Goal: Transaction & Acquisition: Download file/media

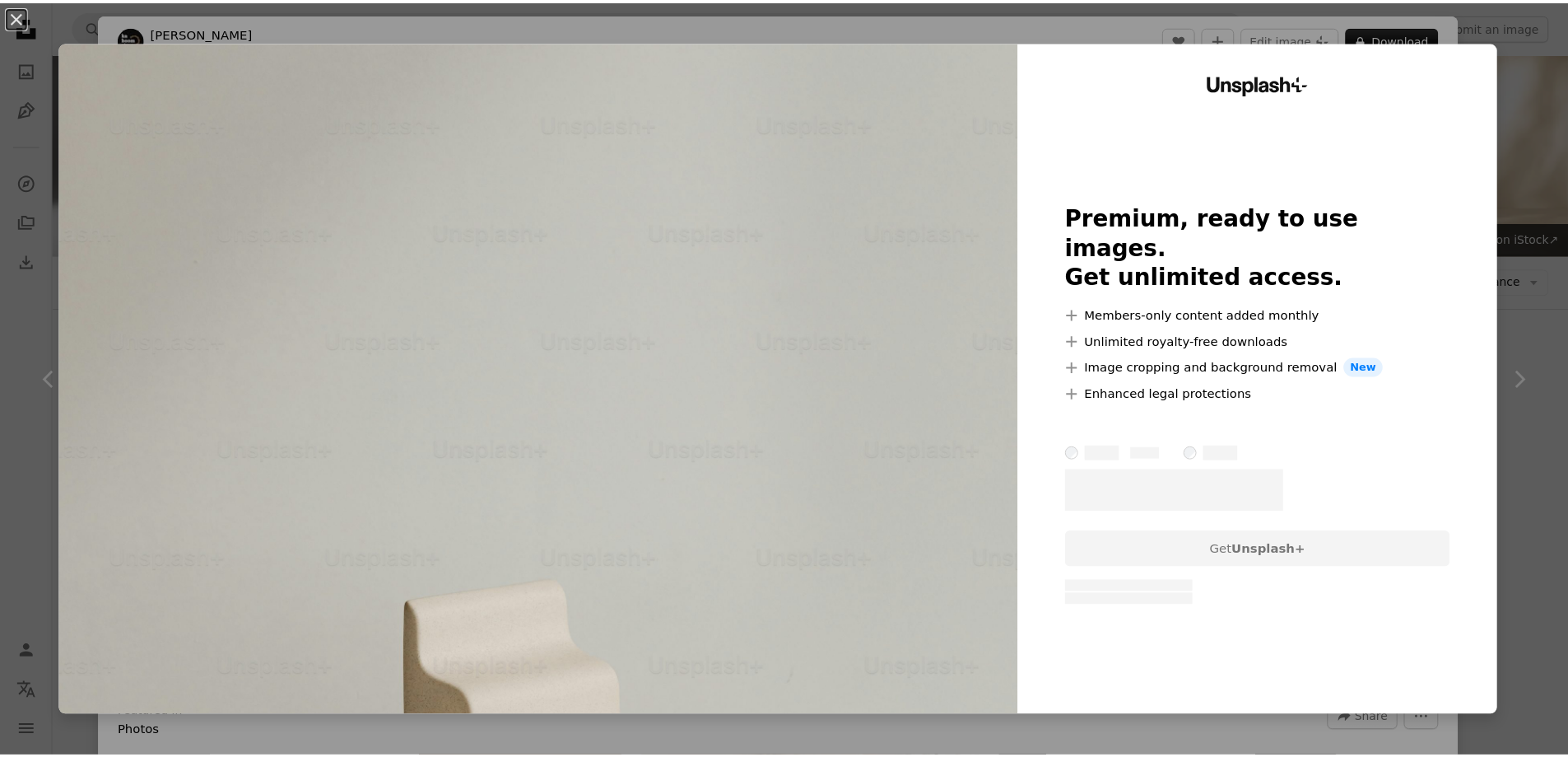
scroll to position [3541, 0]
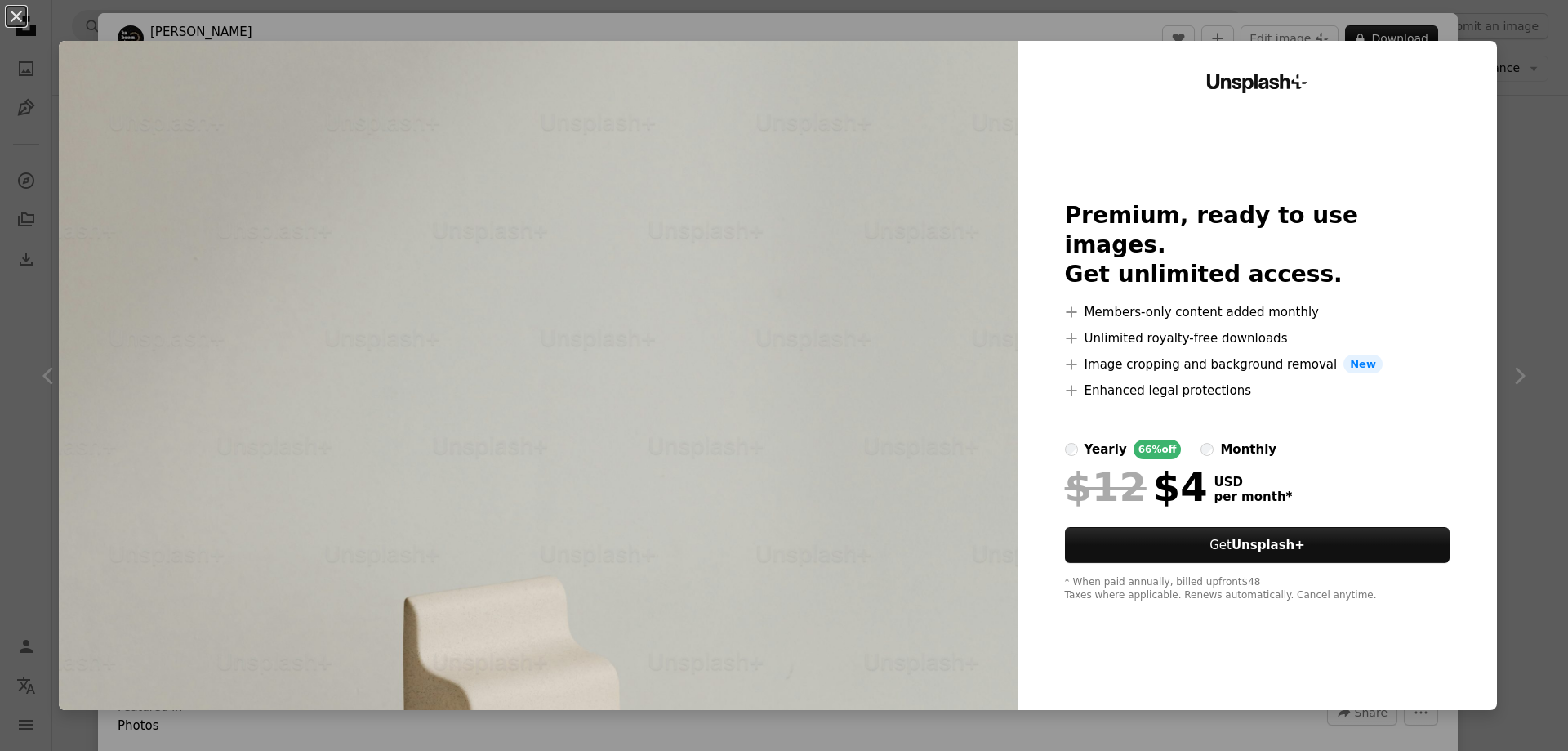
click at [1525, 147] on div "An X shape Unsplash+ Premium, ready to use images. Get unlimited access. A plus…" at bounding box center [784, 376] width 1568 height 751
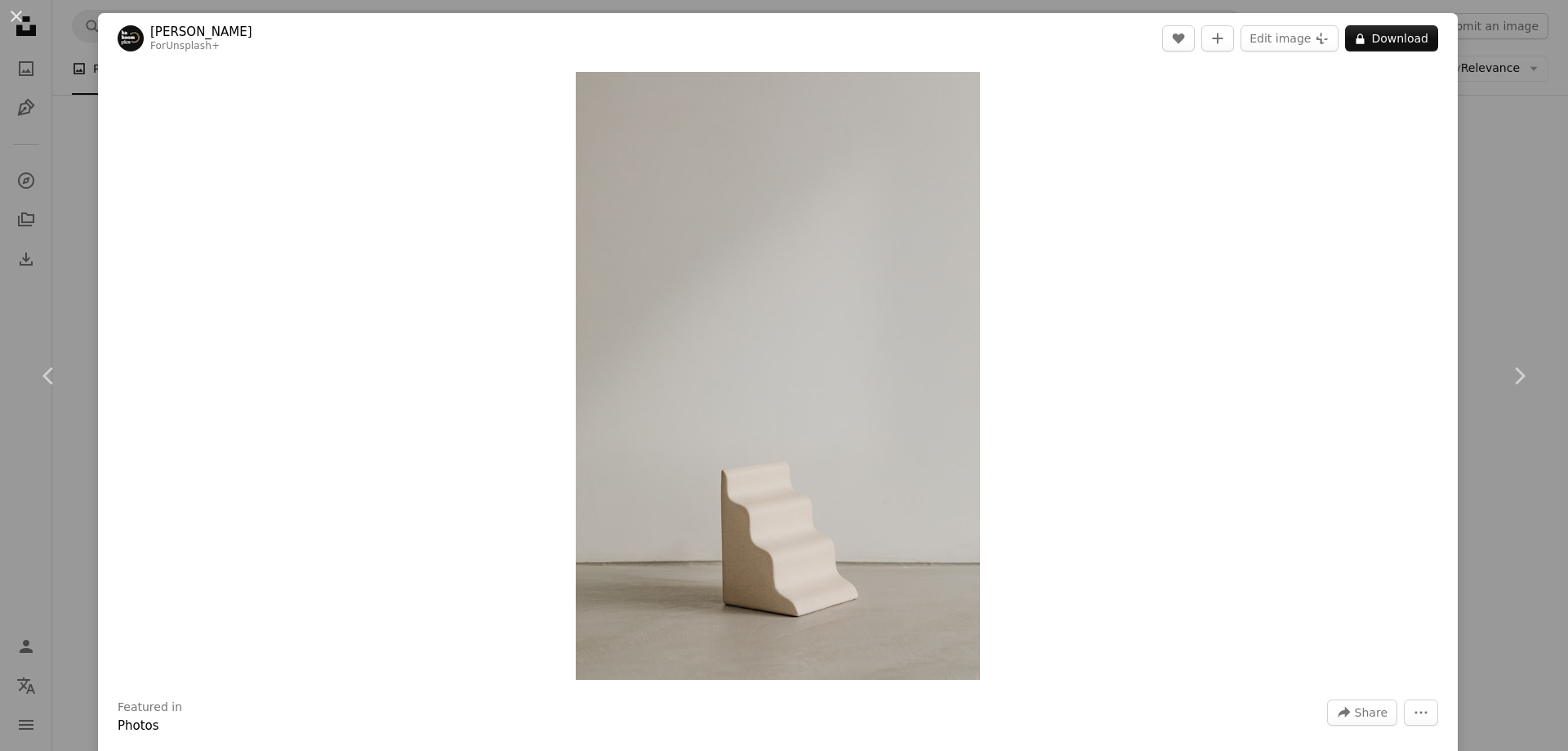
click at [1489, 223] on div "An X shape Chevron left Chevron right [PERSON_NAME] For Unsplash+ A heart A plu…" at bounding box center [784, 376] width 1568 height 751
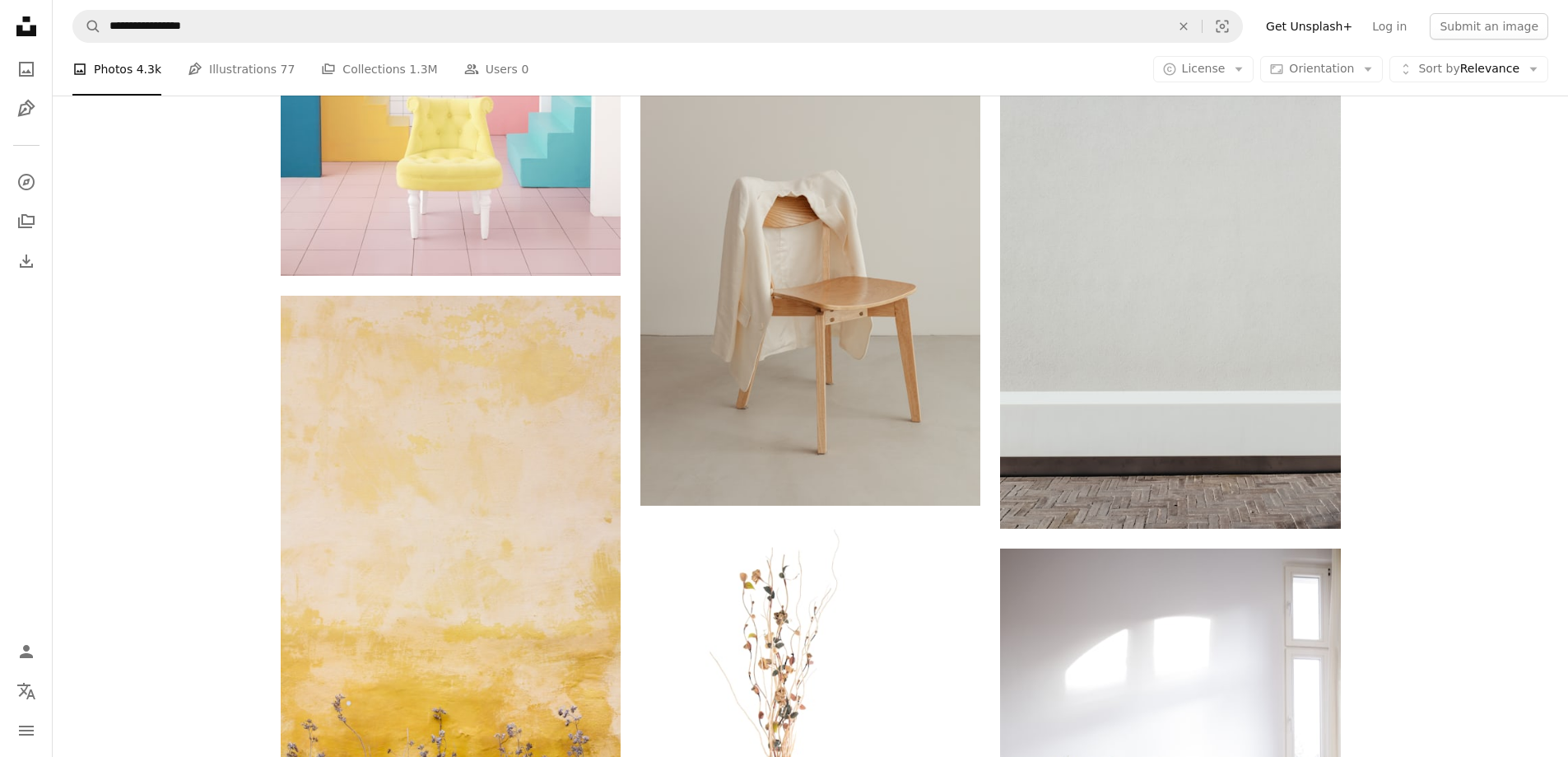
scroll to position [6260, 0]
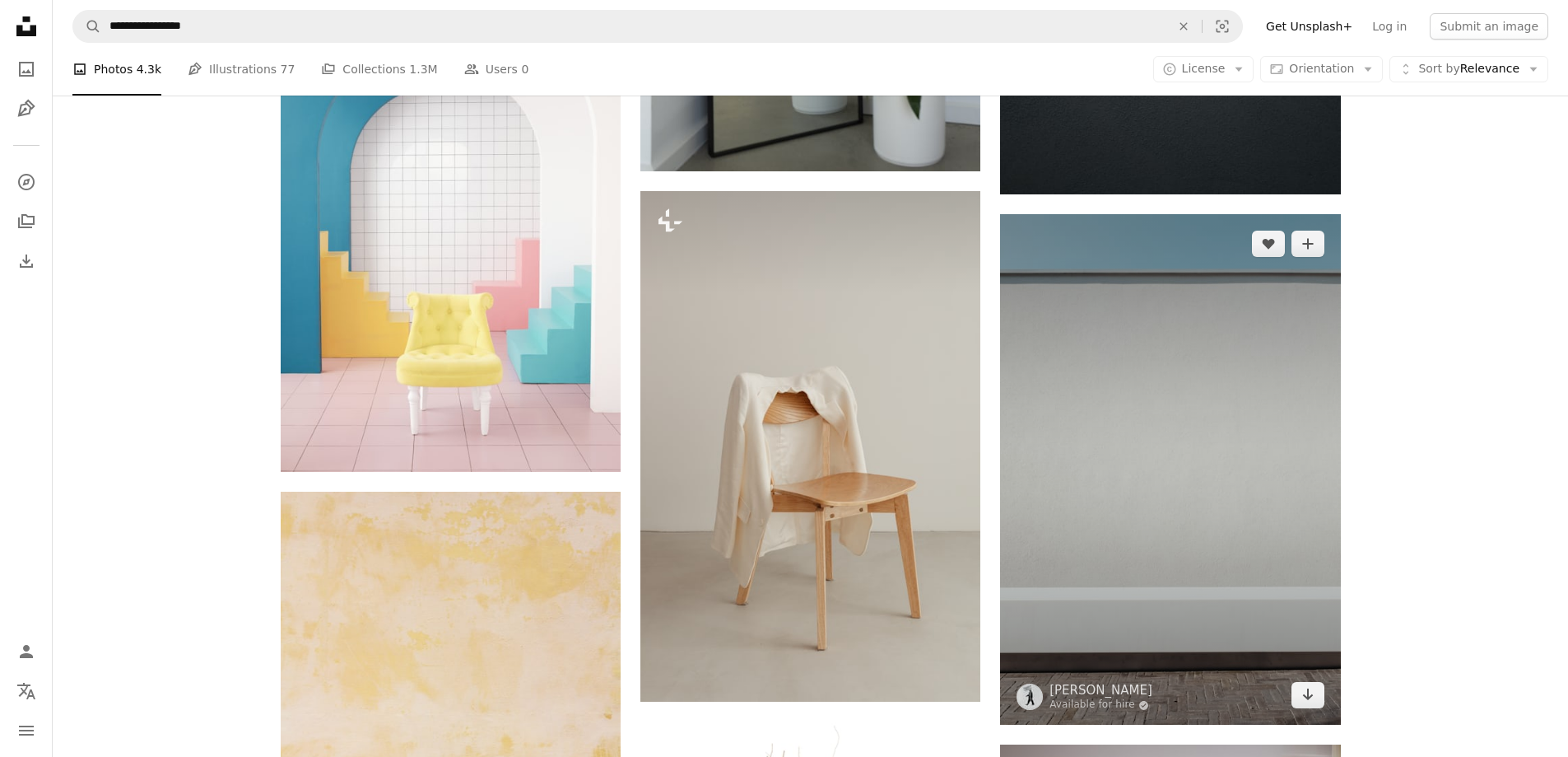
click at [1202, 454] on img at bounding box center [1170, 468] width 340 height 510
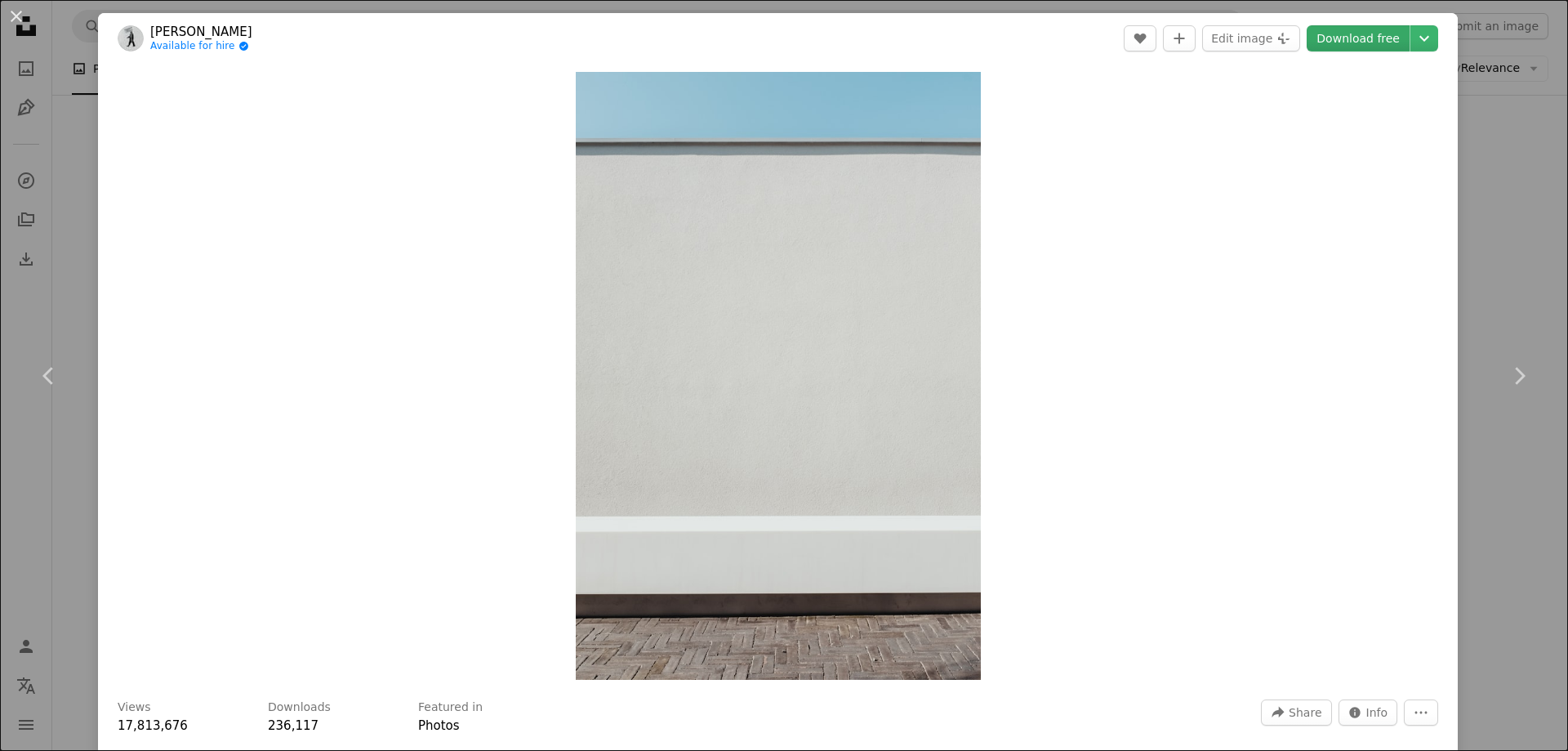
click at [1341, 38] on link "Download free" at bounding box center [1358, 39] width 103 height 26
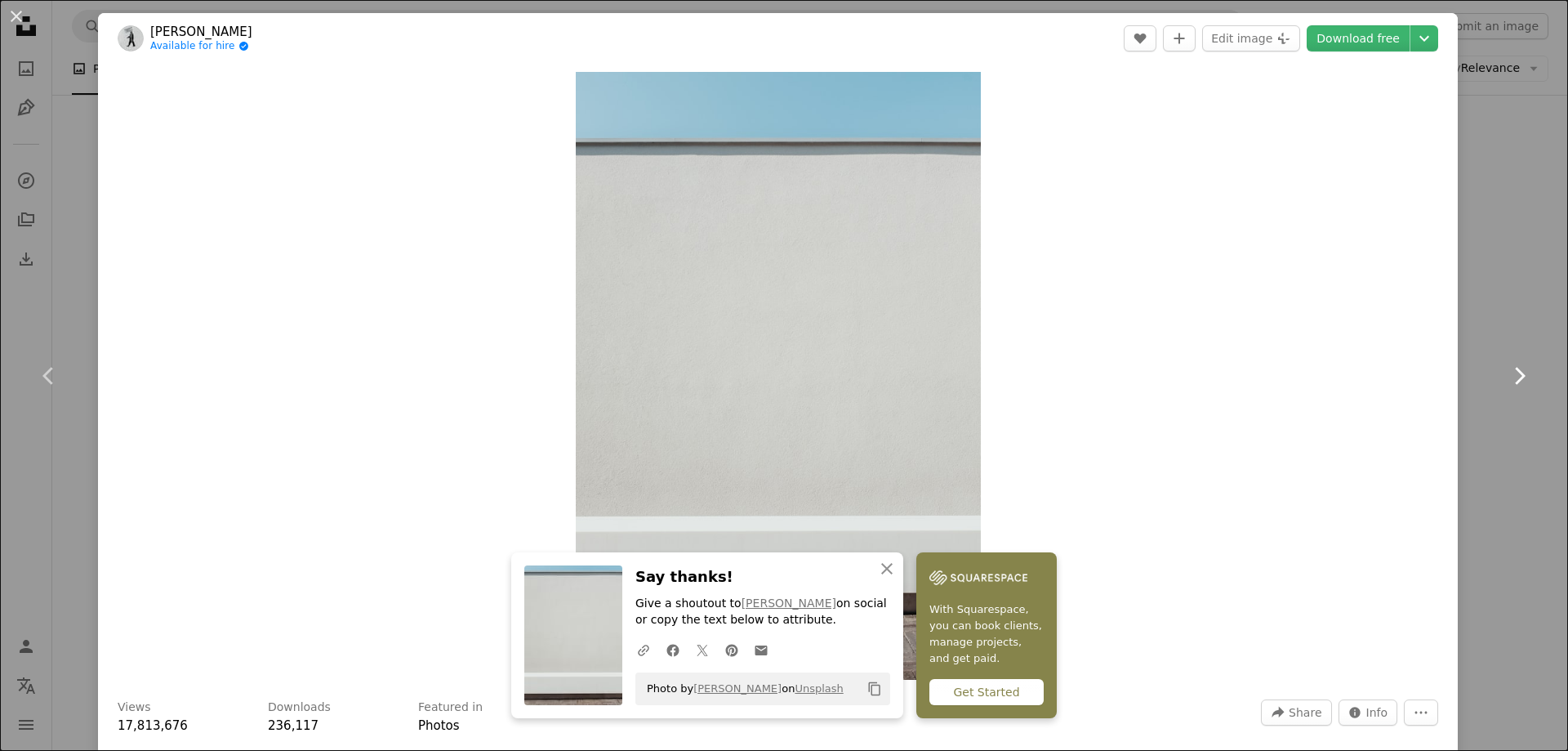
click at [1512, 319] on link "Chevron right" at bounding box center [1518, 376] width 98 height 157
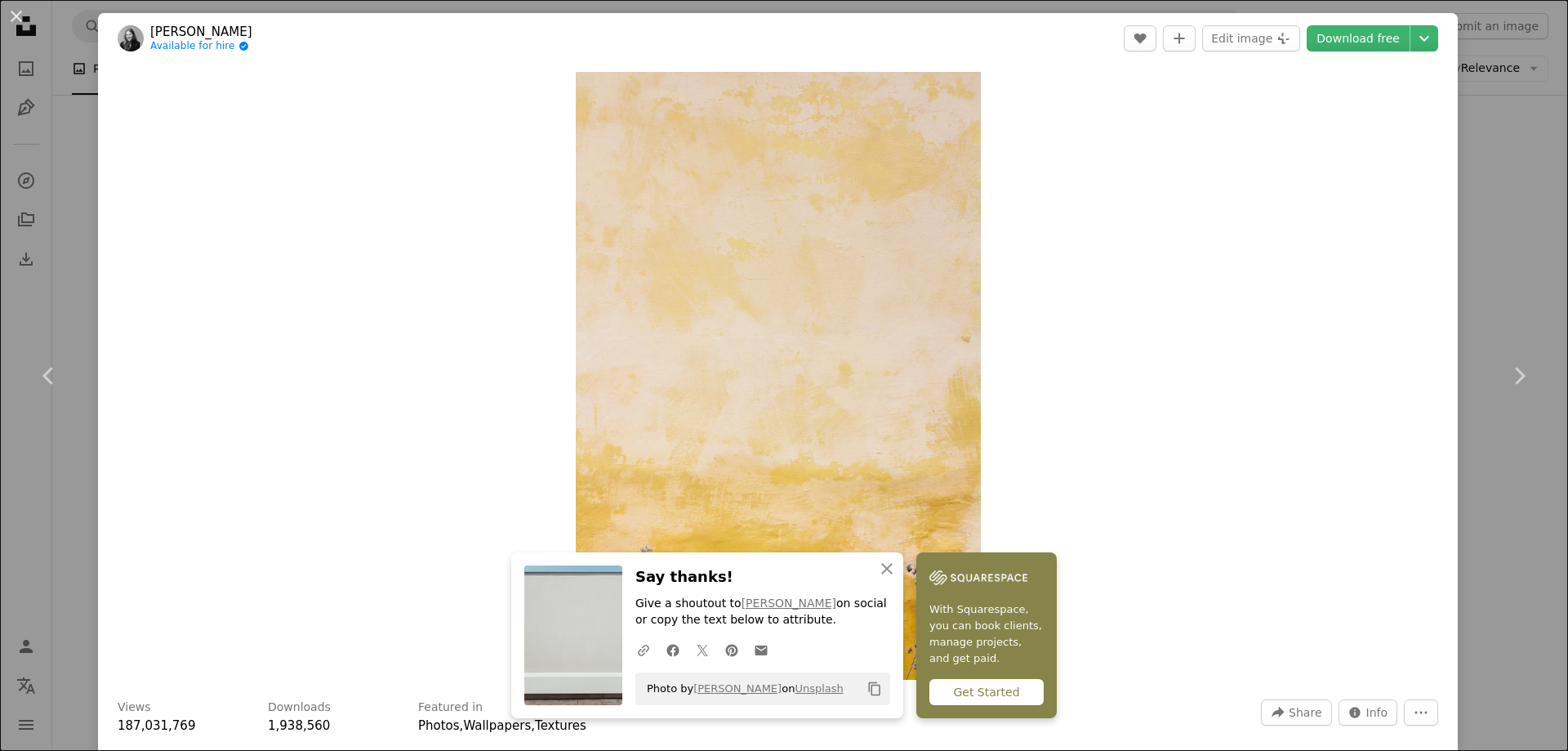
click at [1507, 462] on div "An X shape Chevron left Chevron right An X shape Close Say thanks! Give a shout…" at bounding box center [784, 376] width 1568 height 751
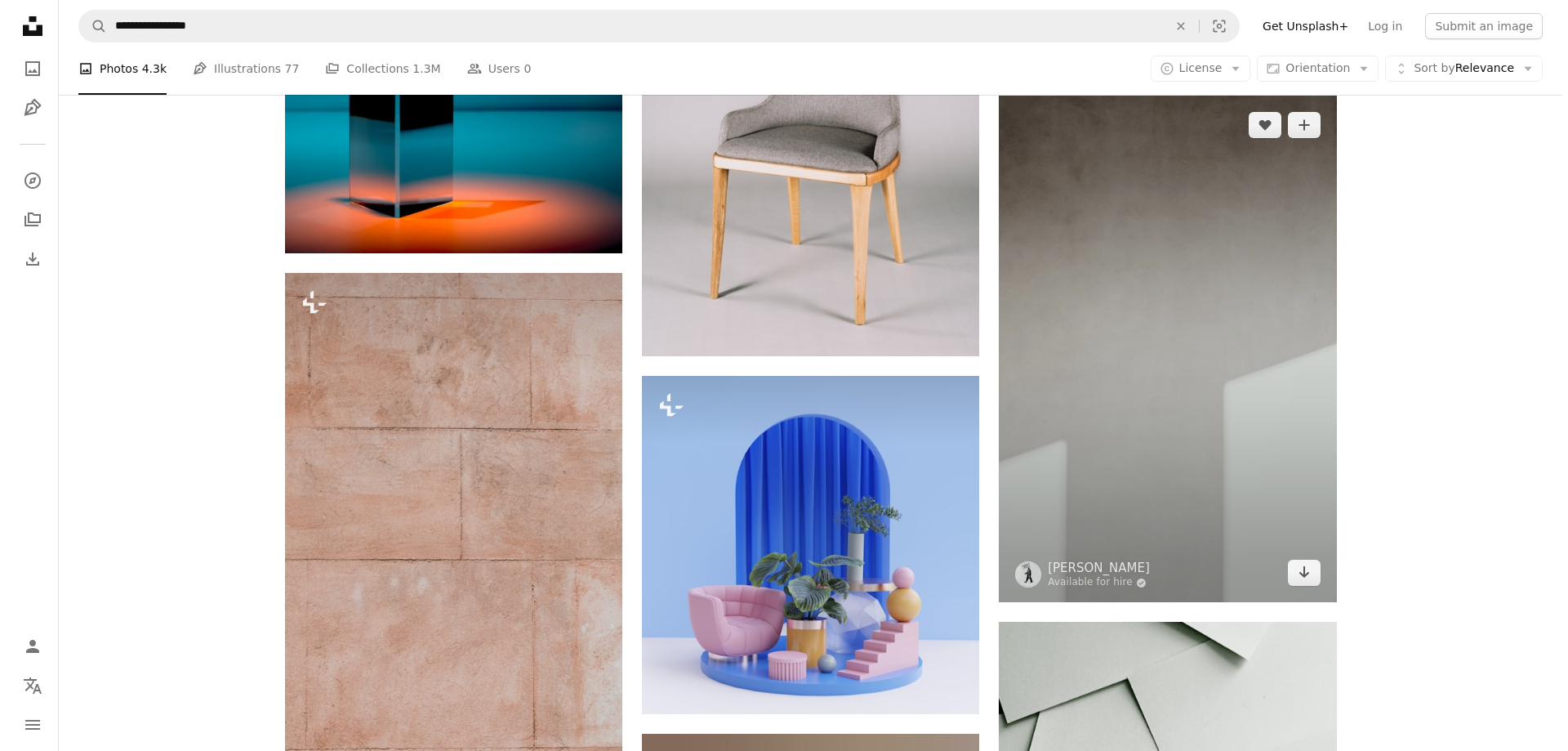
scroll to position [14299, 0]
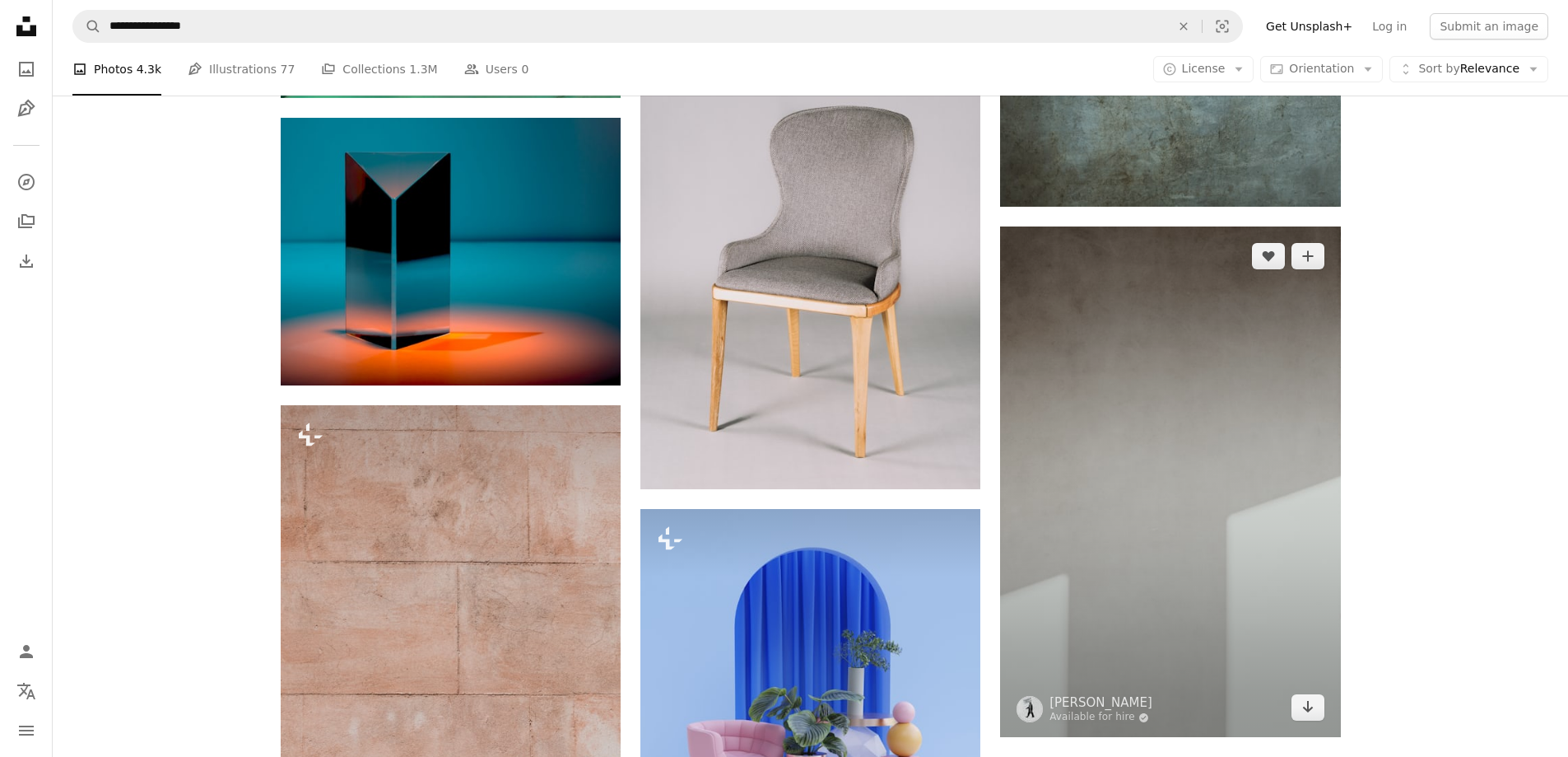
click at [1237, 426] on img at bounding box center [1170, 481] width 340 height 510
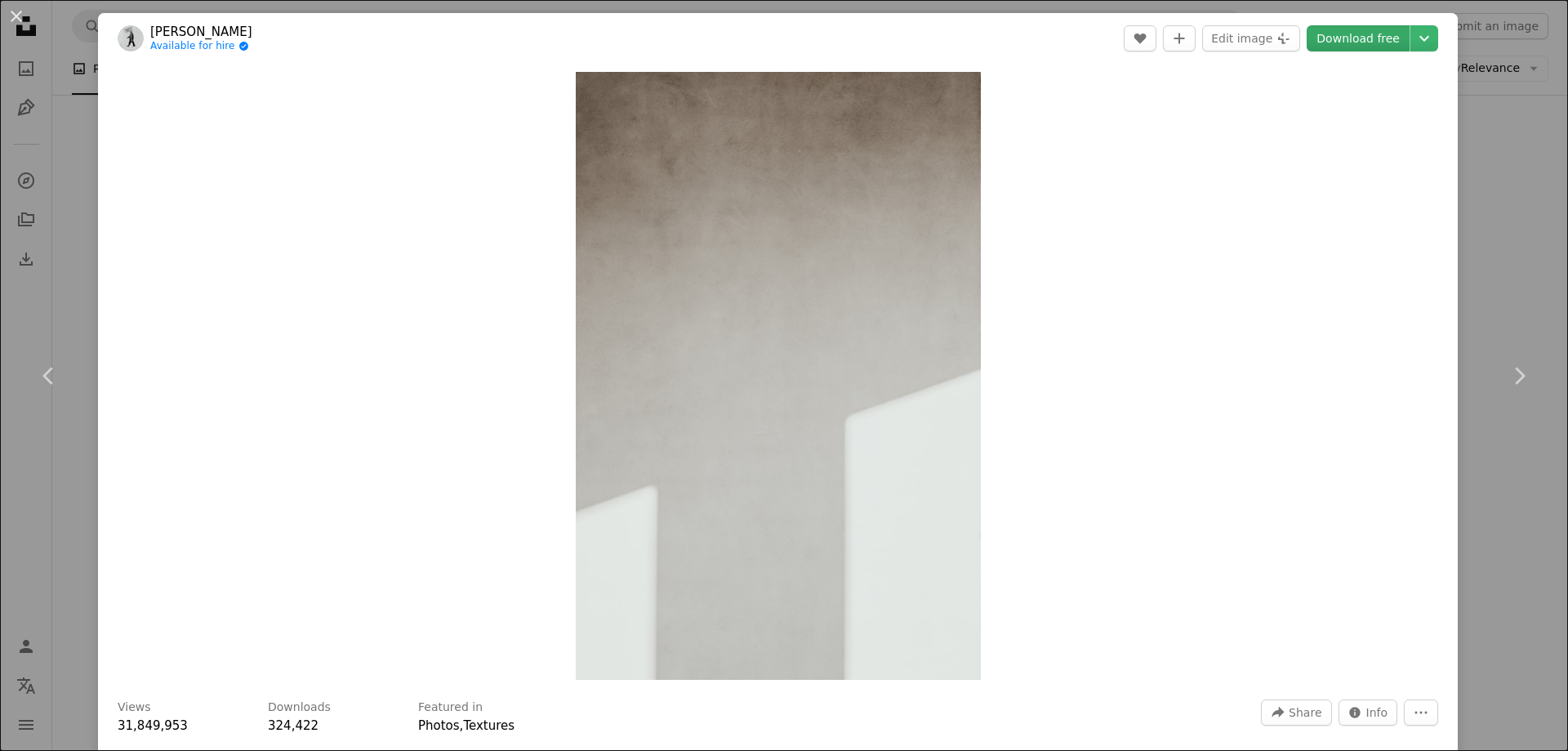
click at [1333, 35] on link "Download free" at bounding box center [1358, 39] width 103 height 26
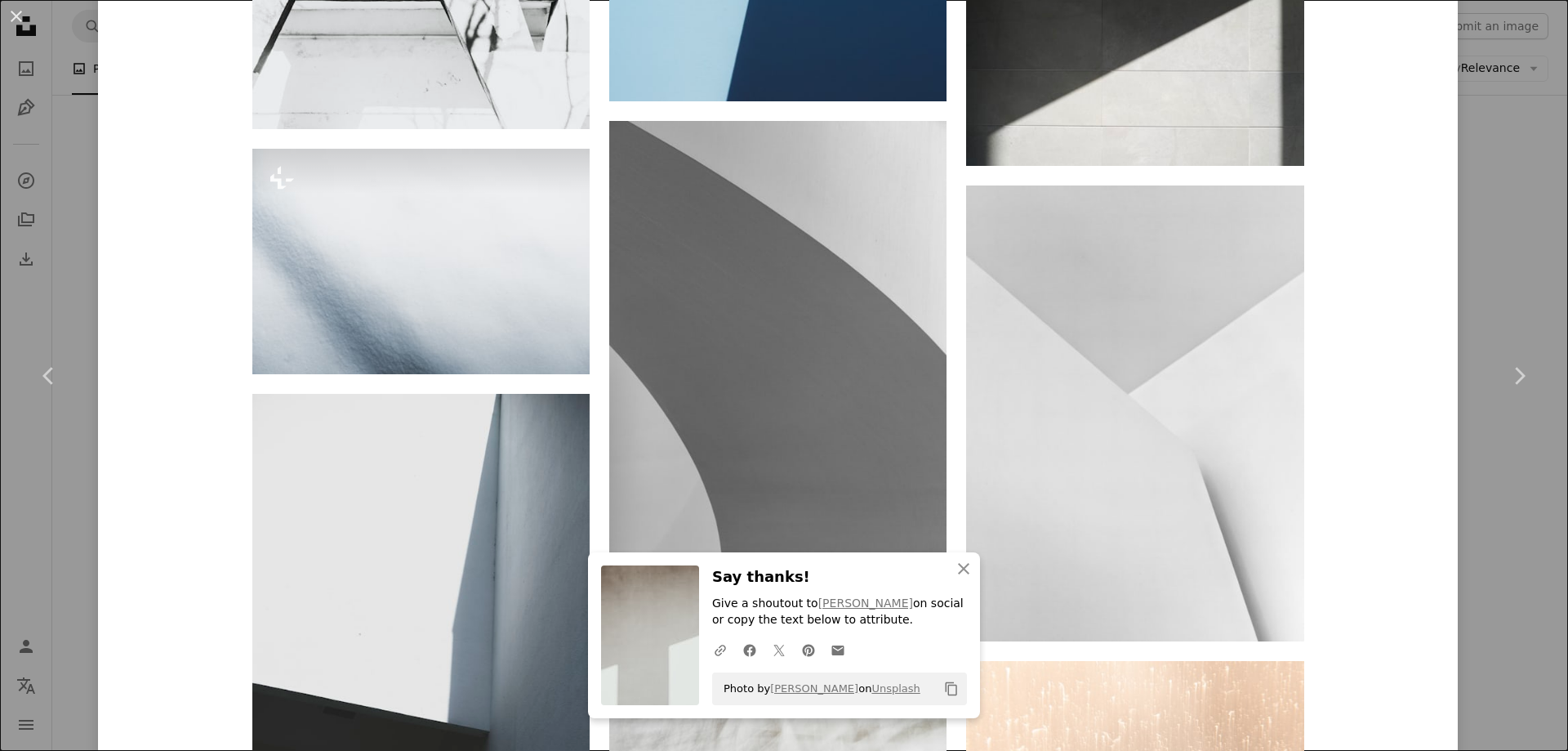
scroll to position [2206, 0]
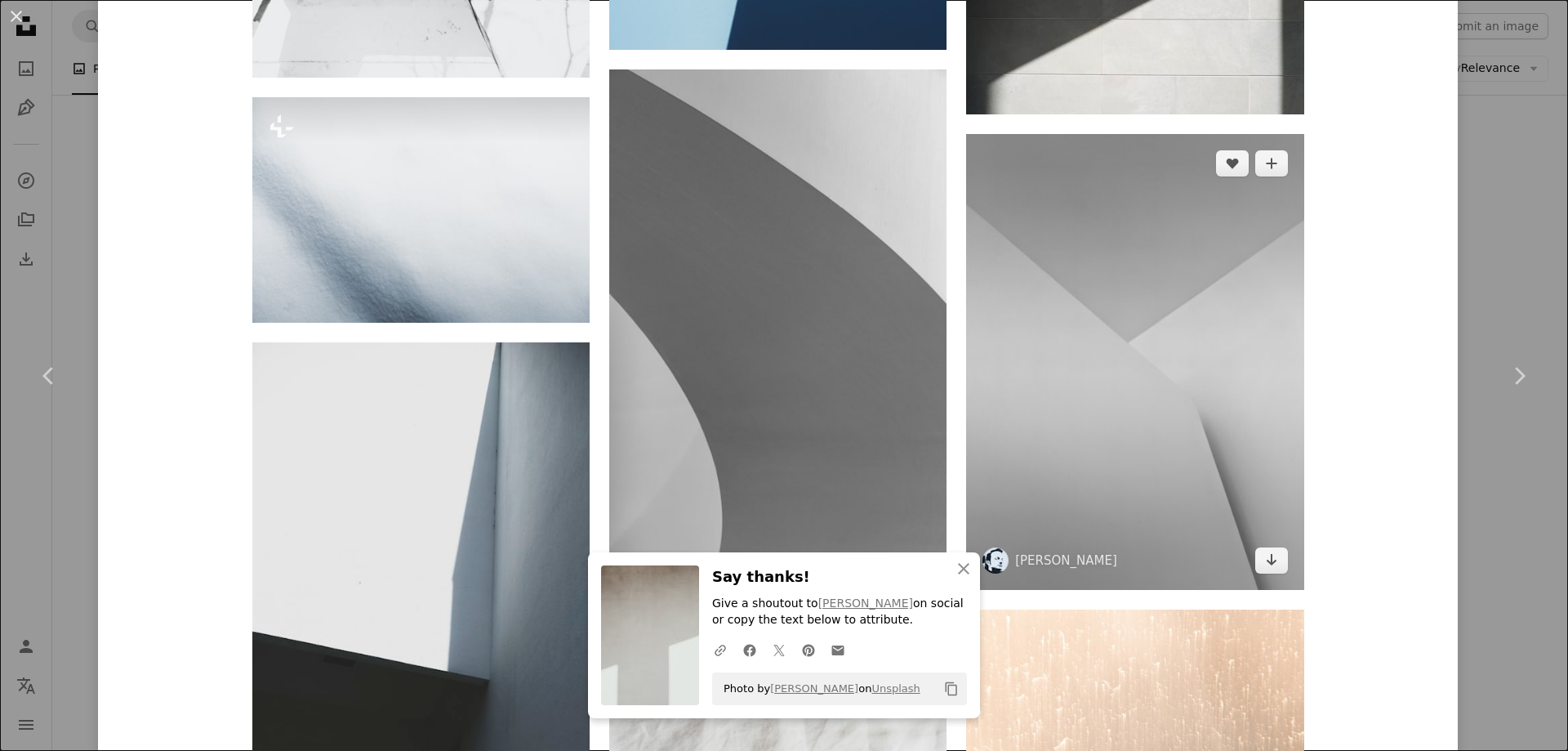
click at [1130, 384] on img at bounding box center [1135, 362] width 338 height 456
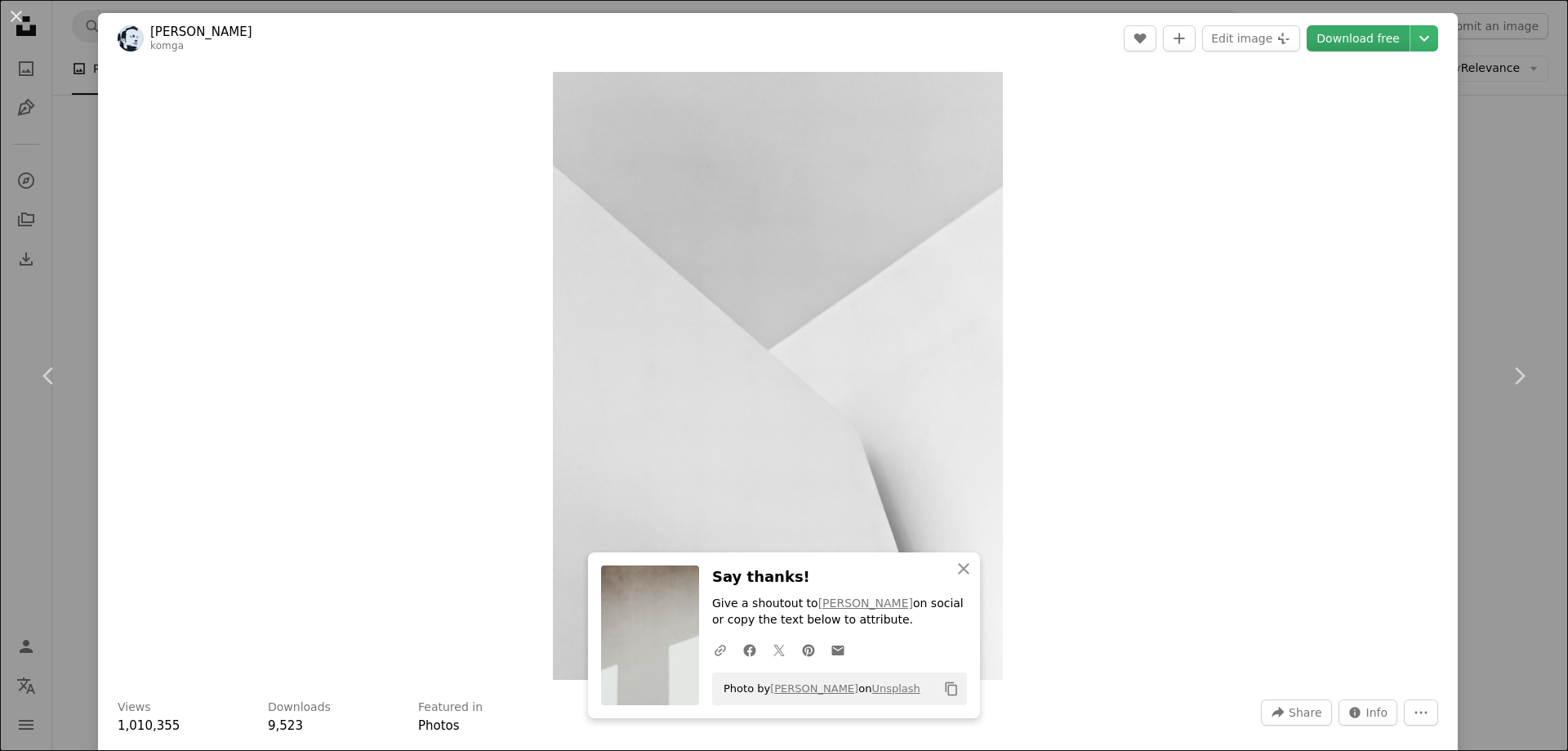
click at [1342, 40] on link "Download free" at bounding box center [1358, 39] width 103 height 26
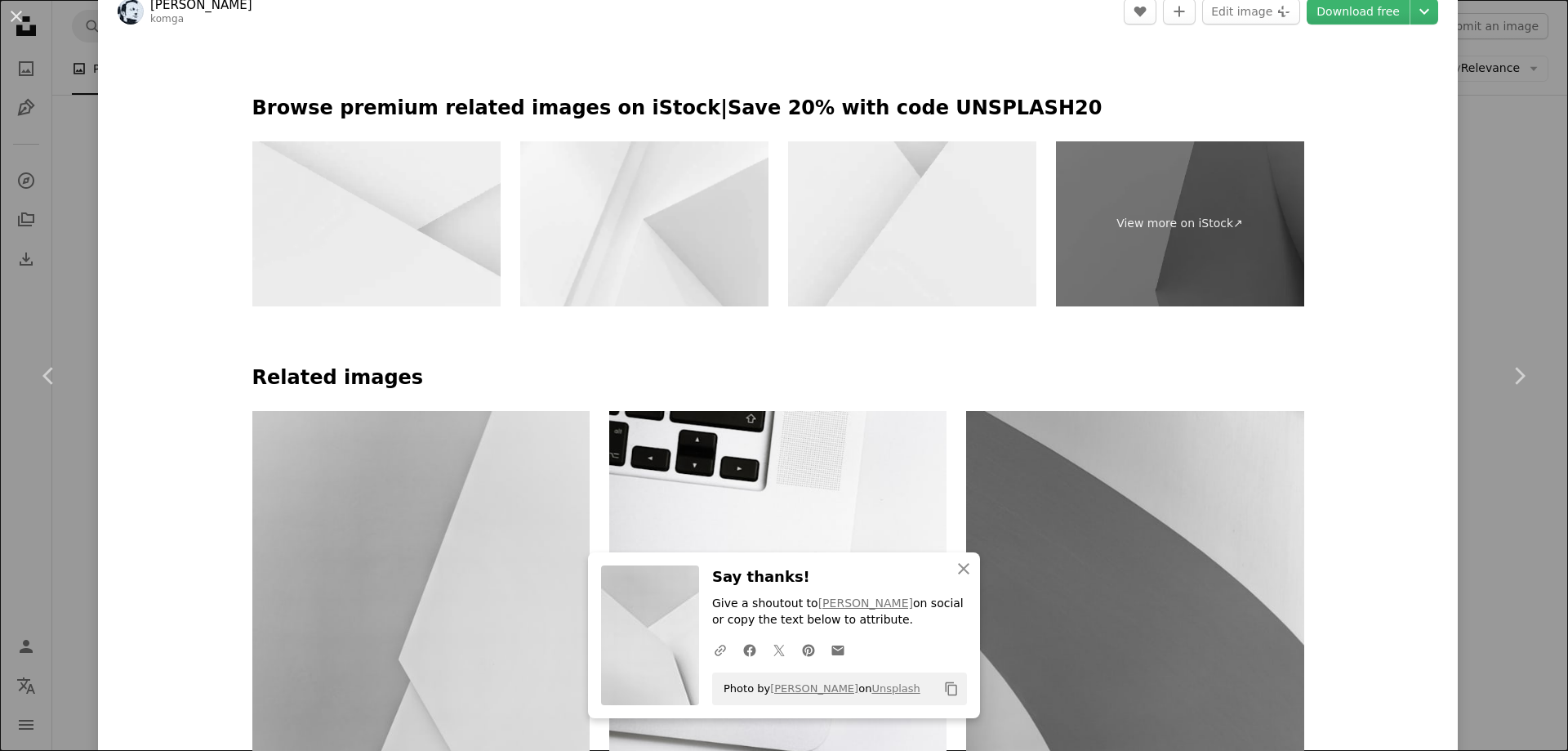
scroll to position [817, 0]
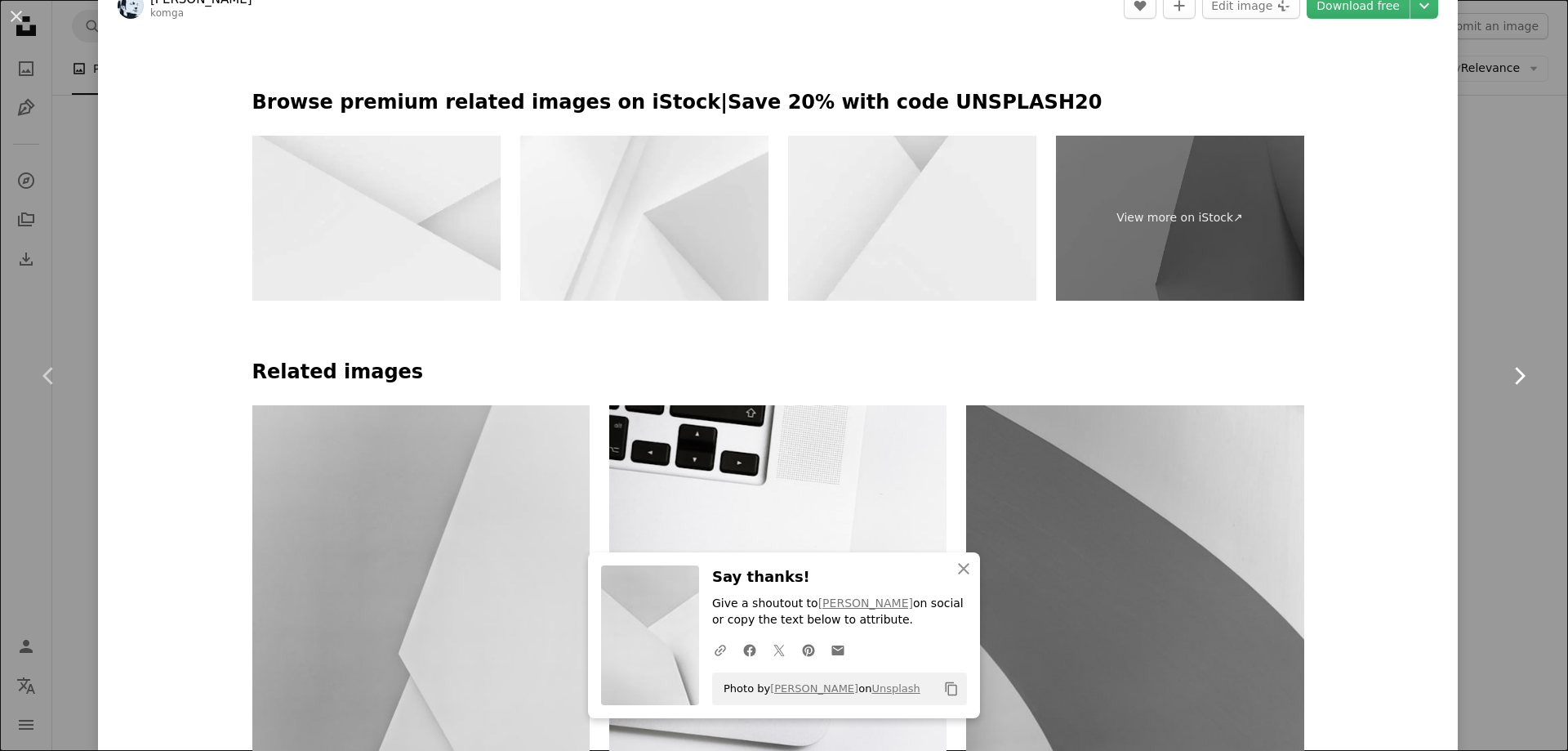
click at [1485, 432] on link "Chevron right" at bounding box center [1518, 376] width 98 height 157
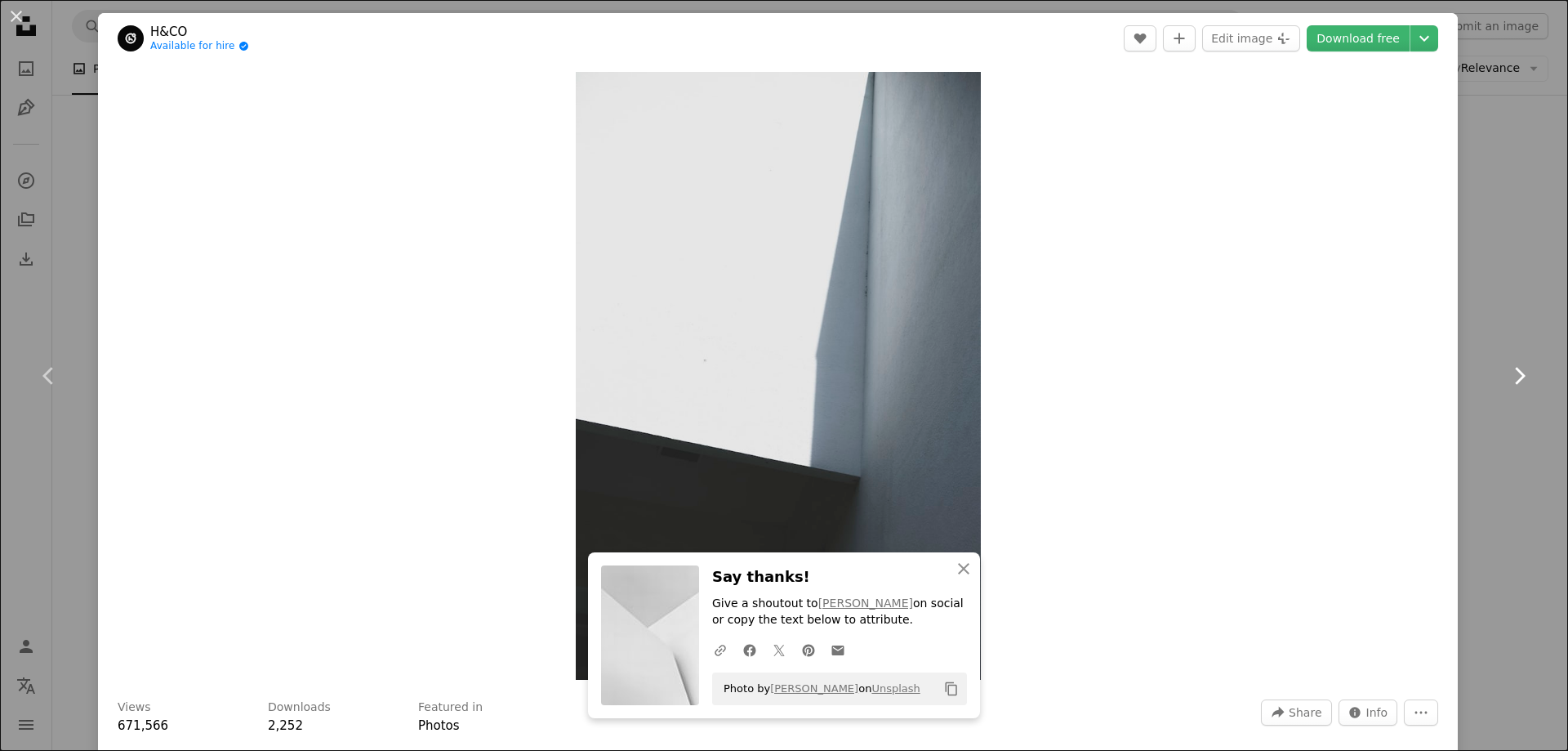
click at [1507, 365] on icon "Chevron right" at bounding box center [1519, 376] width 26 height 26
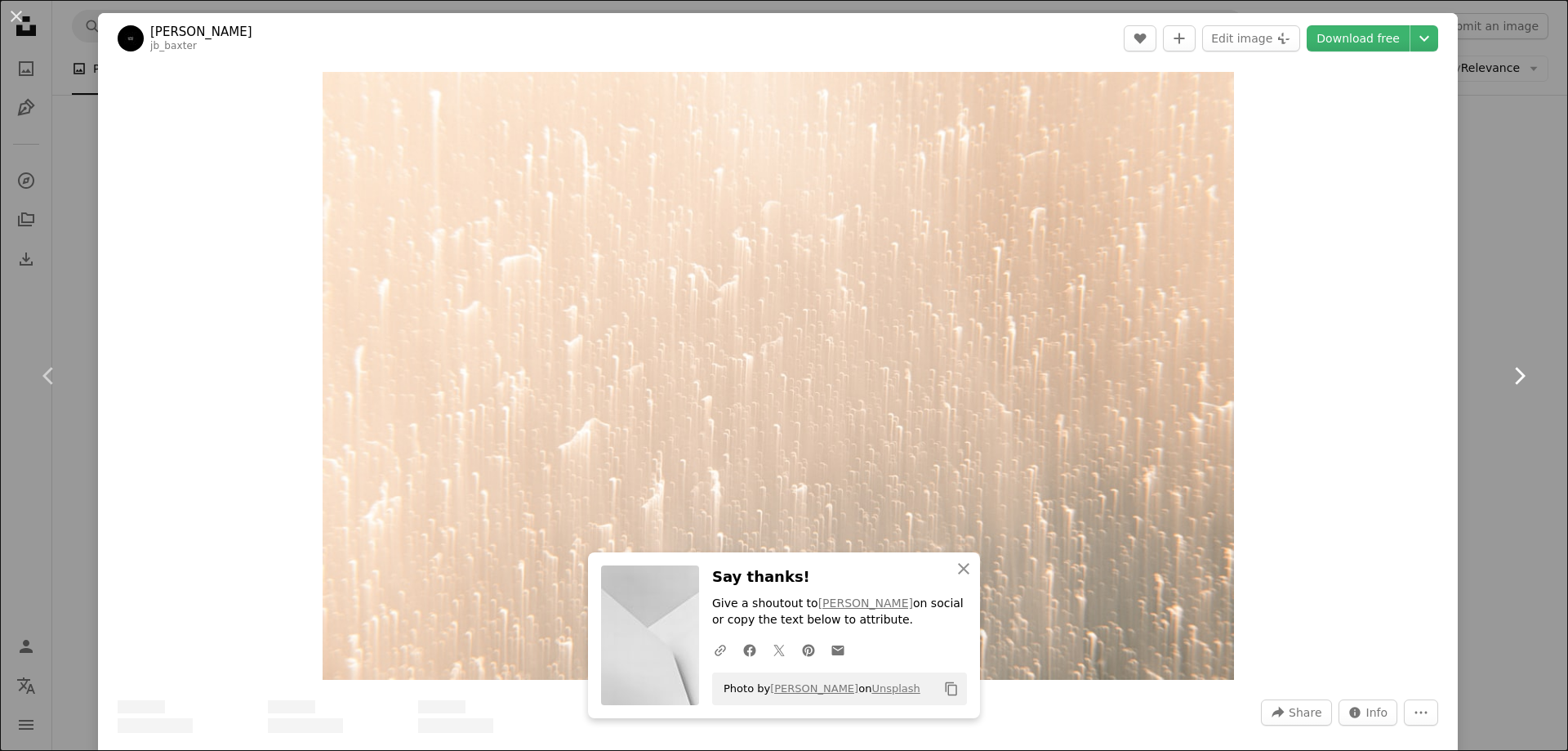
click at [1473, 360] on link "Chevron right" at bounding box center [1518, 376] width 98 height 157
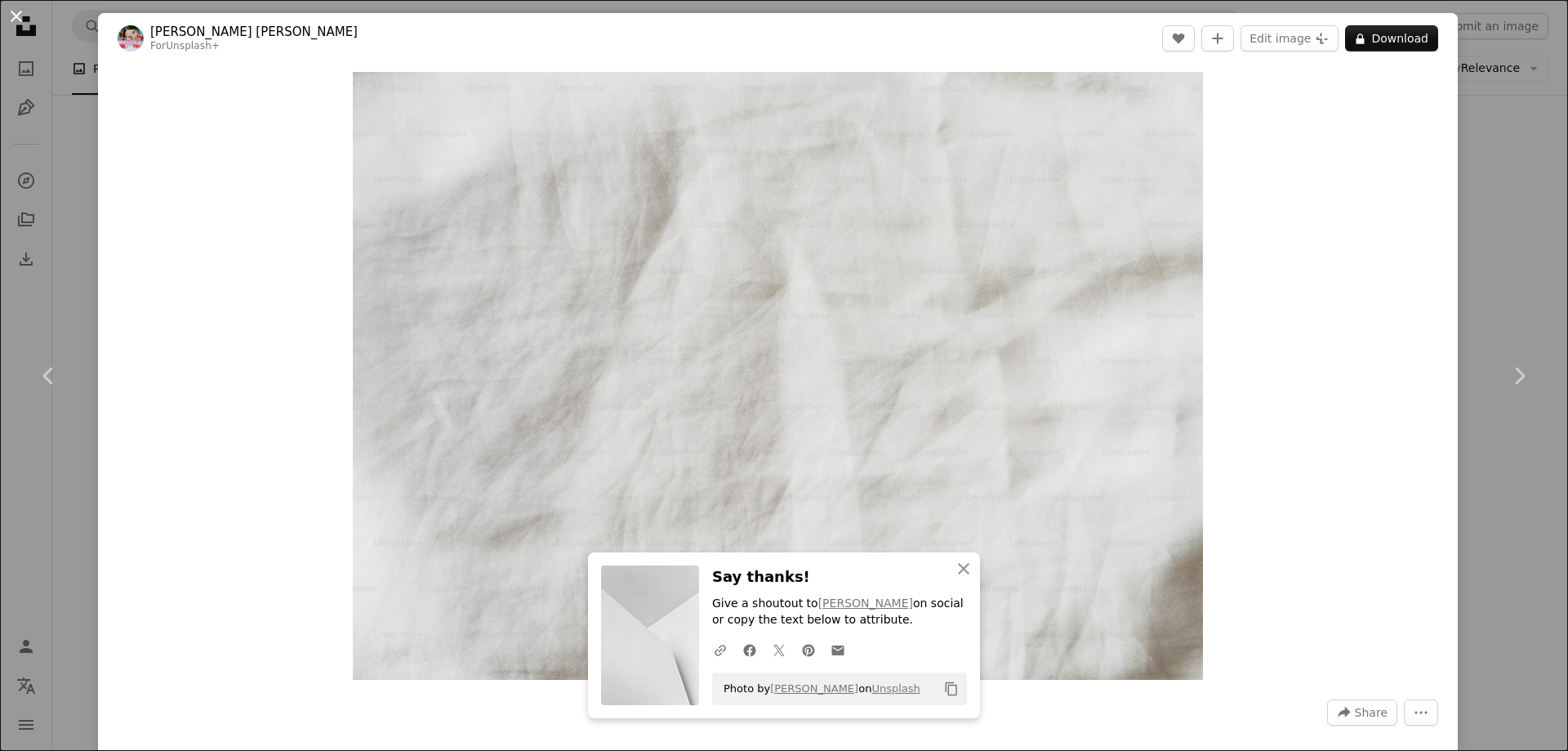
click at [16, 10] on button "An X shape" at bounding box center [17, 17] width 20 height 20
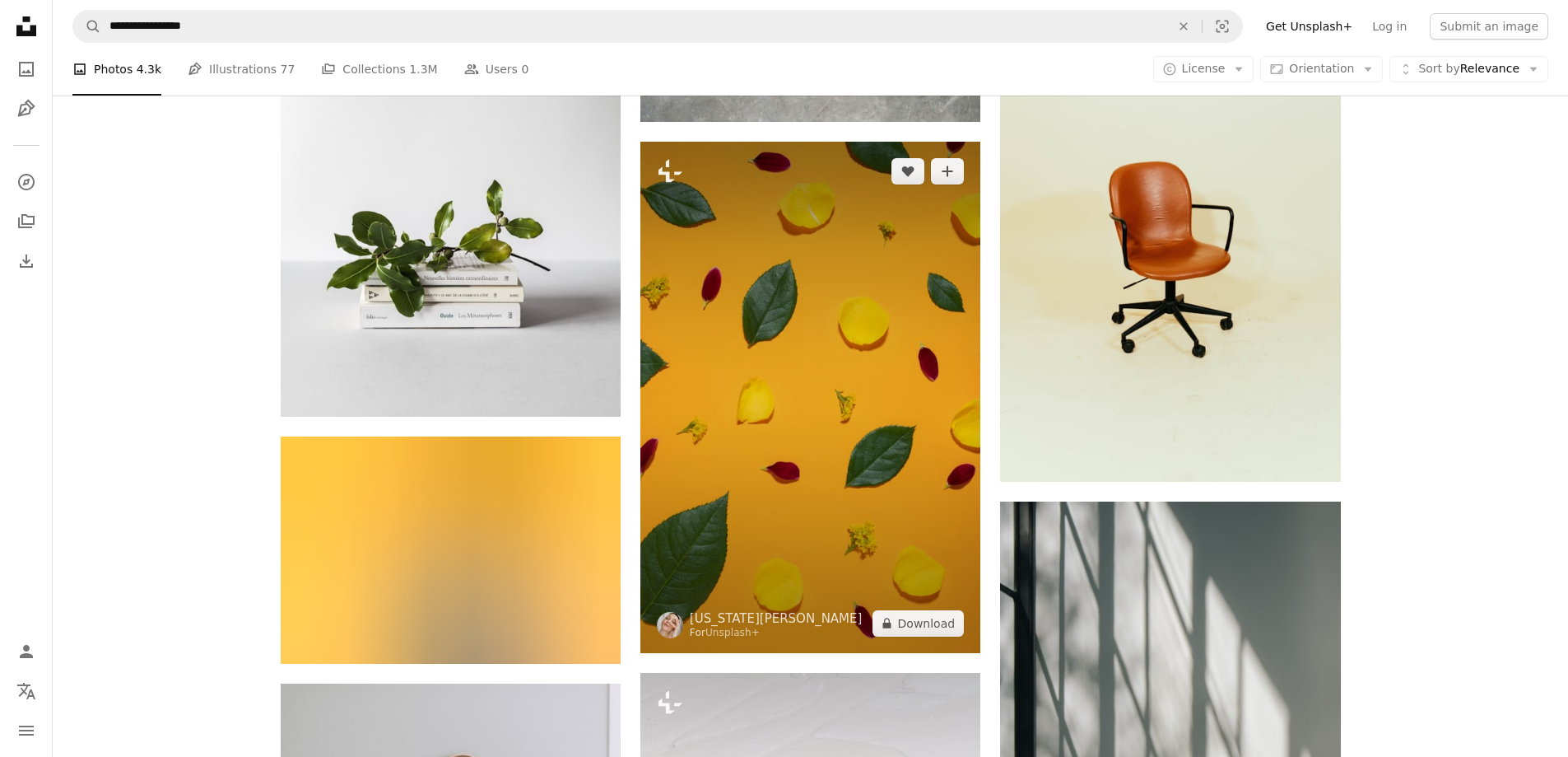
scroll to position [18119, 0]
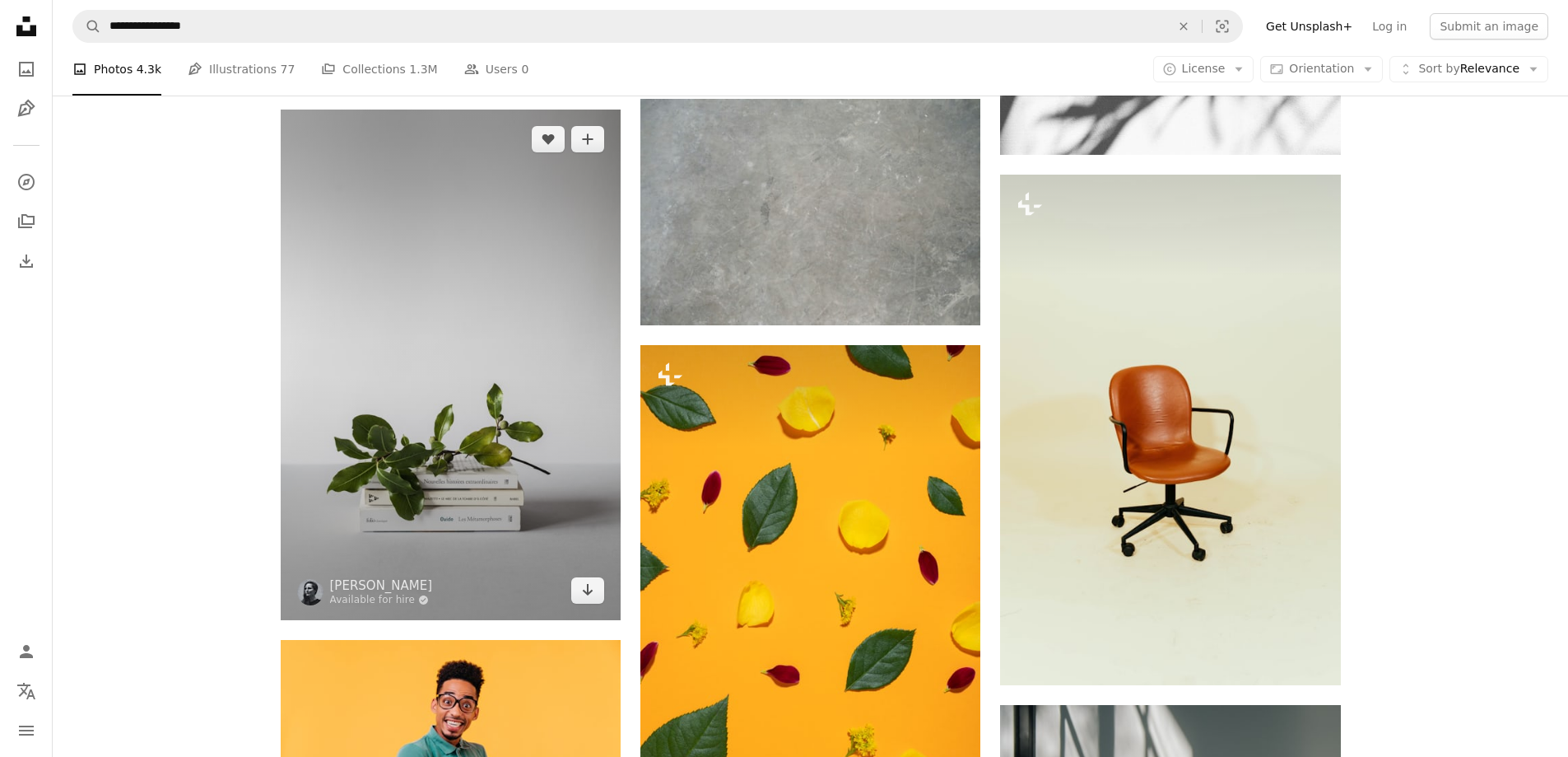
drag, startPoint x: 509, startPoint y: 327, endPoint x: 411, endPoint y: 338, distance: 98.6
click at [411, 338] on img at bounding box center [450, 365] width 340 height 510
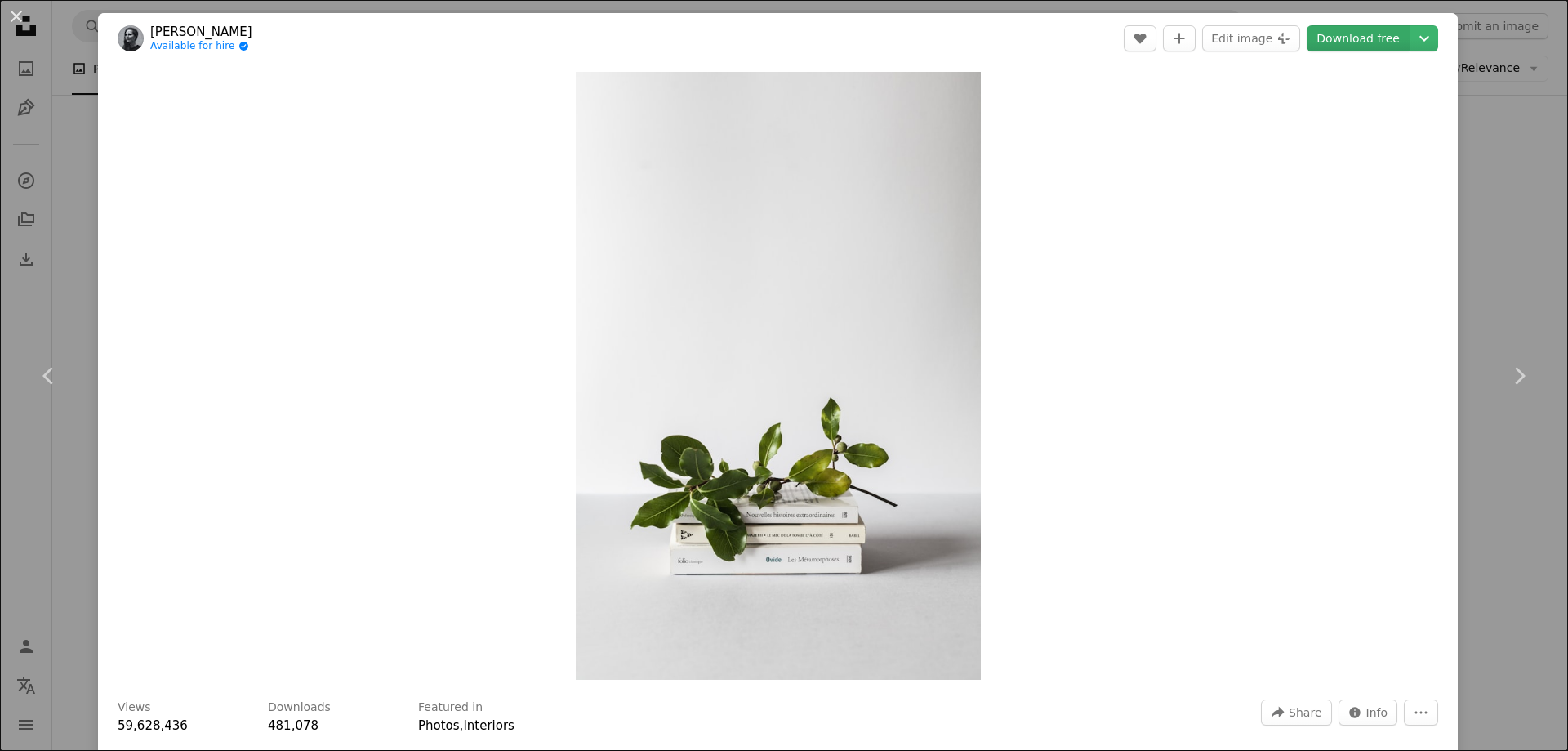
click at [1326, 40] on link "Download free" at bounding box center [1358, 39] width 103 height 26
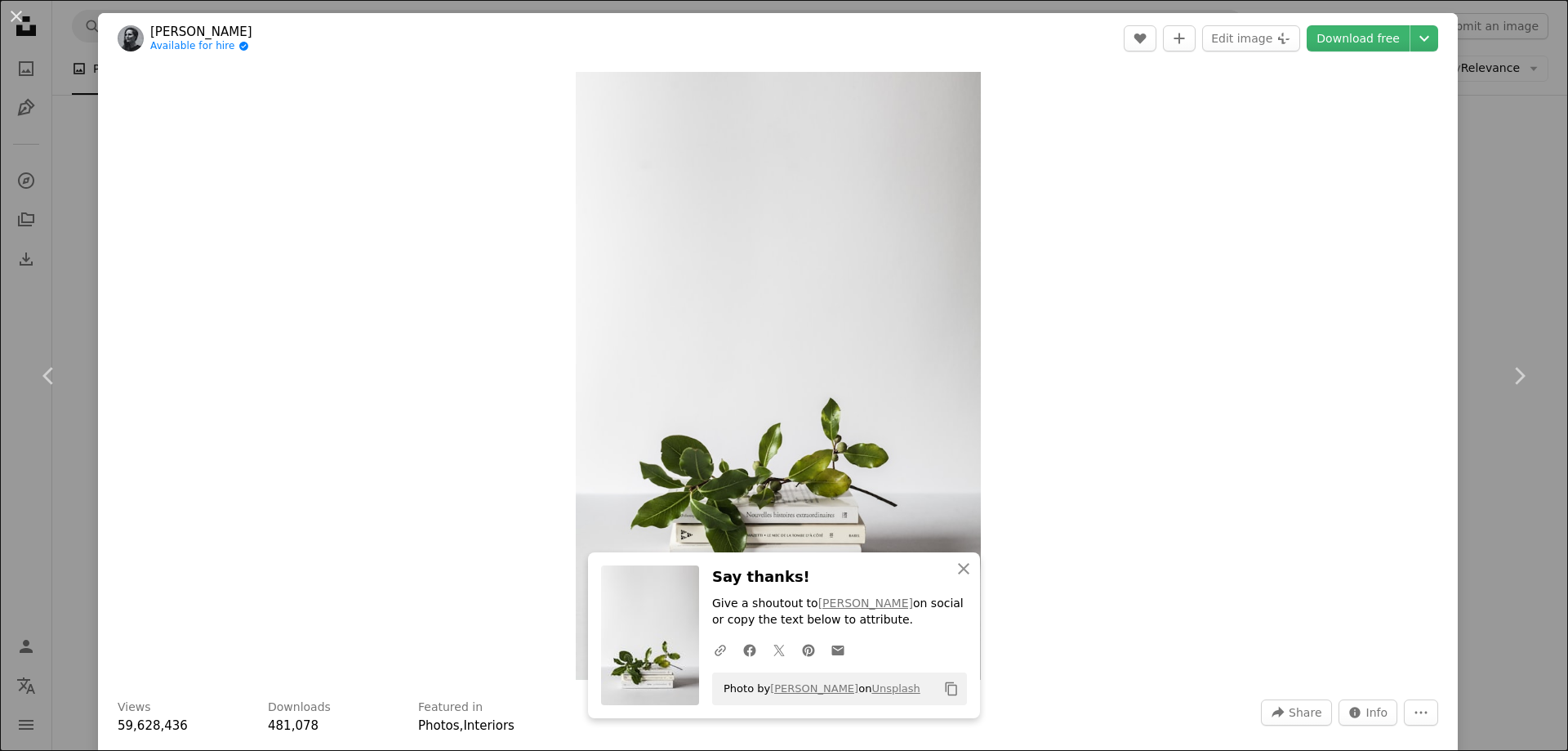
click at [14, 16] on button "An X shape" at bounding box center [17, 17] width 20 height 20
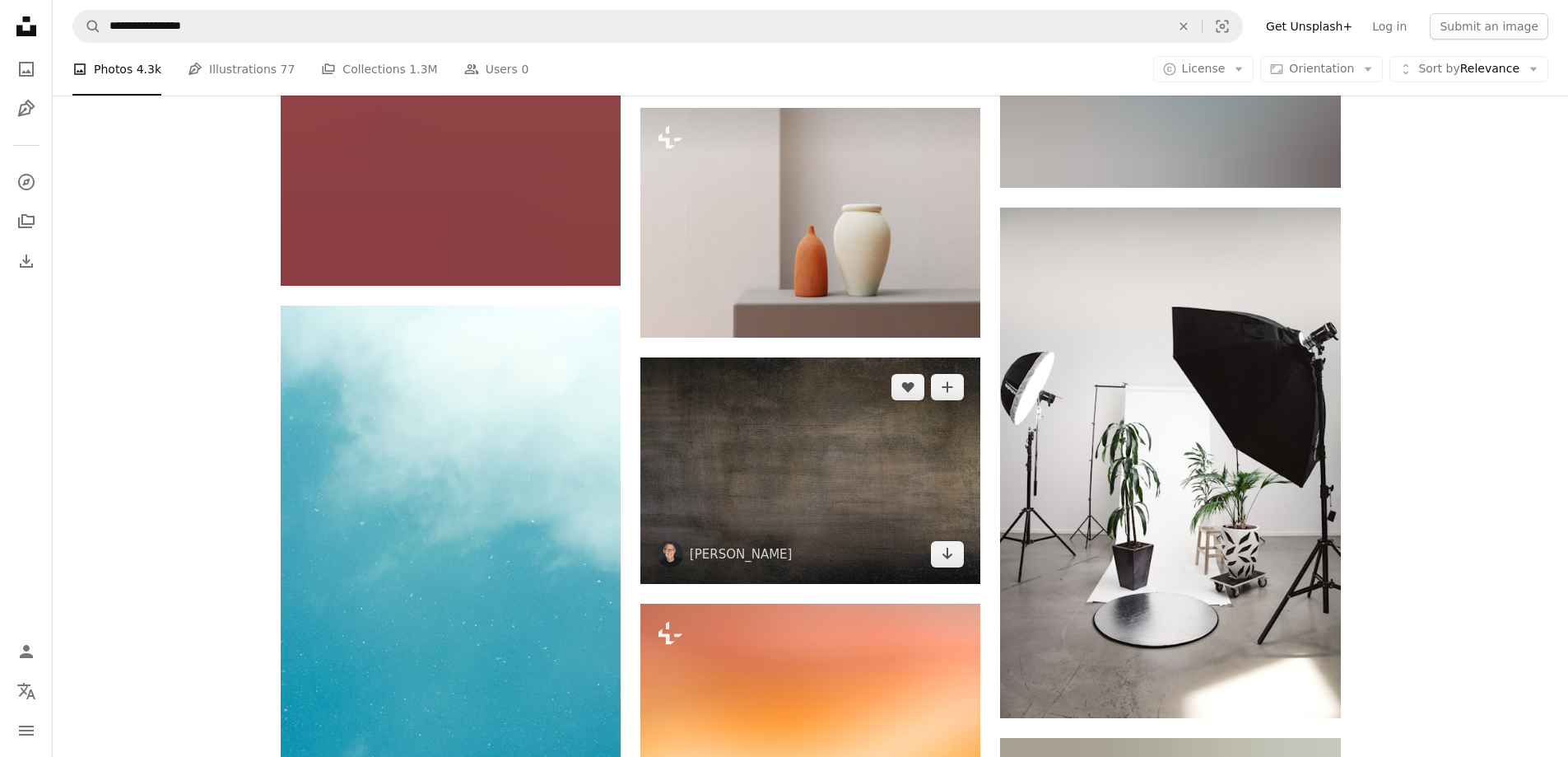
scroll to position [23966, 0]
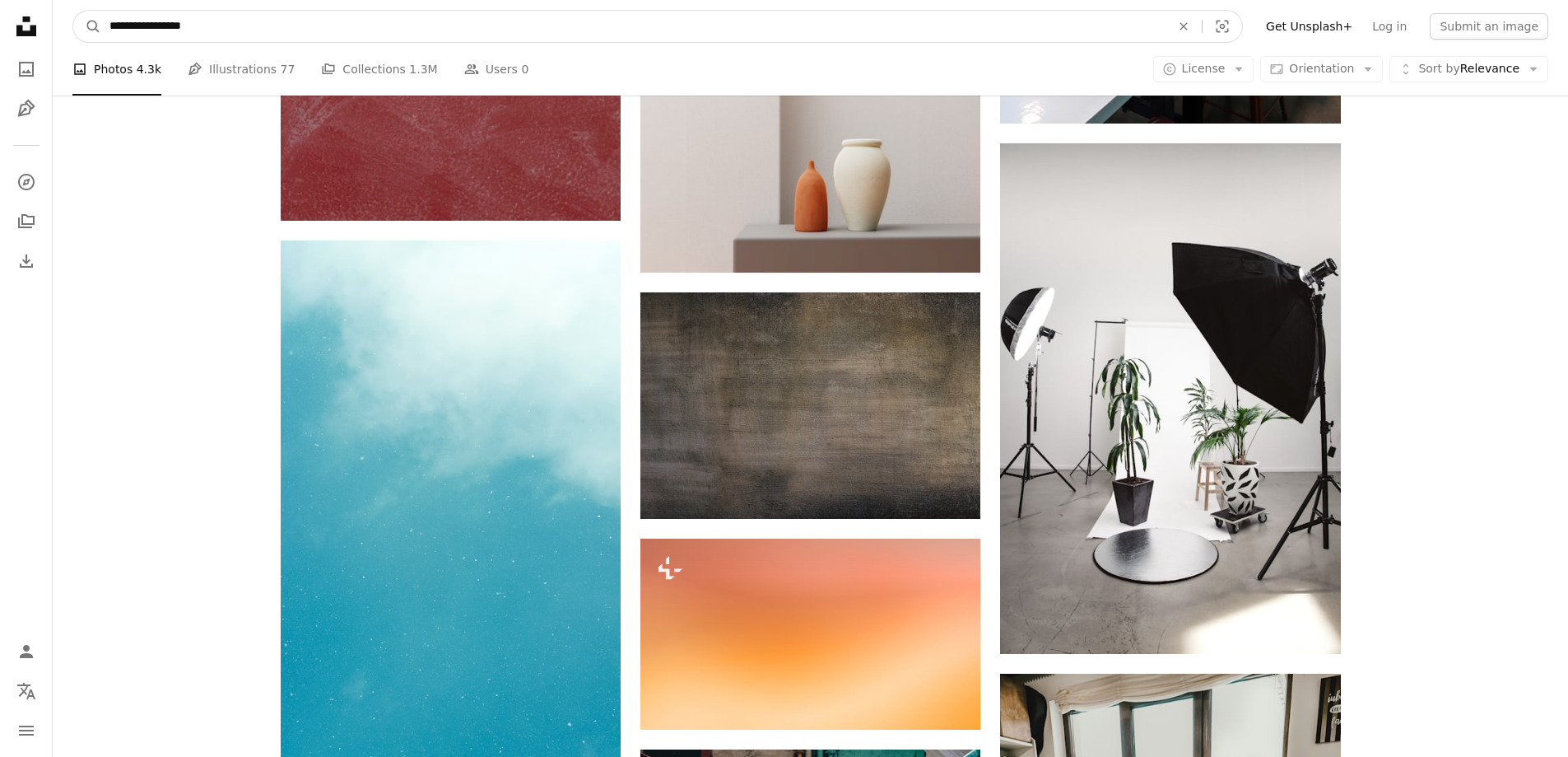
click at [444, 21] on input "**********" at bounding box center [633, 26] width 1064 height 31
type input "*"
type input "********"
click button "A magnifying glass" at bounding box center [87, 26] width 28 height 31
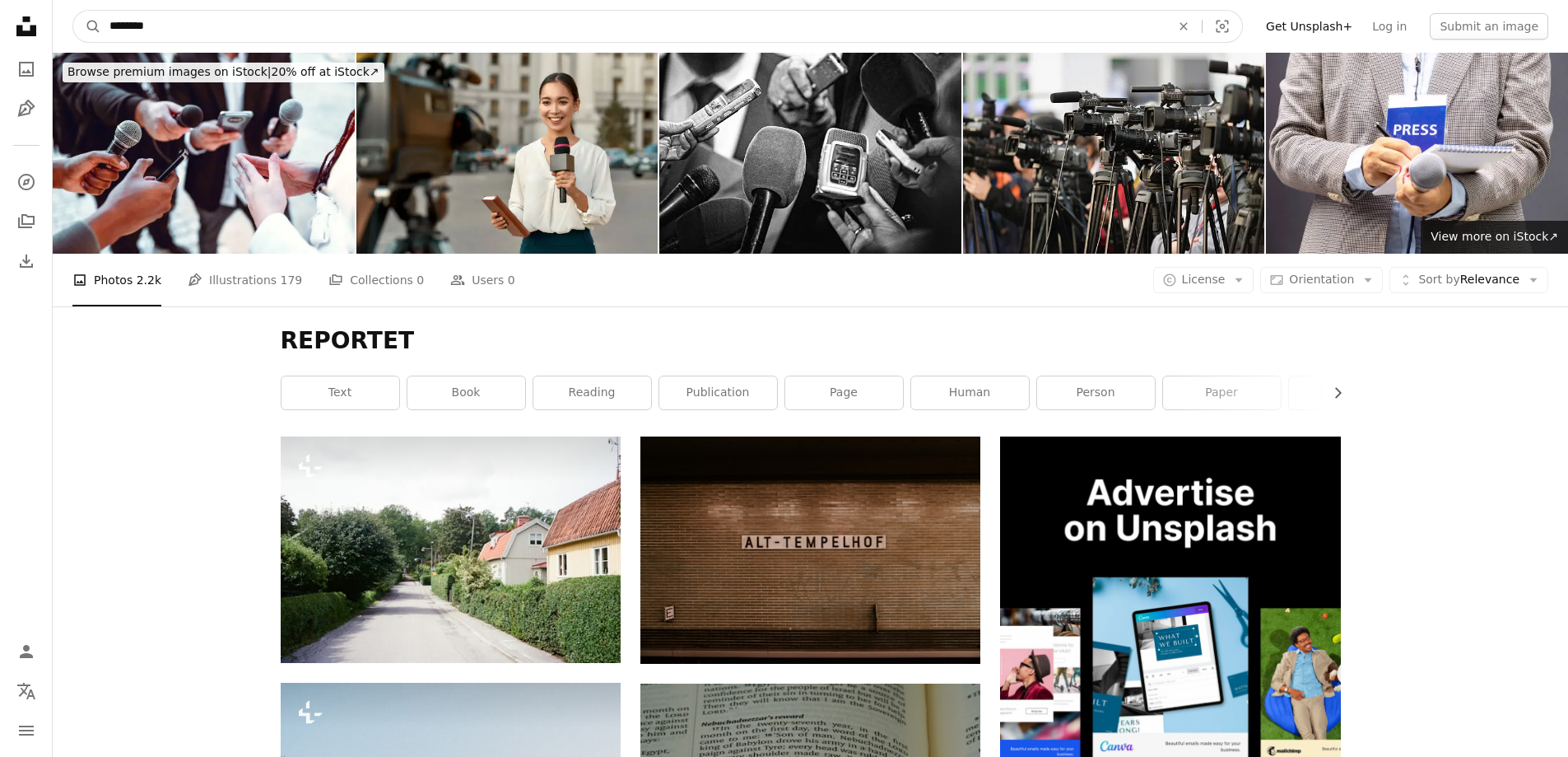
click at [355, 35] on input "********" at bounding box center [633, 26] width 1064 height 31
type input "********"
click button "A magnifying glass" at bounding box center [87, 26] width 28 height 31
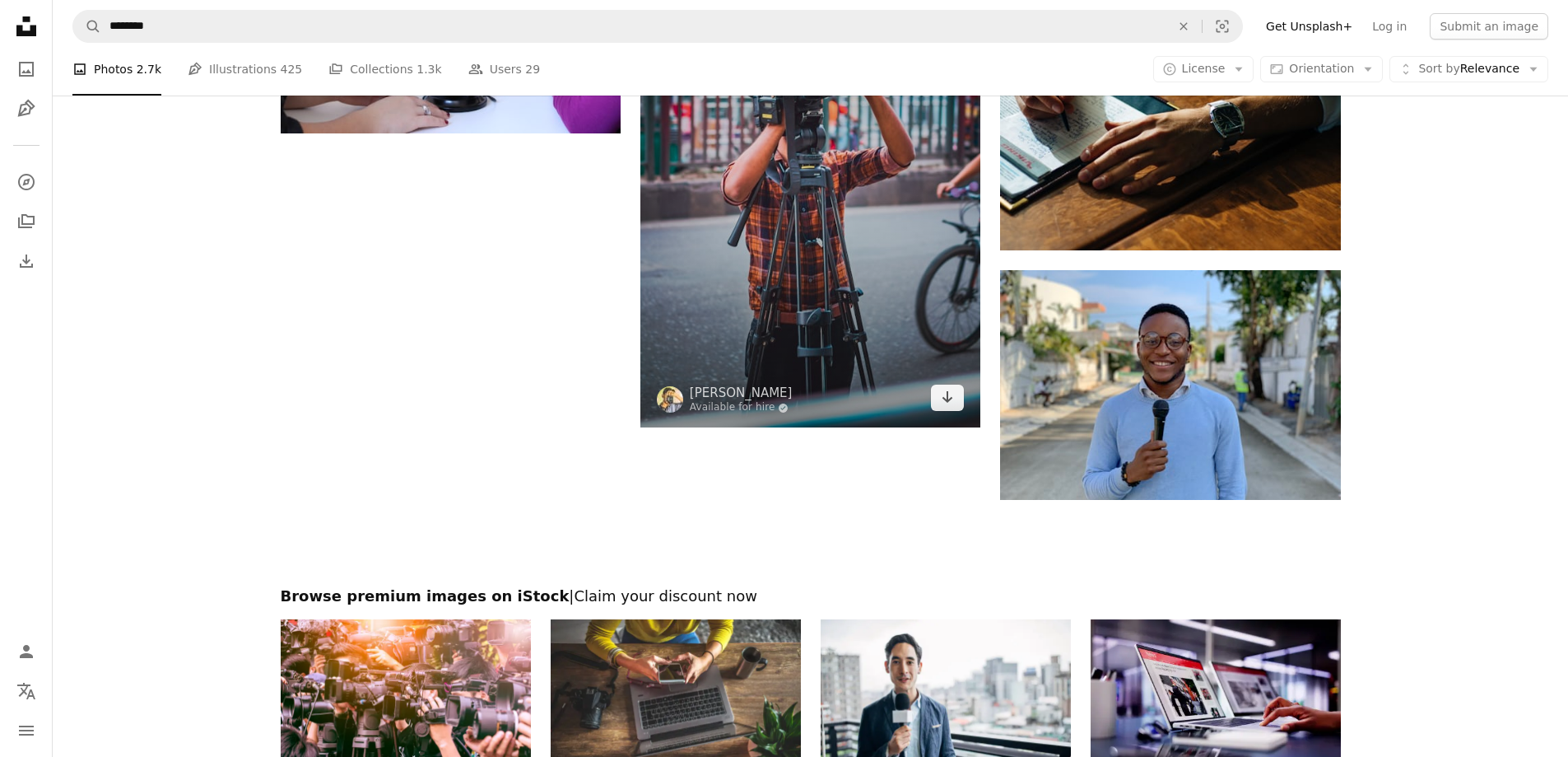
scroll to position [2389, 0]
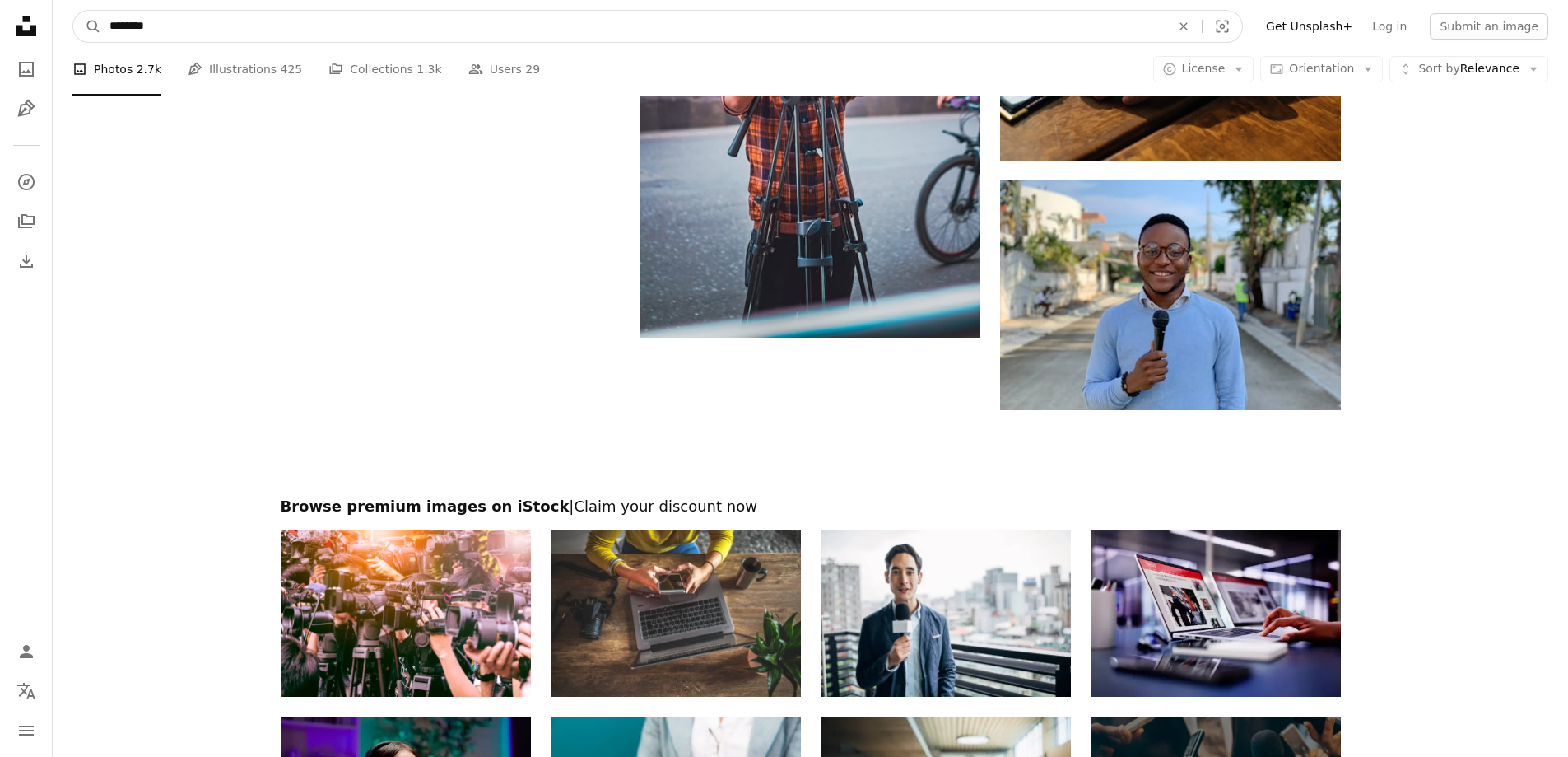
drag, startPoint x: 207, startPoint y: 27, endPoint x: 0, endPoint y: 41, distance: 207.5
click at [87, 28] on form "A magnifying glass ******** An X shape Visual search" at bounding box center [658, 26] width 1171 height 33
type input "**********"
click button "A magnifying glass" at bounding box center [87, 26] width 28 height 31
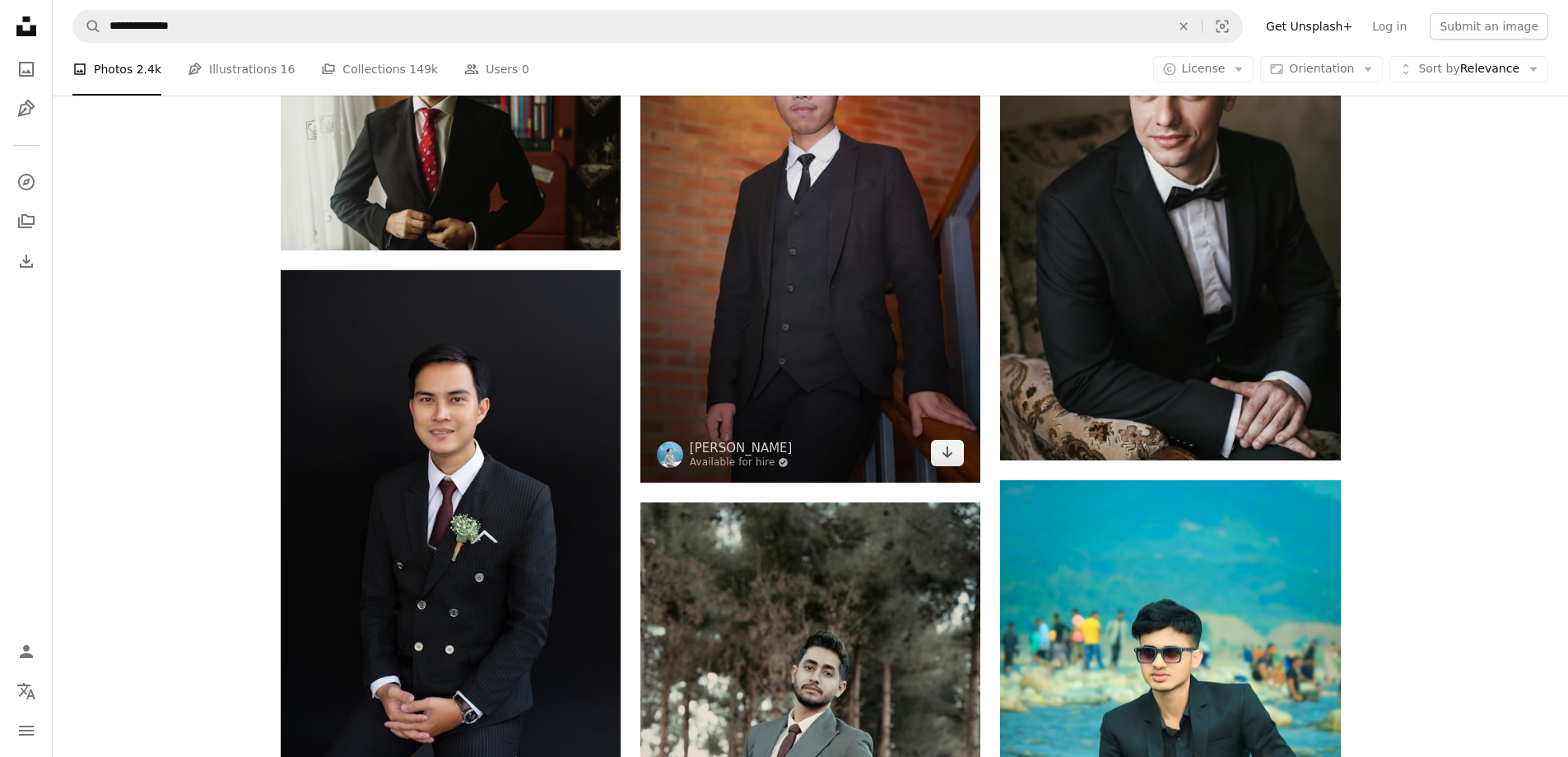
scroll to position [1565, 0]
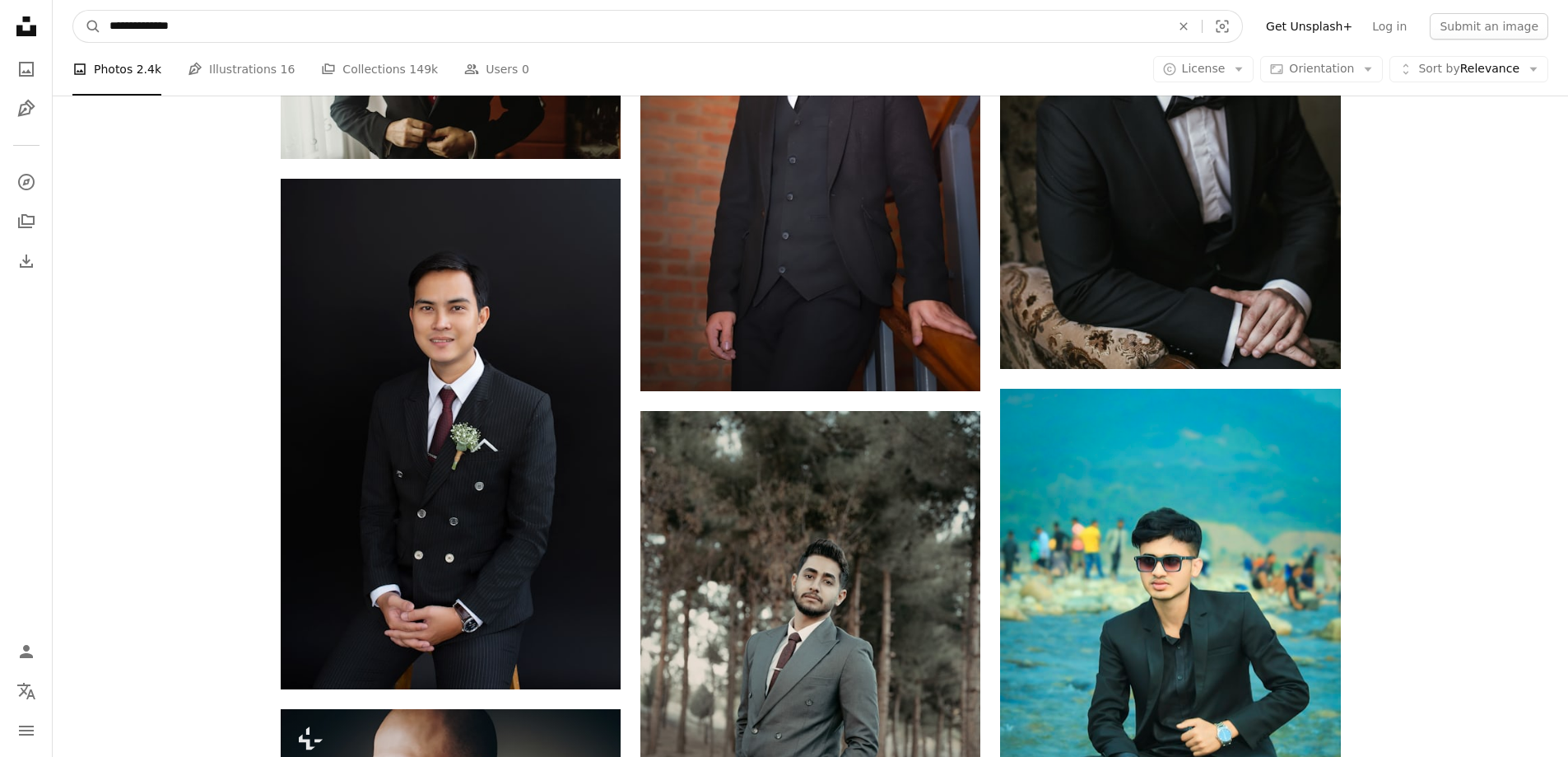
click at [230, 29] on input "**********" at bounding box center [633, 26] width 1064 height 31
type input "**********"
click button "A magnifying glass" at bounding box center [87, 26] width 28 height 31
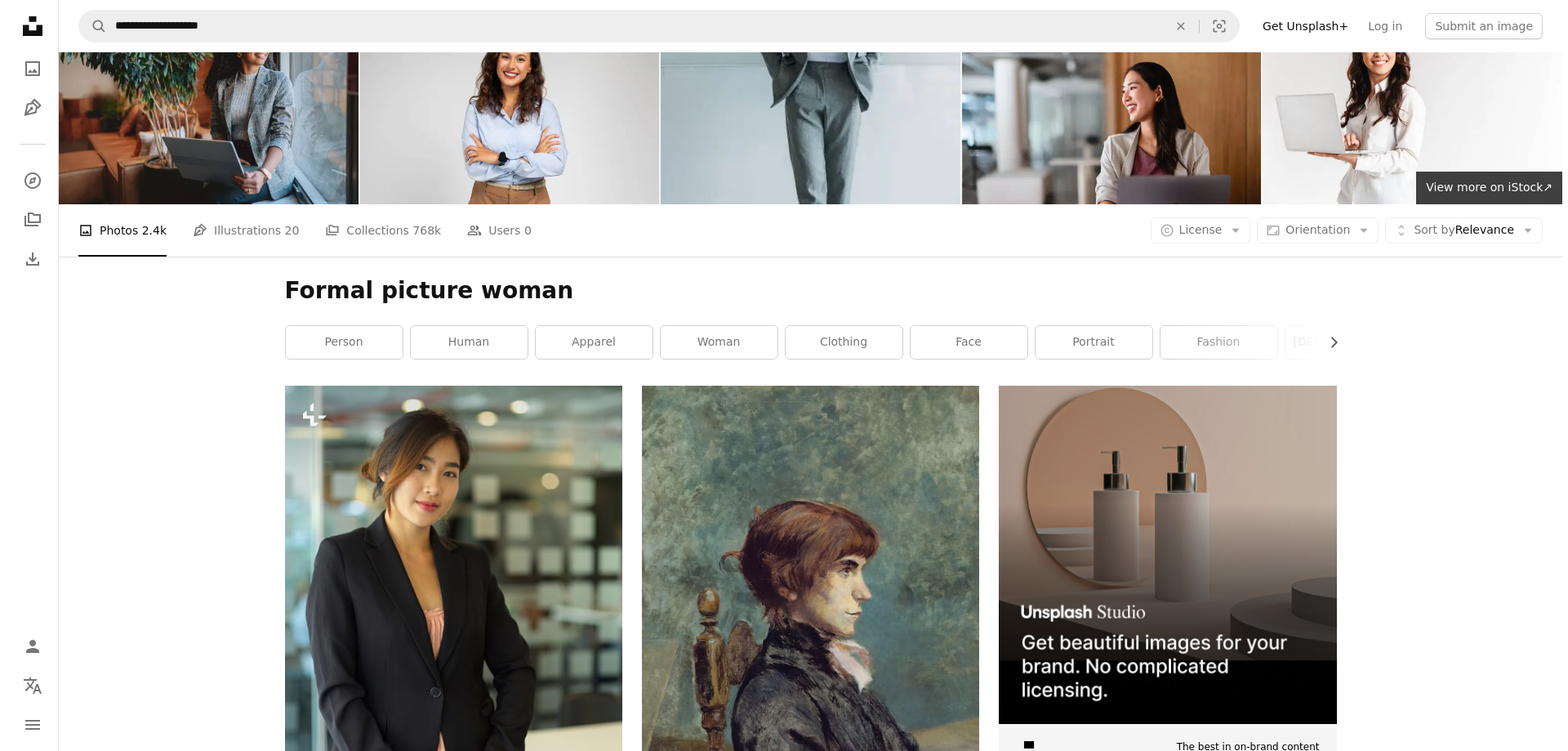
scroll to position [245, 0]
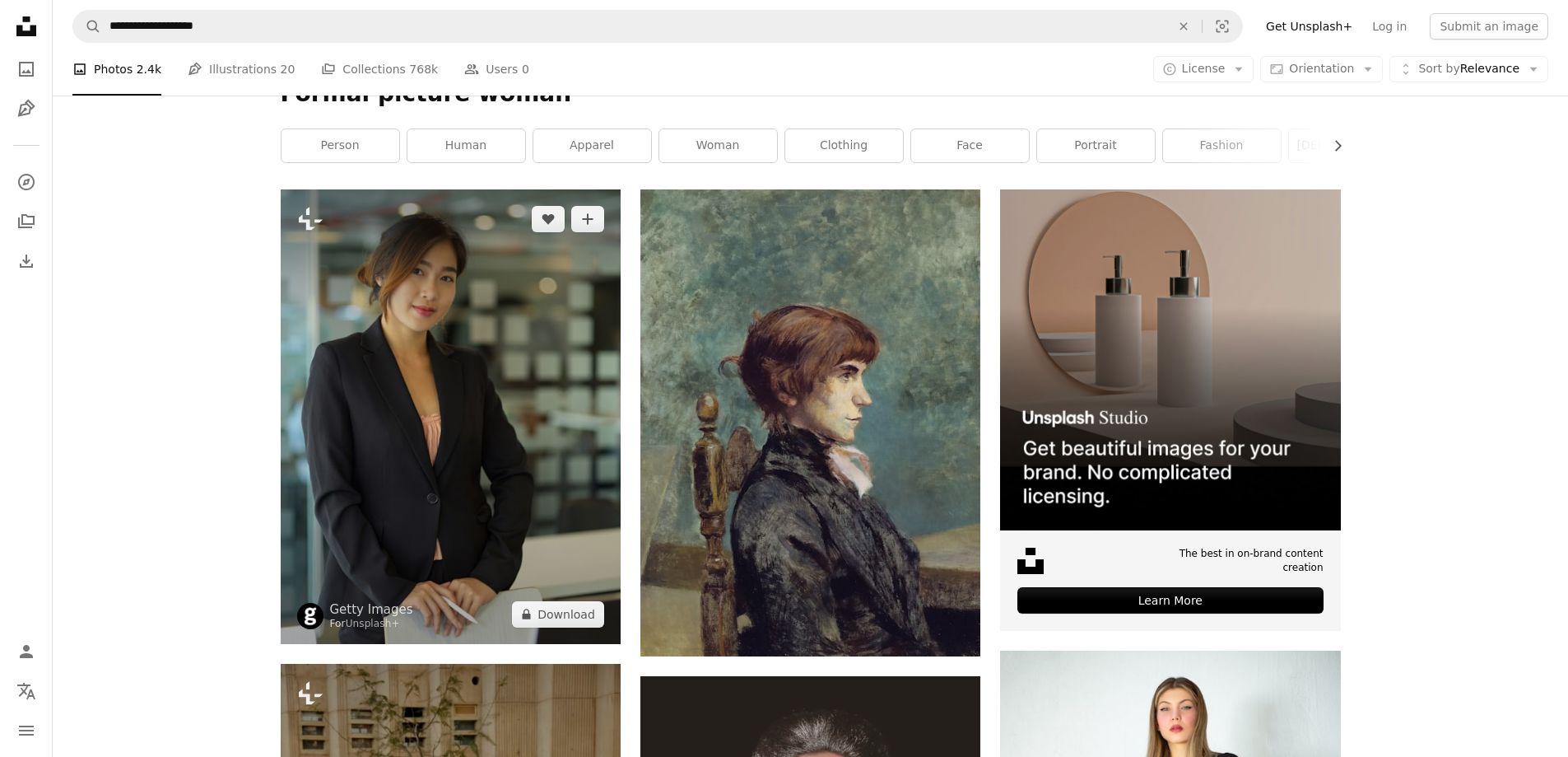
click at [456, 382] on img at bounding box center [450, 416] width 340 height 453
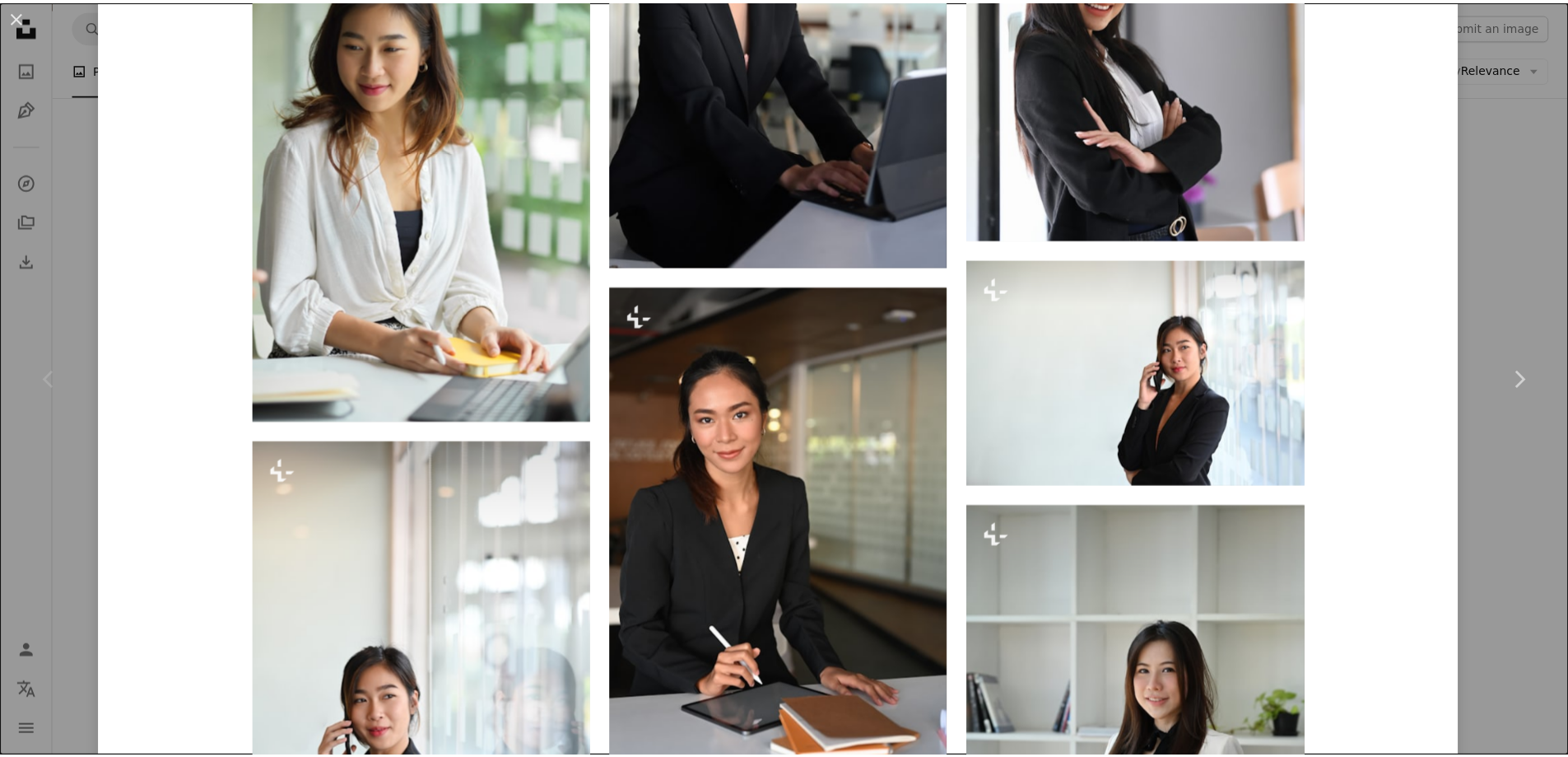
scroll to position [1317, 0]
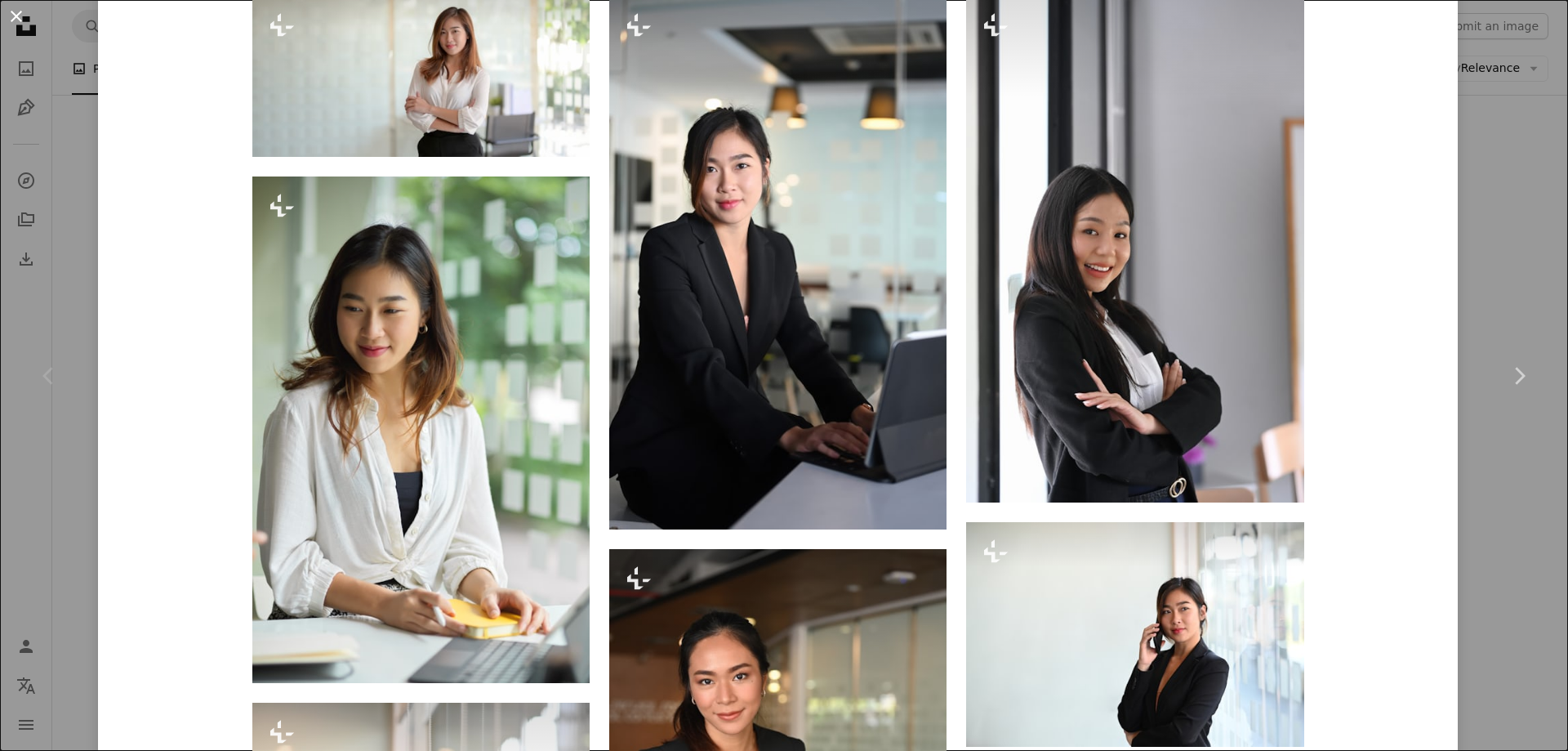
click at [22, 16] on button "An X shape" at bounding box center [17, 17] width 20 height 20
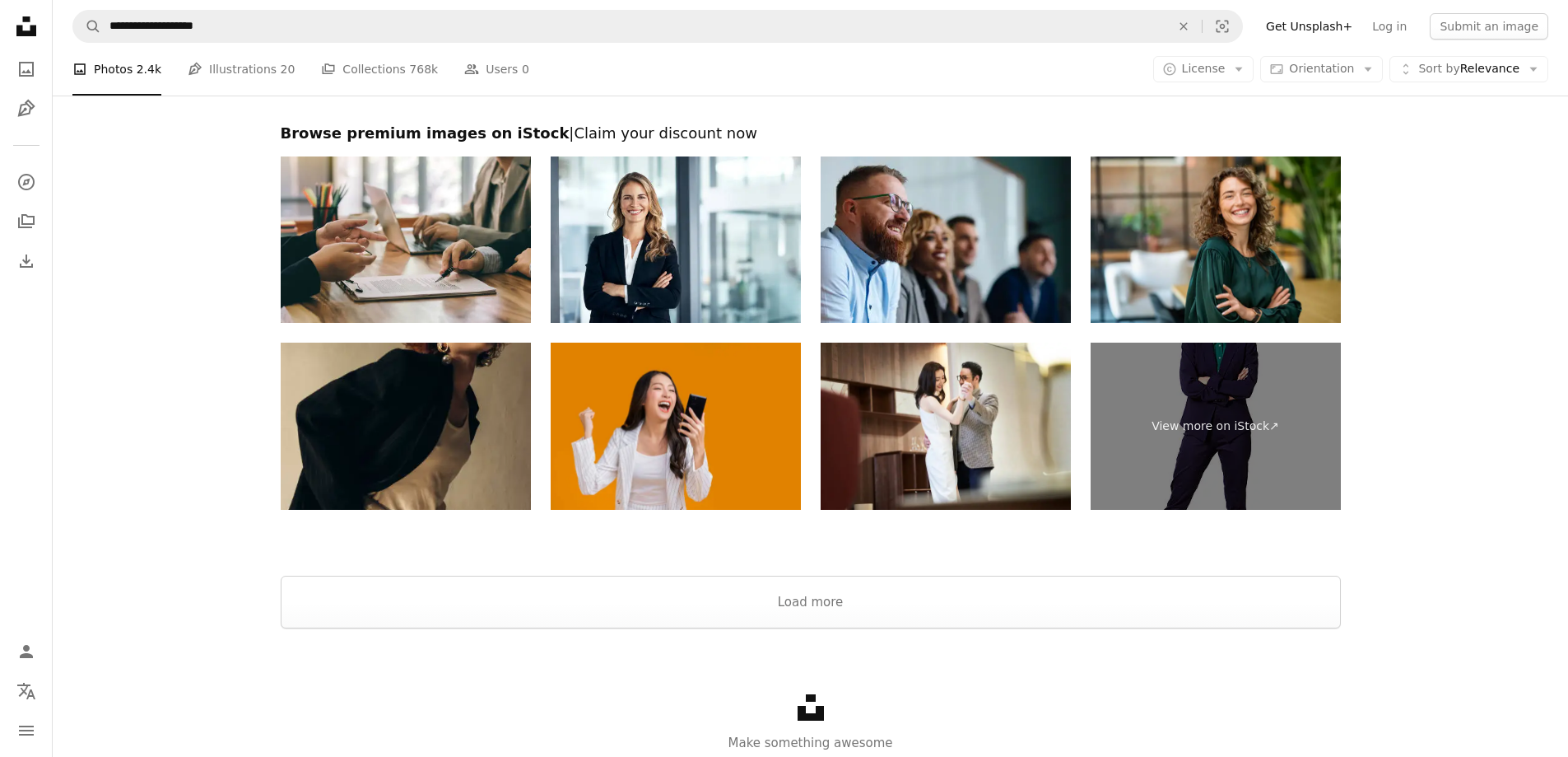
scroll to position [4282, 0]
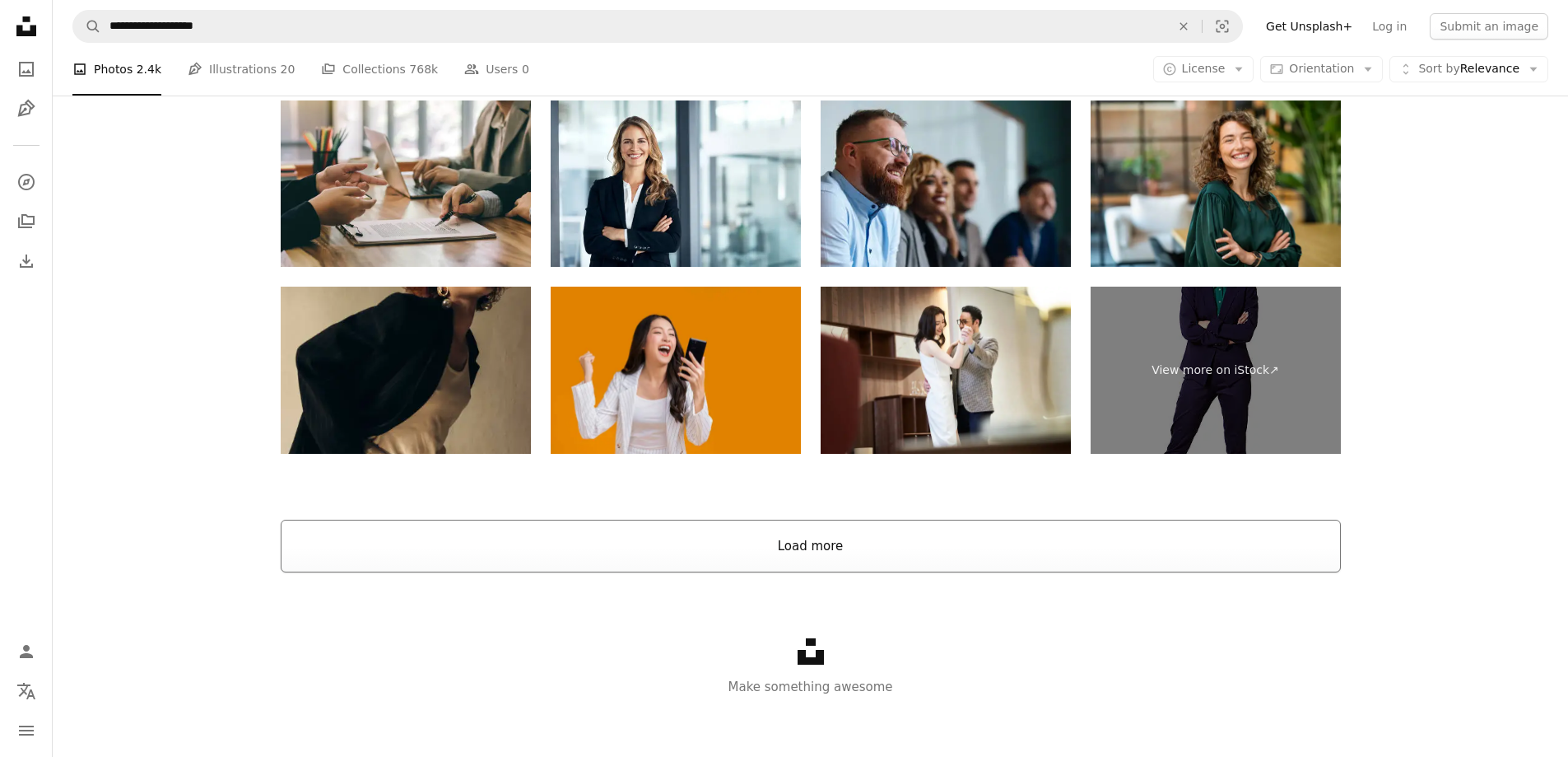
click at [920, 558] on button "Load more" at bounding box center [810, 545] width 1060 height 53
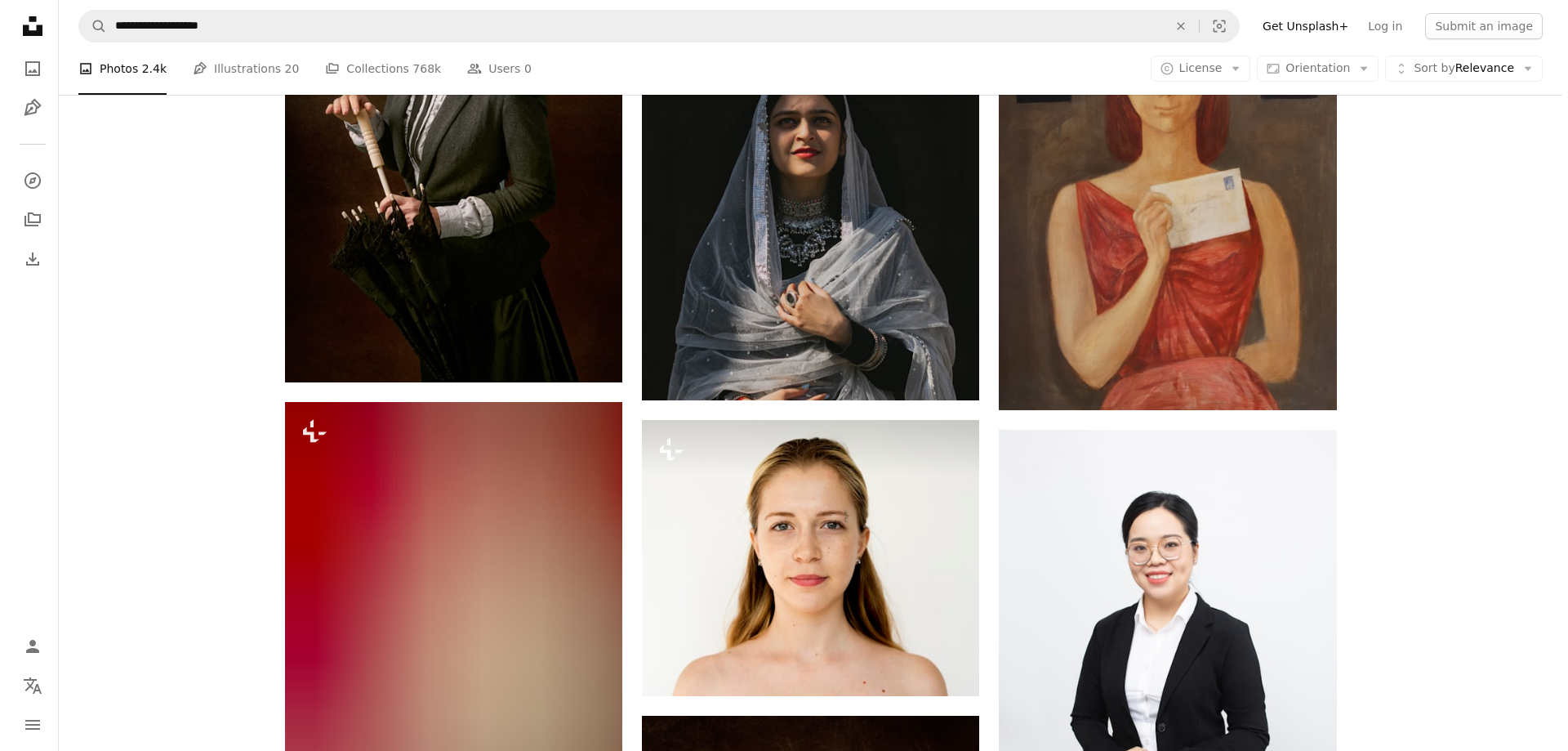
scroll to position [8416, 0]
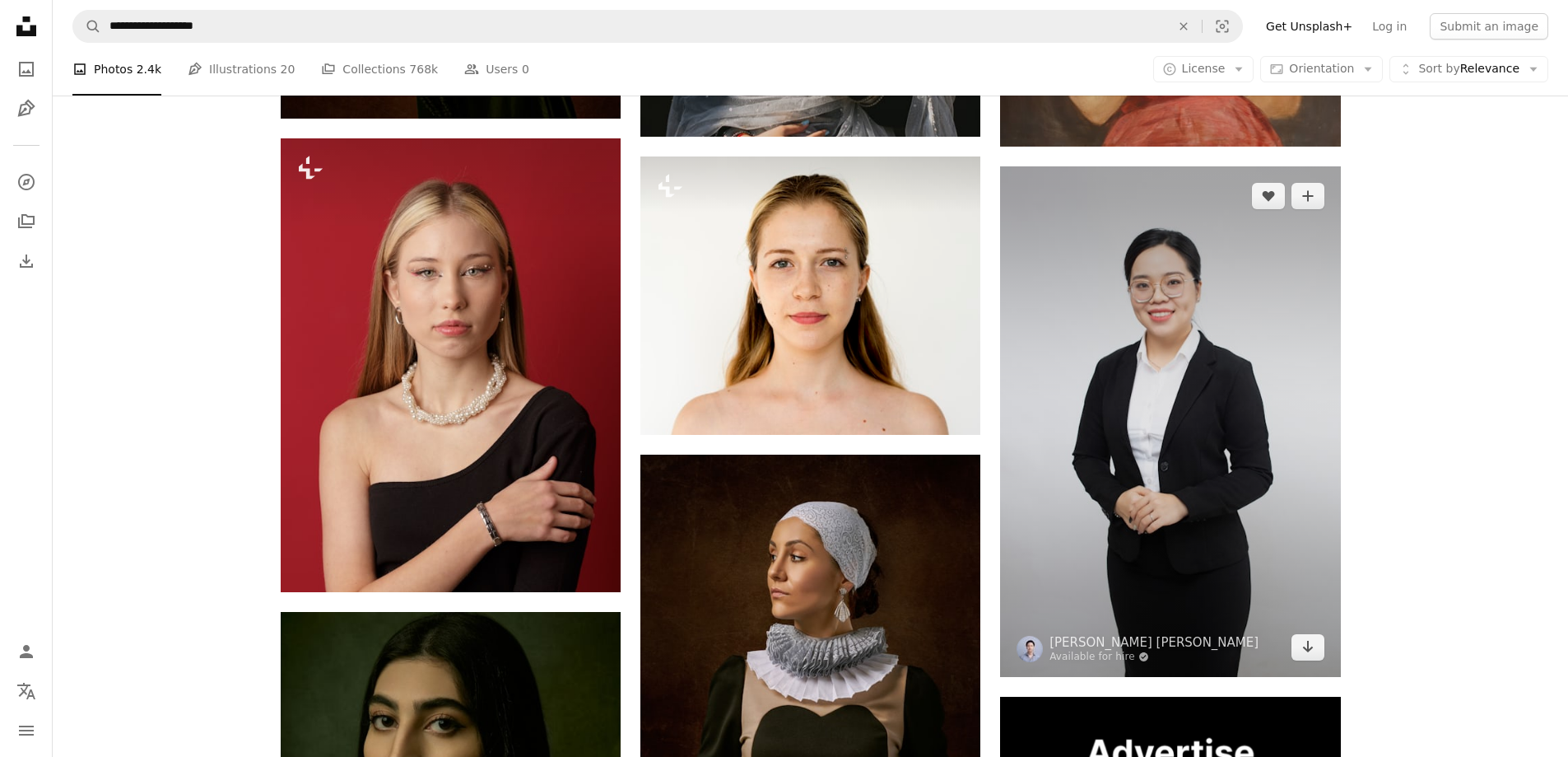
click at [1261, 477] on img at bounding box center [1170, 421] width 340 height 510
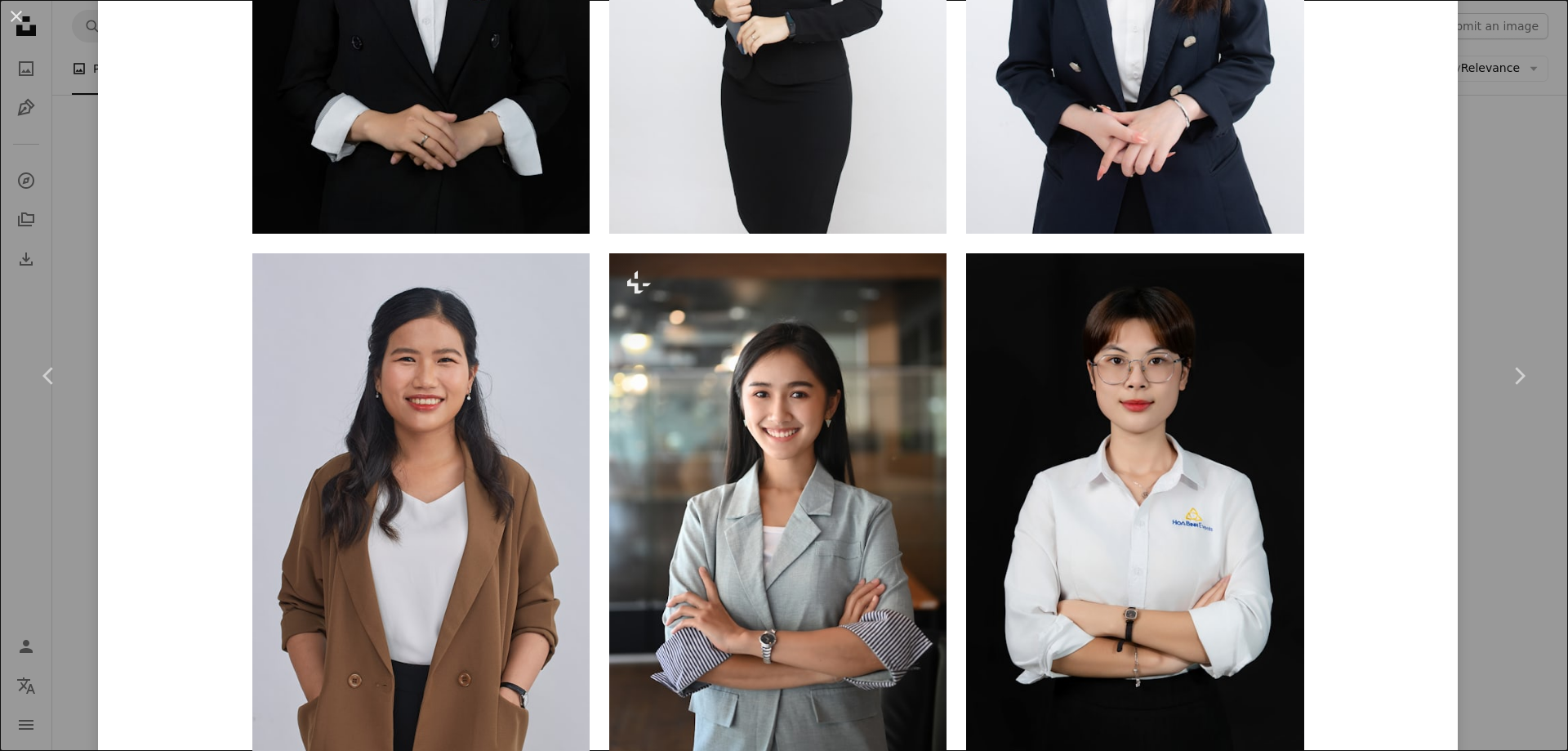
scroll to position [1553, 0]
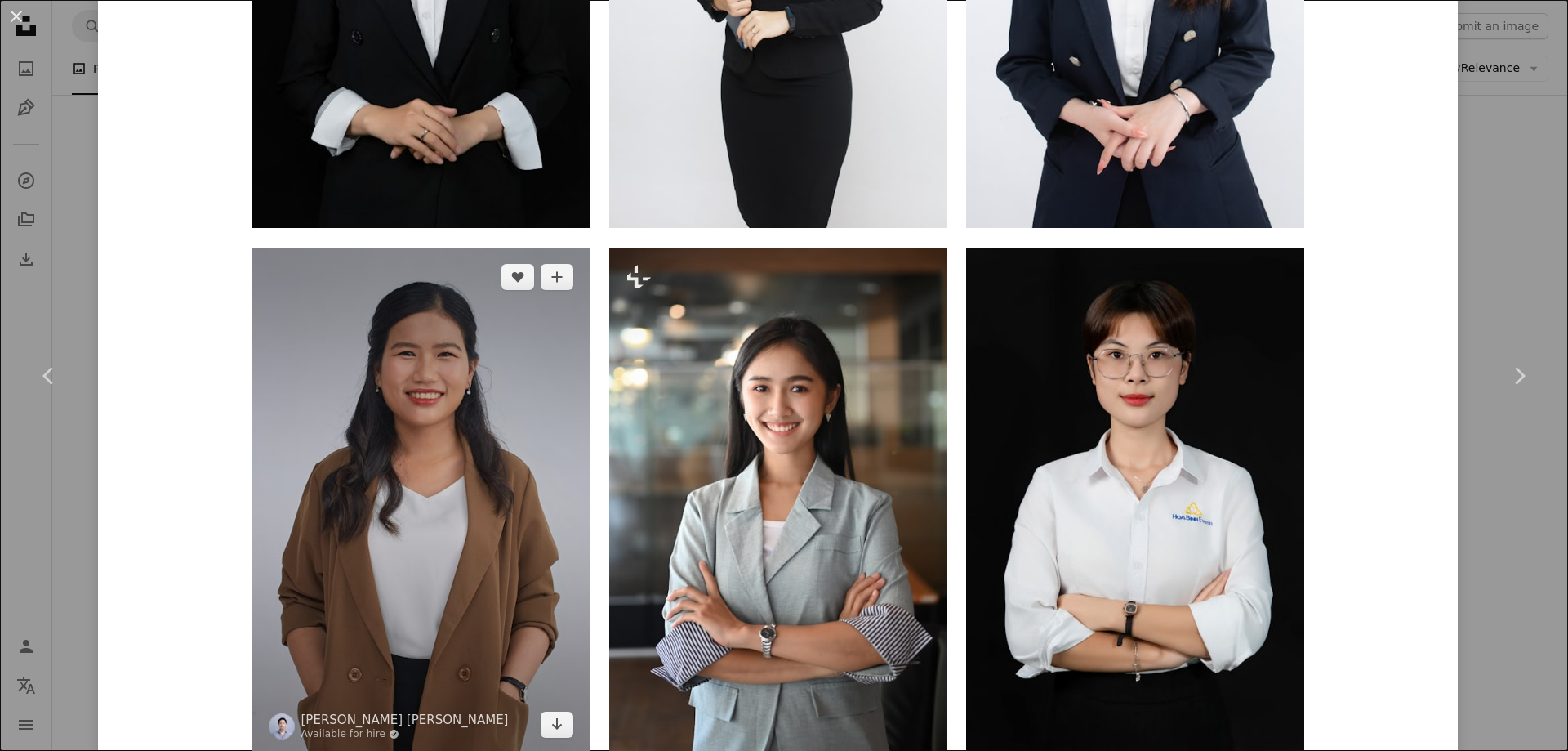
click at [422, 502] on img at bounding box center [421, 500] width 338 height 506
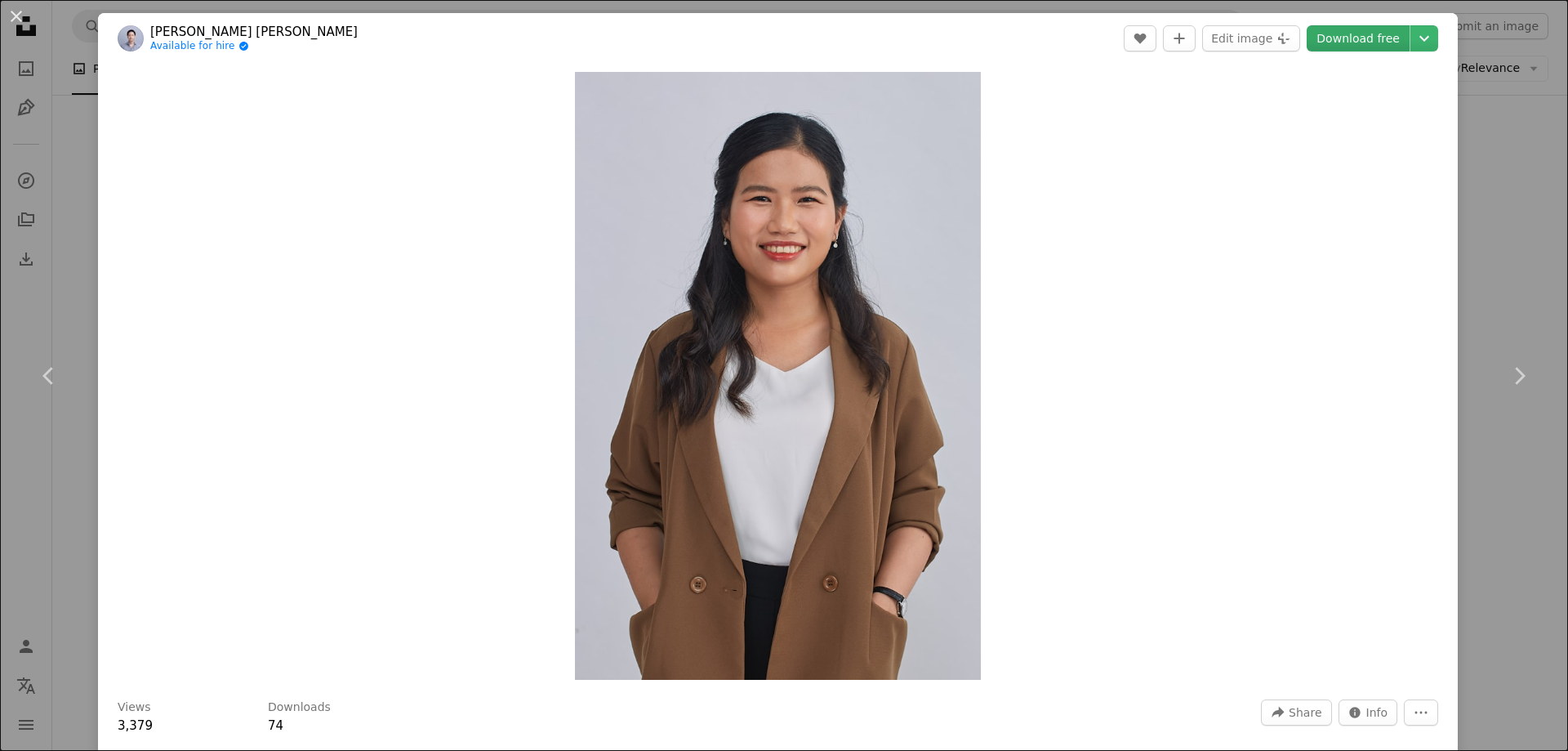
click at [1364, 39] on link "Download free" at bounding box center [1358, 39] width 103 height 26
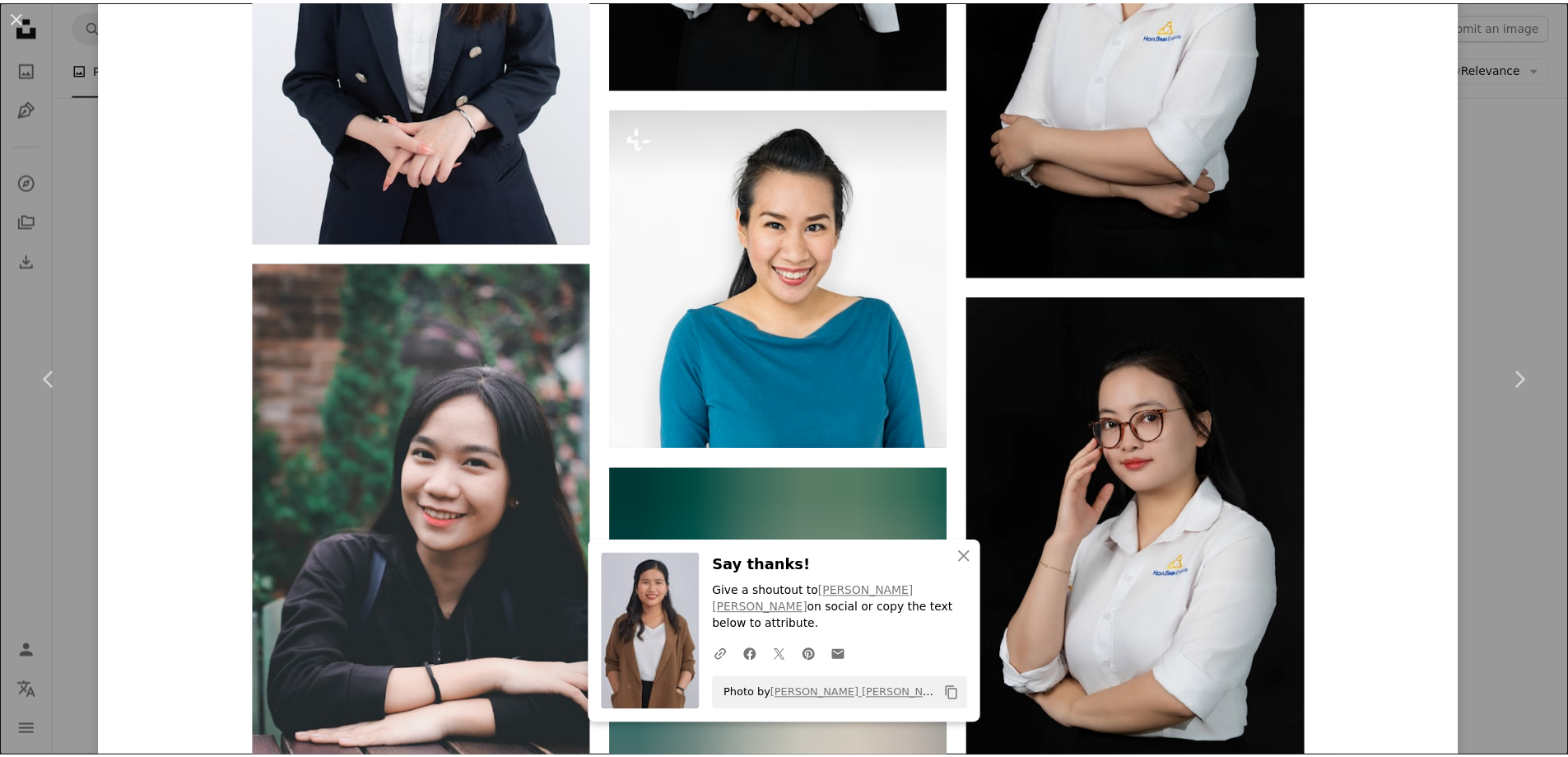
scroll to position [3624, 0]
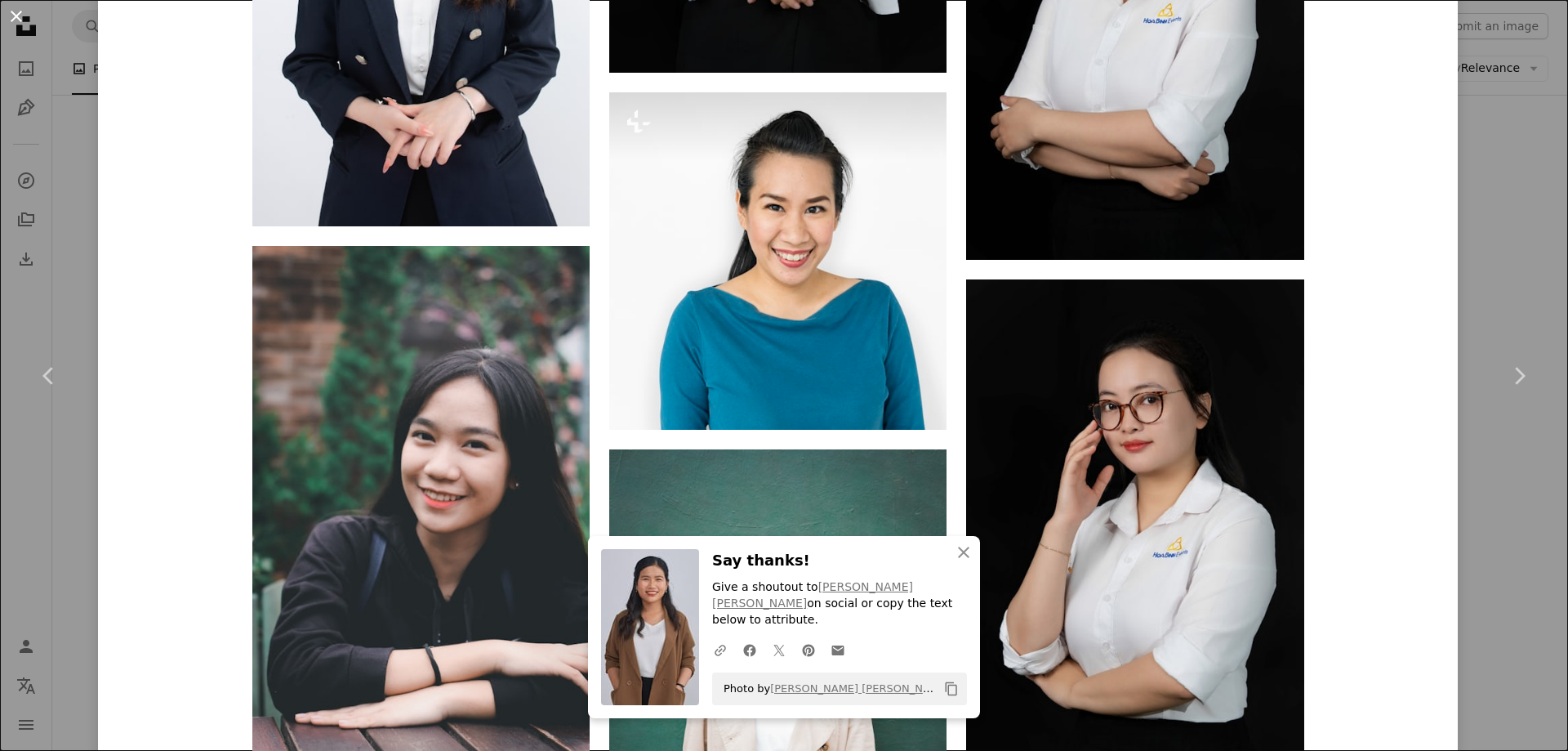
click at [23, 24] on button "An X shape" at bounding box center [17, 17] width 20 height 20
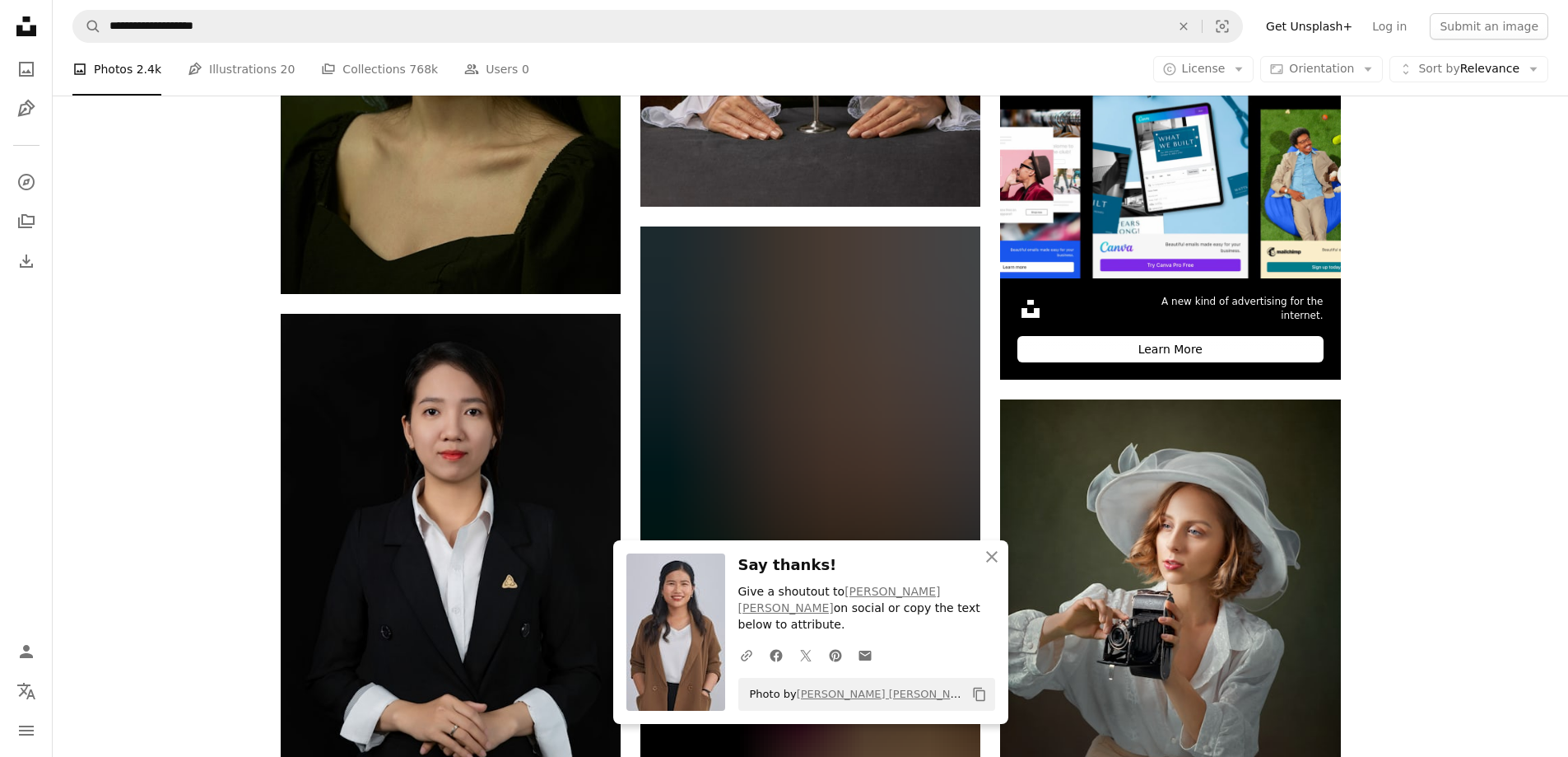
scroll to position [9389, 0]
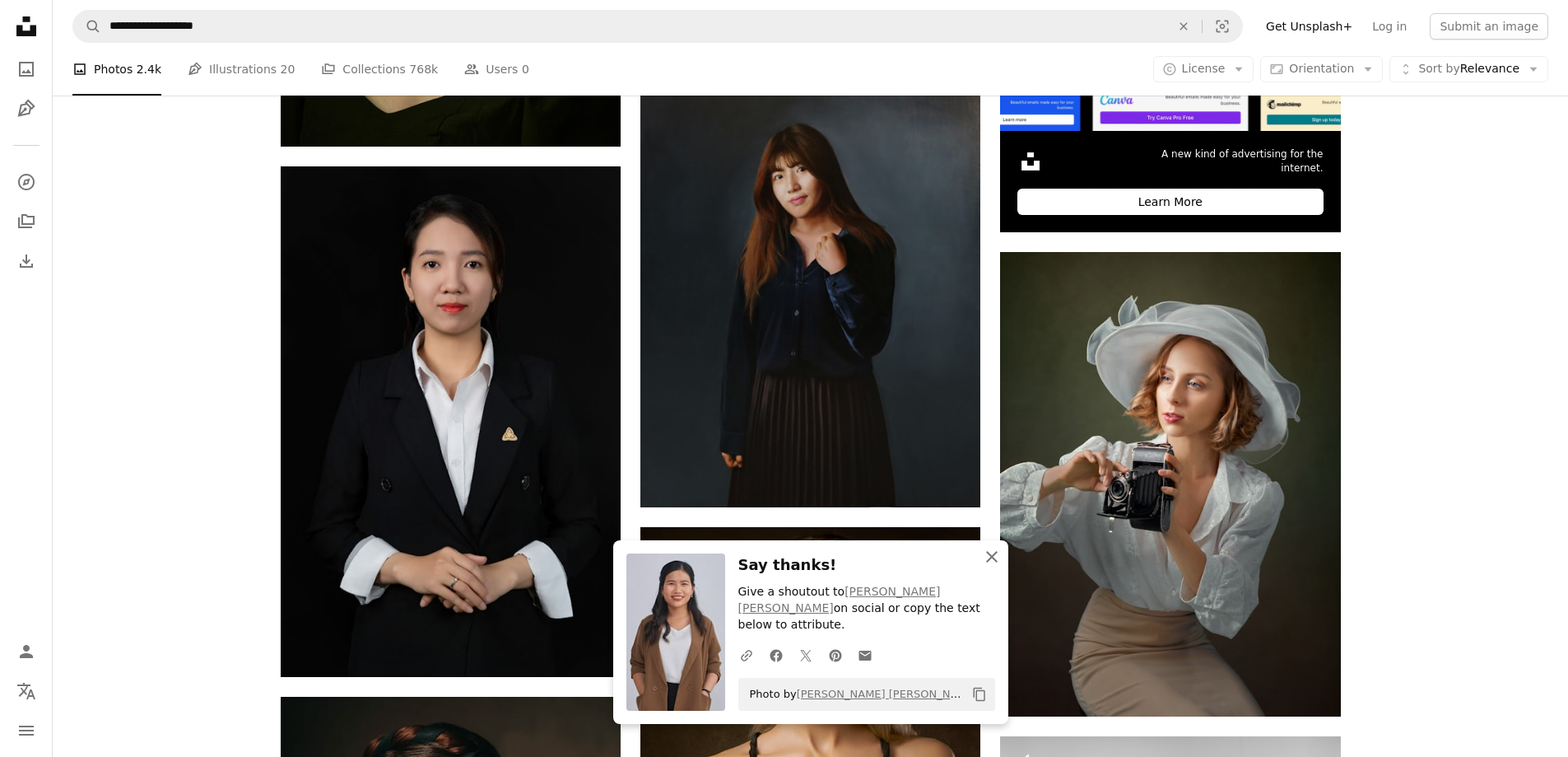
click at [990, 566] on icon "An X shape" at bounding box center [992, 557] width 20 height 20
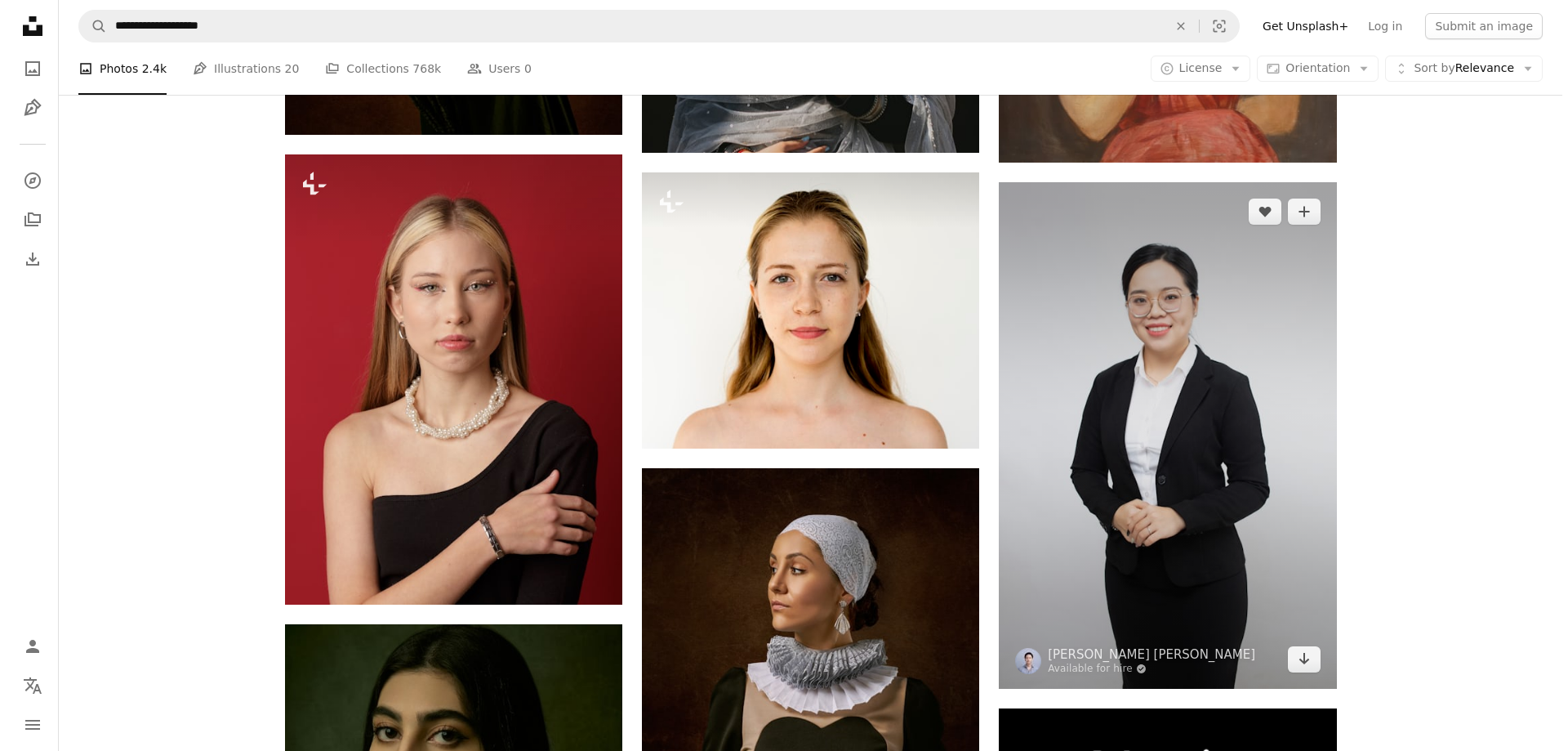
scroll to position [8416, 0]
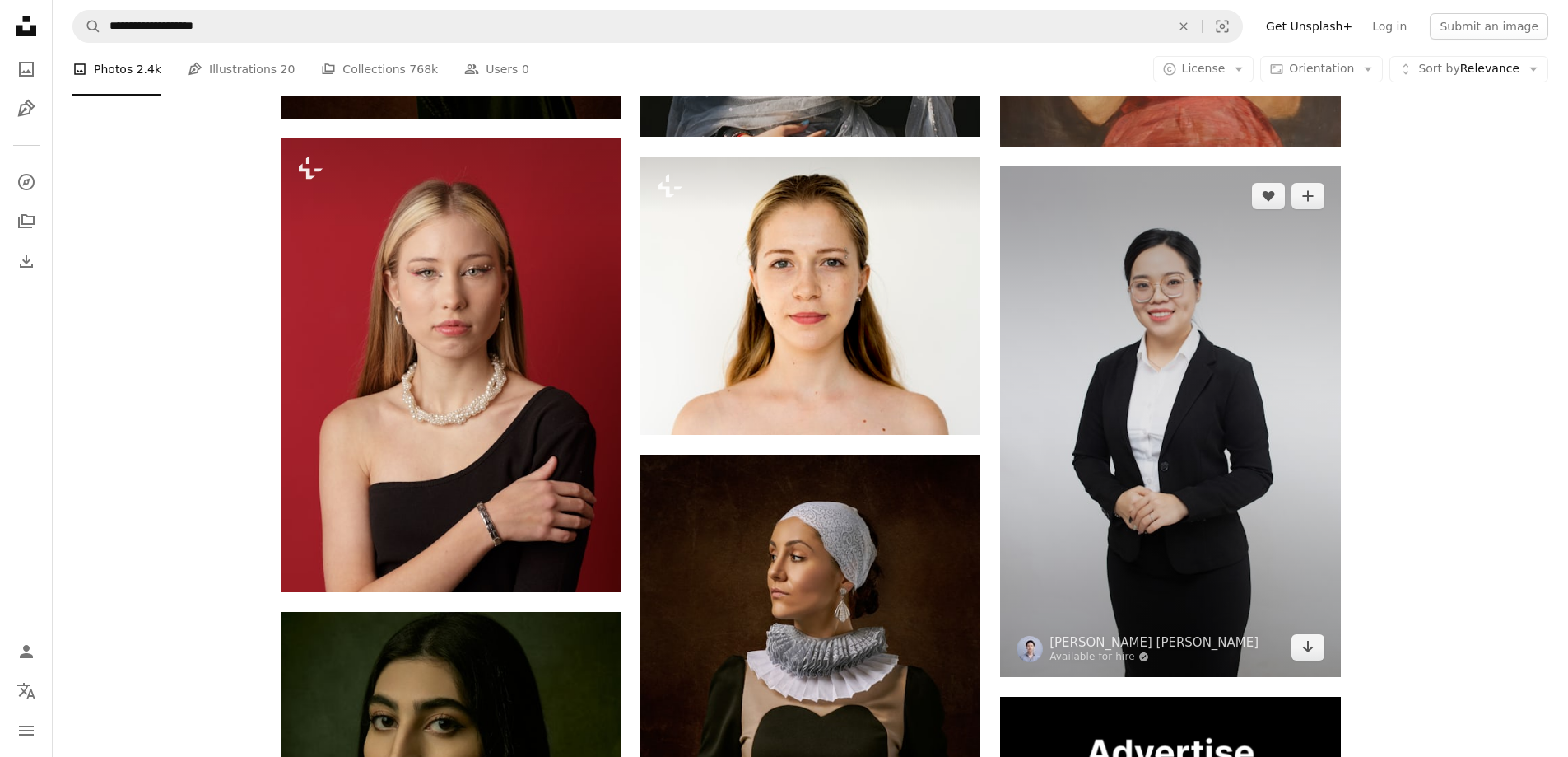
click at [1211, 490] on img at bounding box center [1170, 421] width 340 height 510
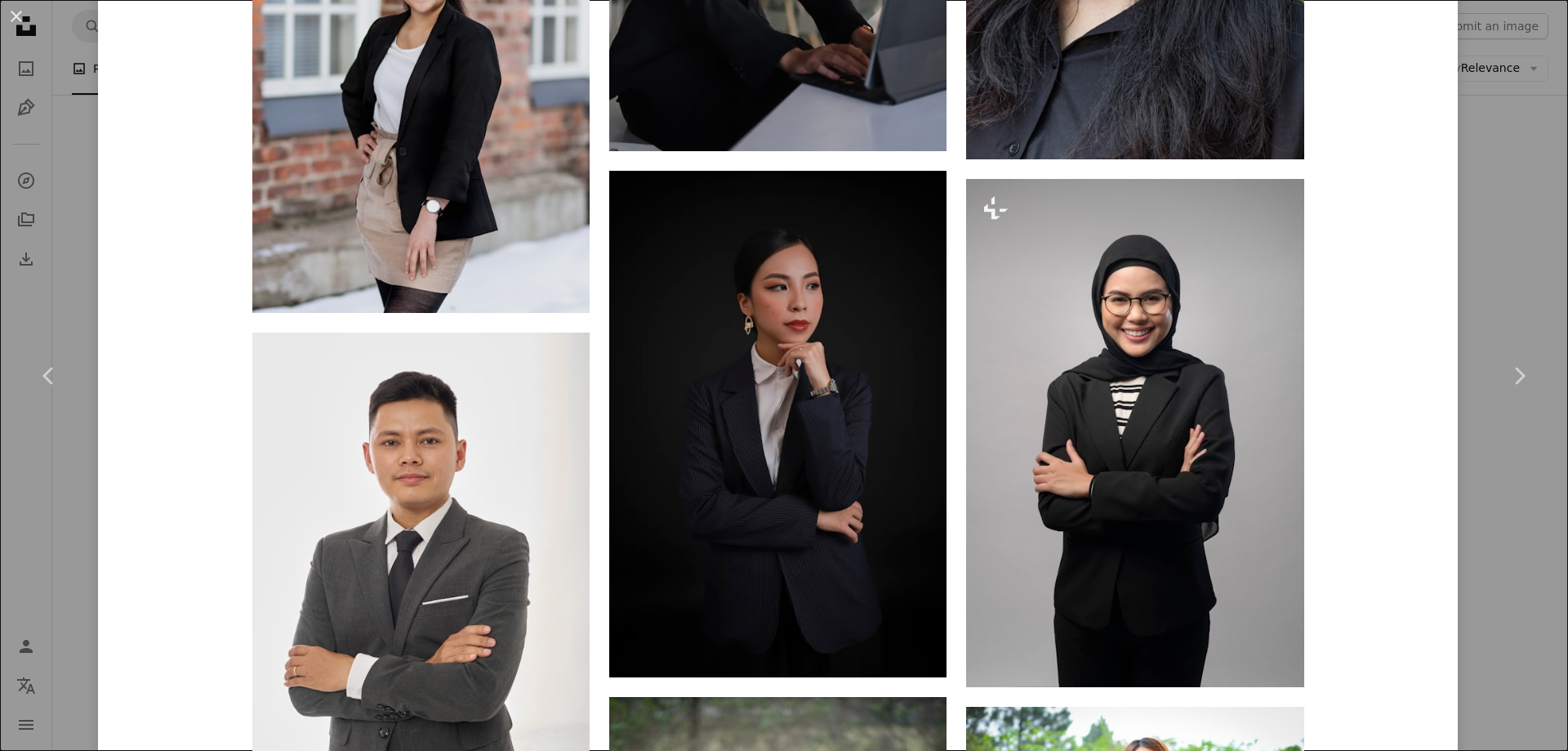
scroll to position [7190, 0]
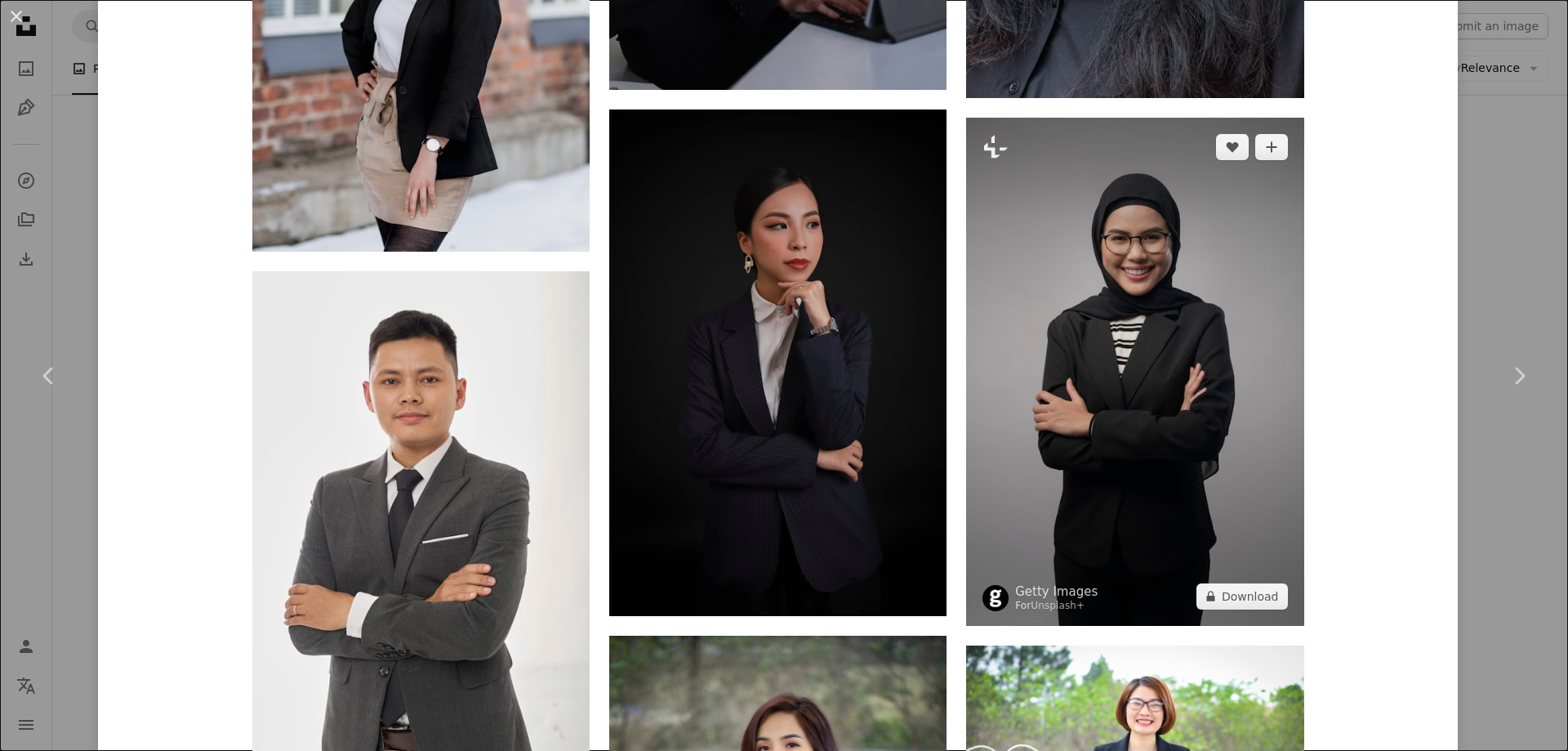
click at [1185, 436] on img at bounding box center [1135, 372] width 338 height 508
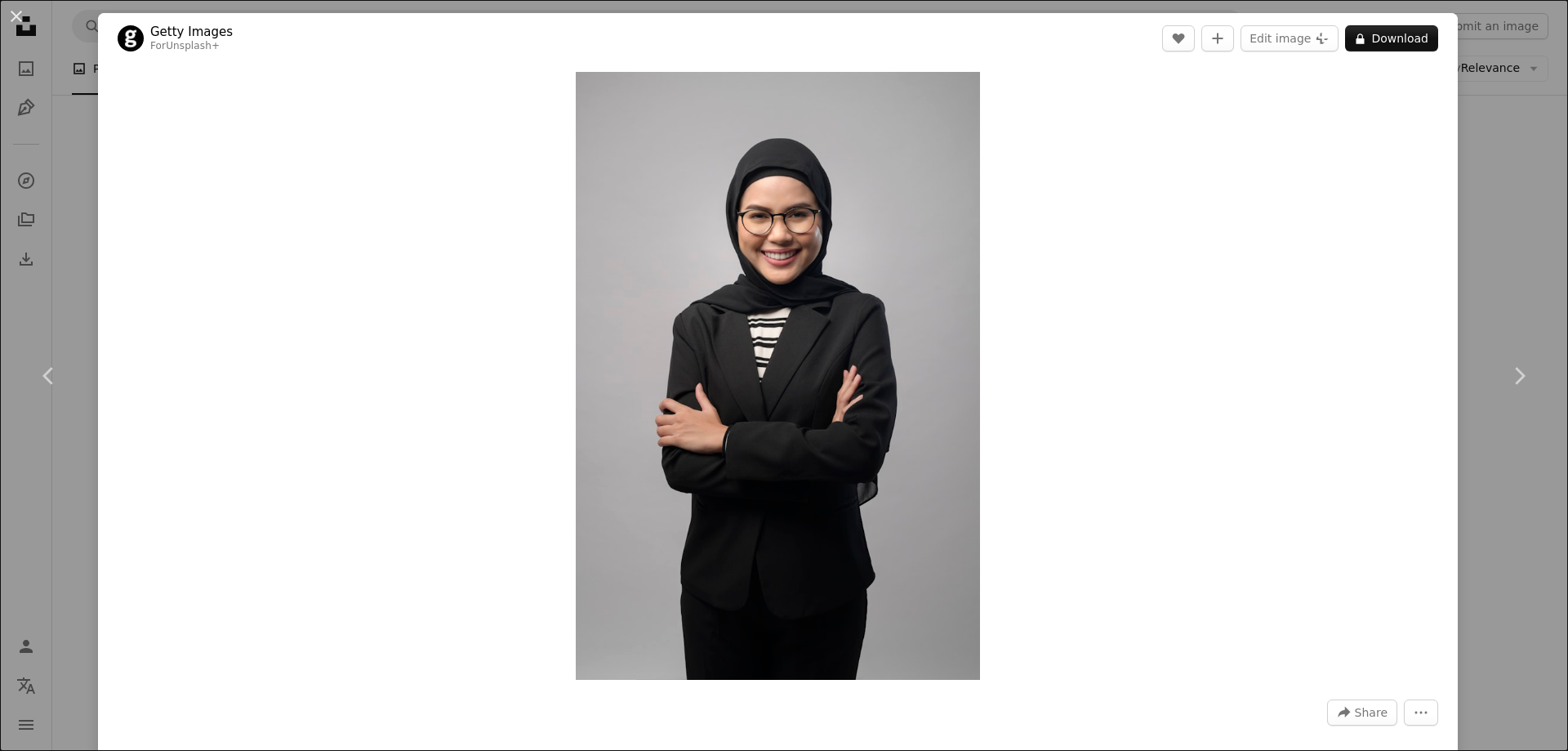
click at [1475, 260] on div "An X shape Chevron left Chevron right Getty Images For Unsplash+ A heart A plus…" at bounding box center [784, 376] width 1568 height 751
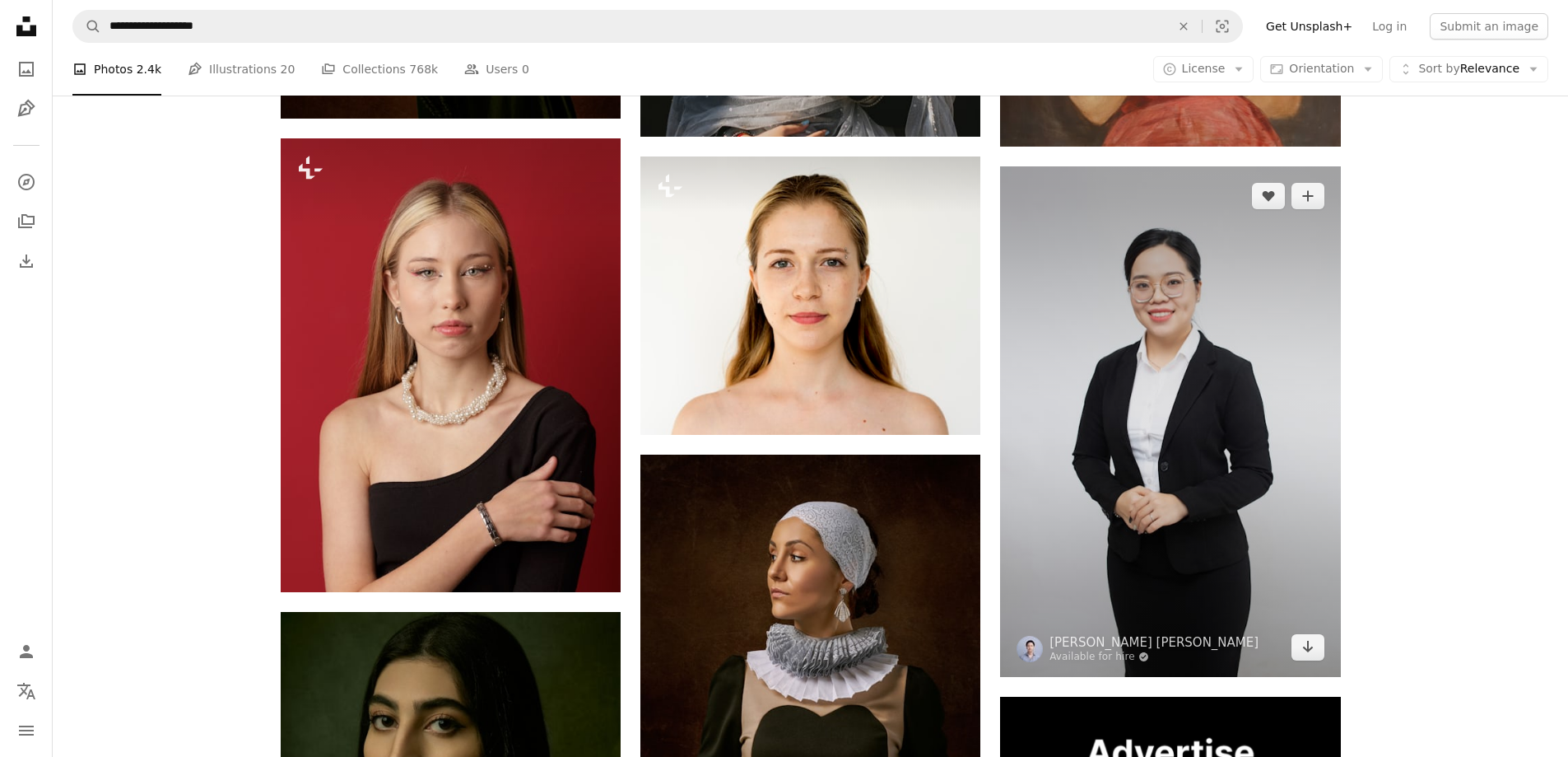
click at [1147, 345] on img at bounding box center [1170, 421] width 340 height 510
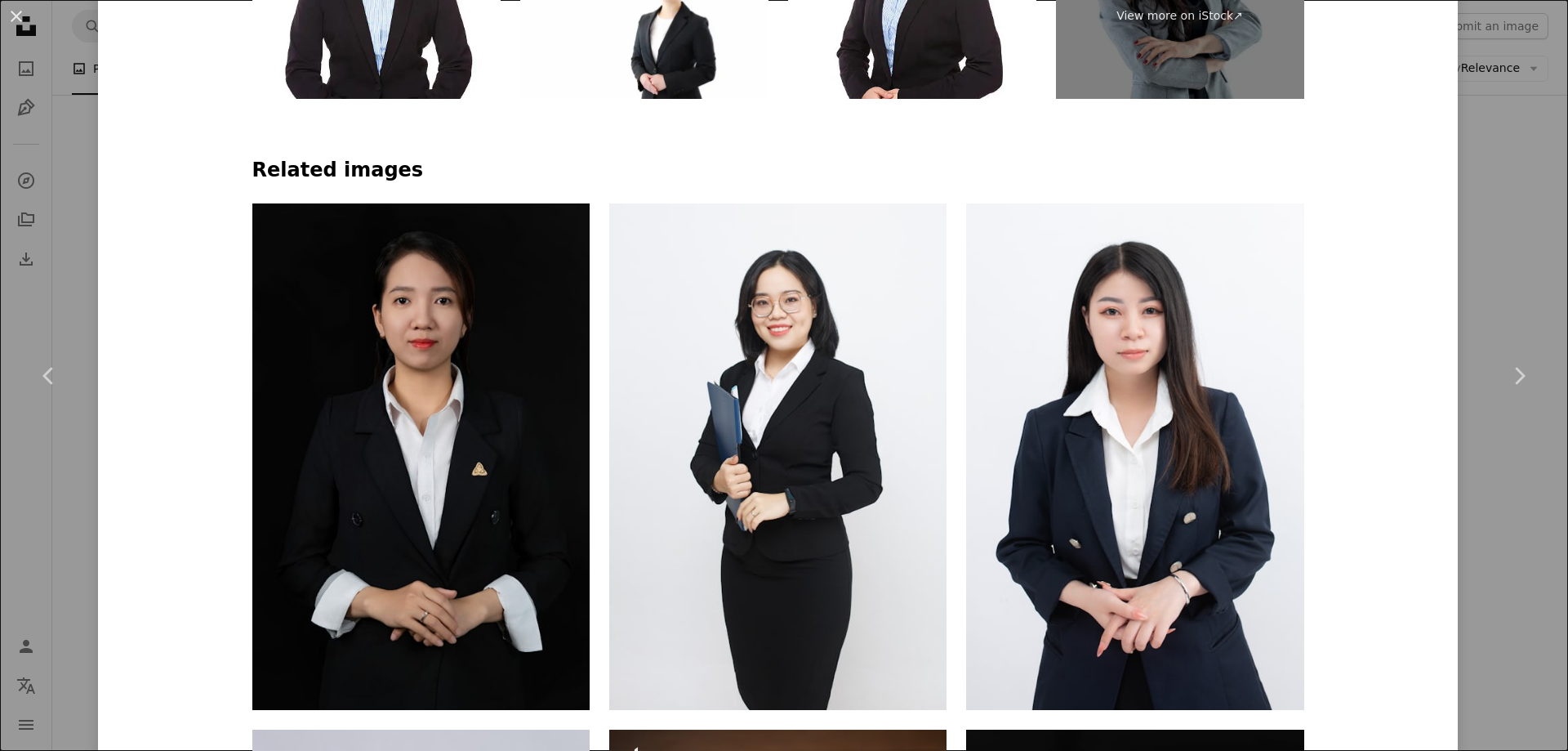
scroll to position [1144, 0]
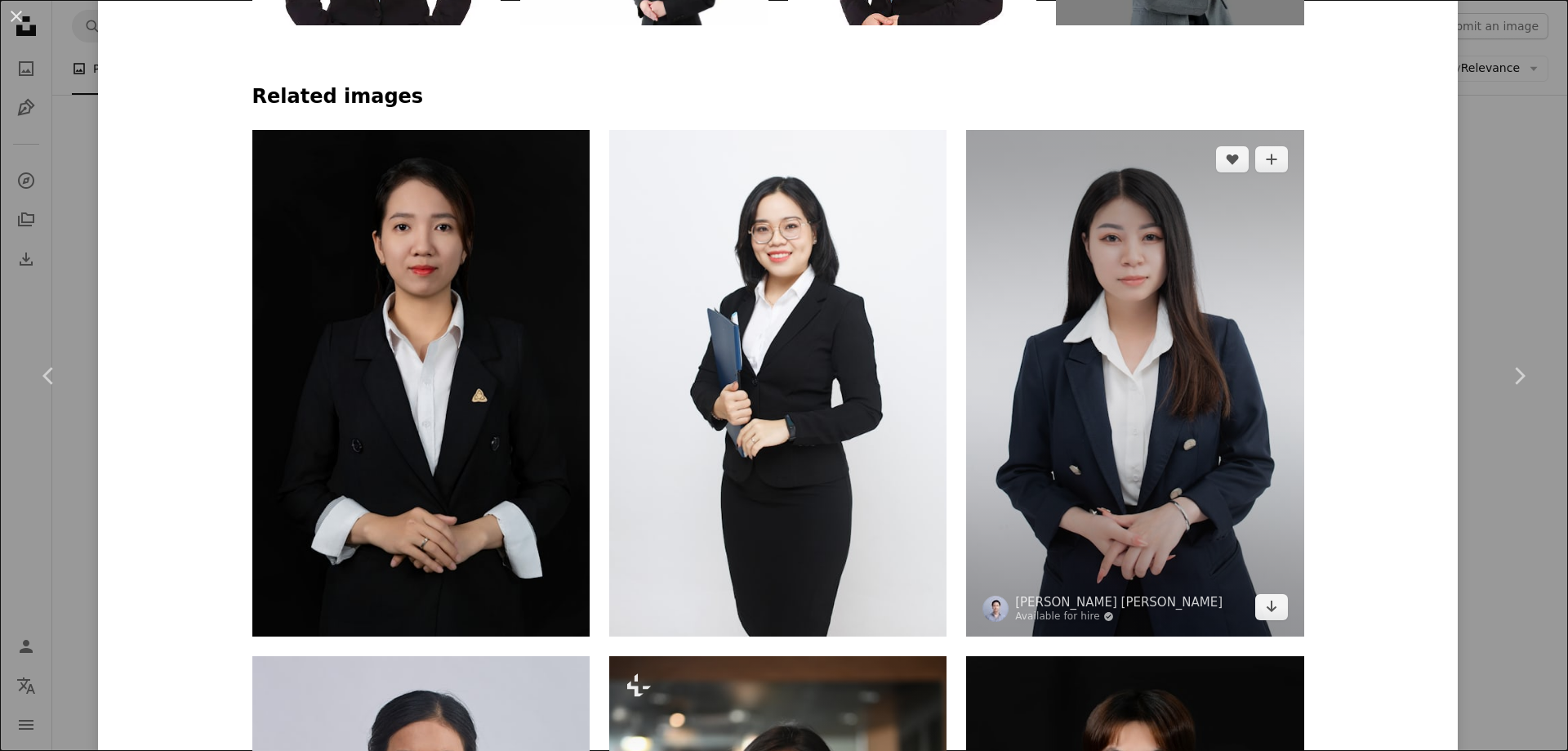
click at [1073, 363] on img at bounding box center [1135, 382] width 338 height 506
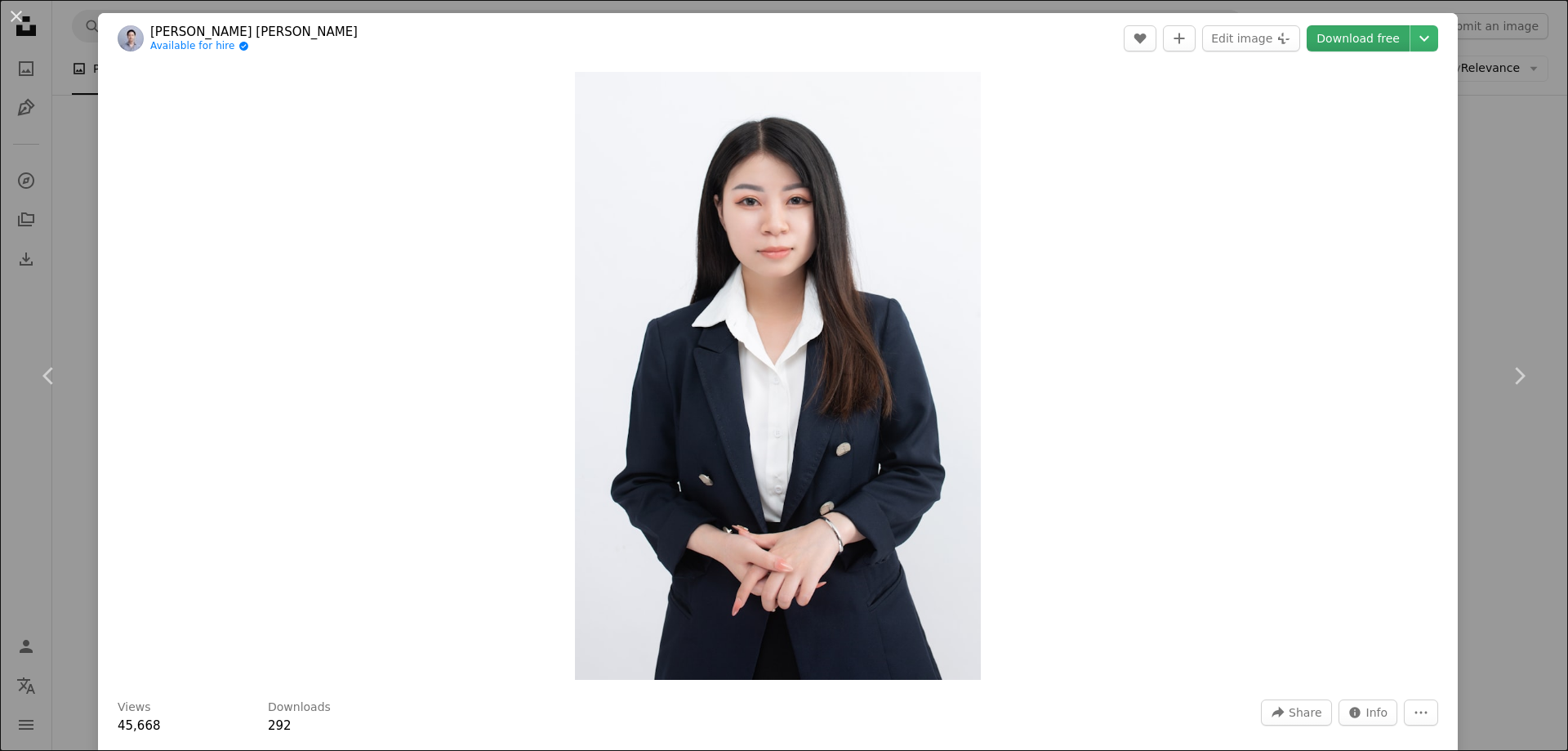
click at [1350, 37] on link "Download free" at bounding box center [1358, 39] width 103 height 26
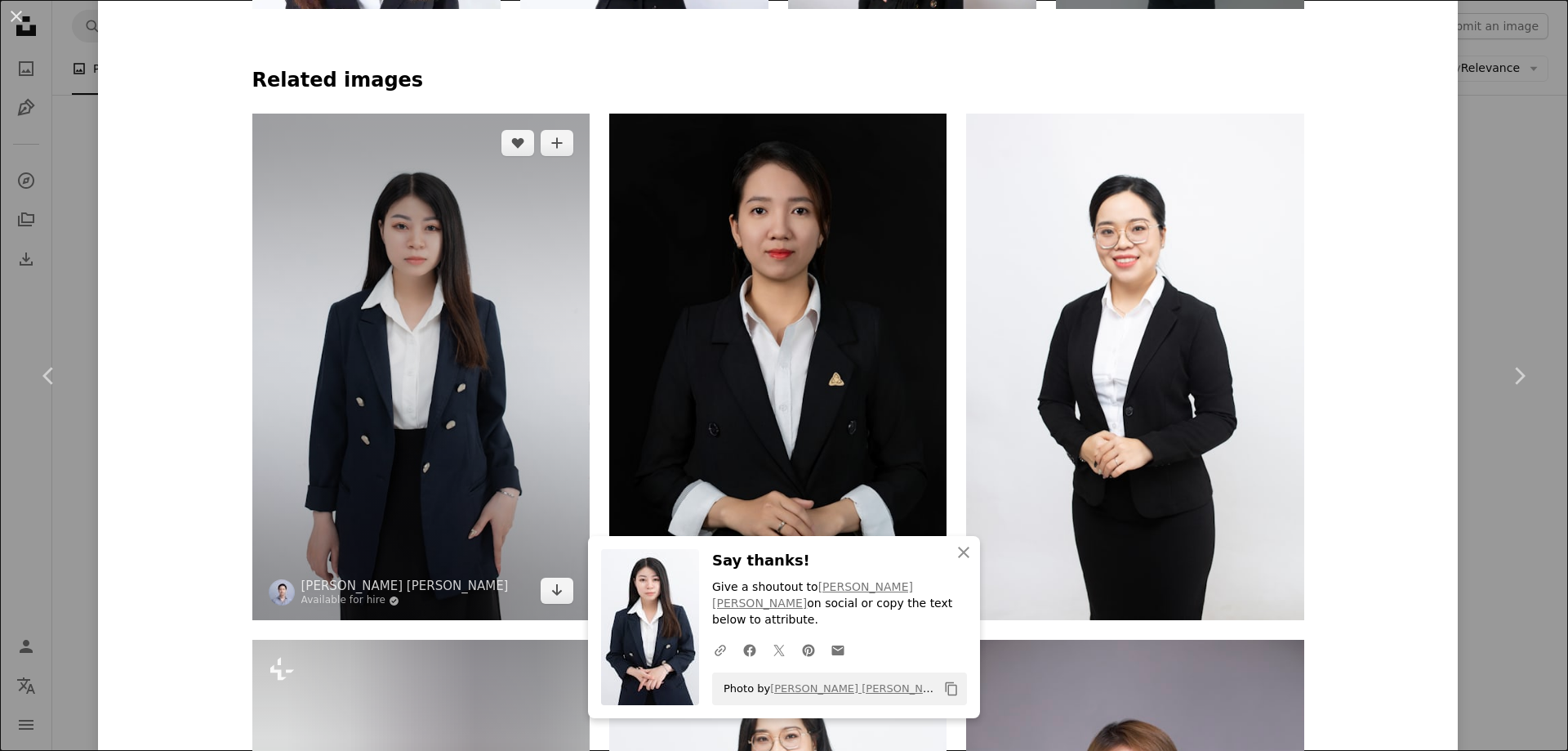
scroll to position [1144, 0]
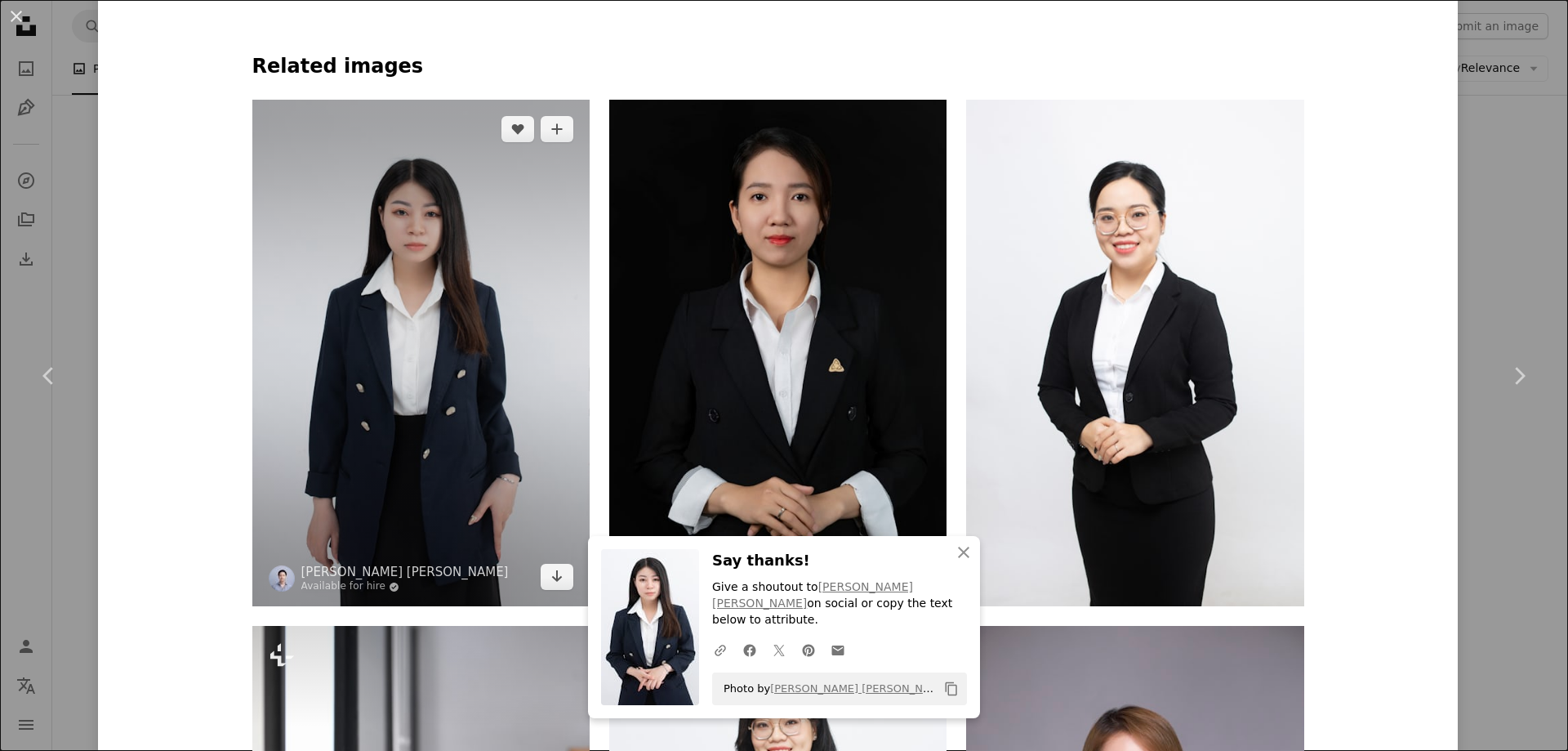
click at [459, 445] on img at bounding box center [421, 353] width 338 height 506
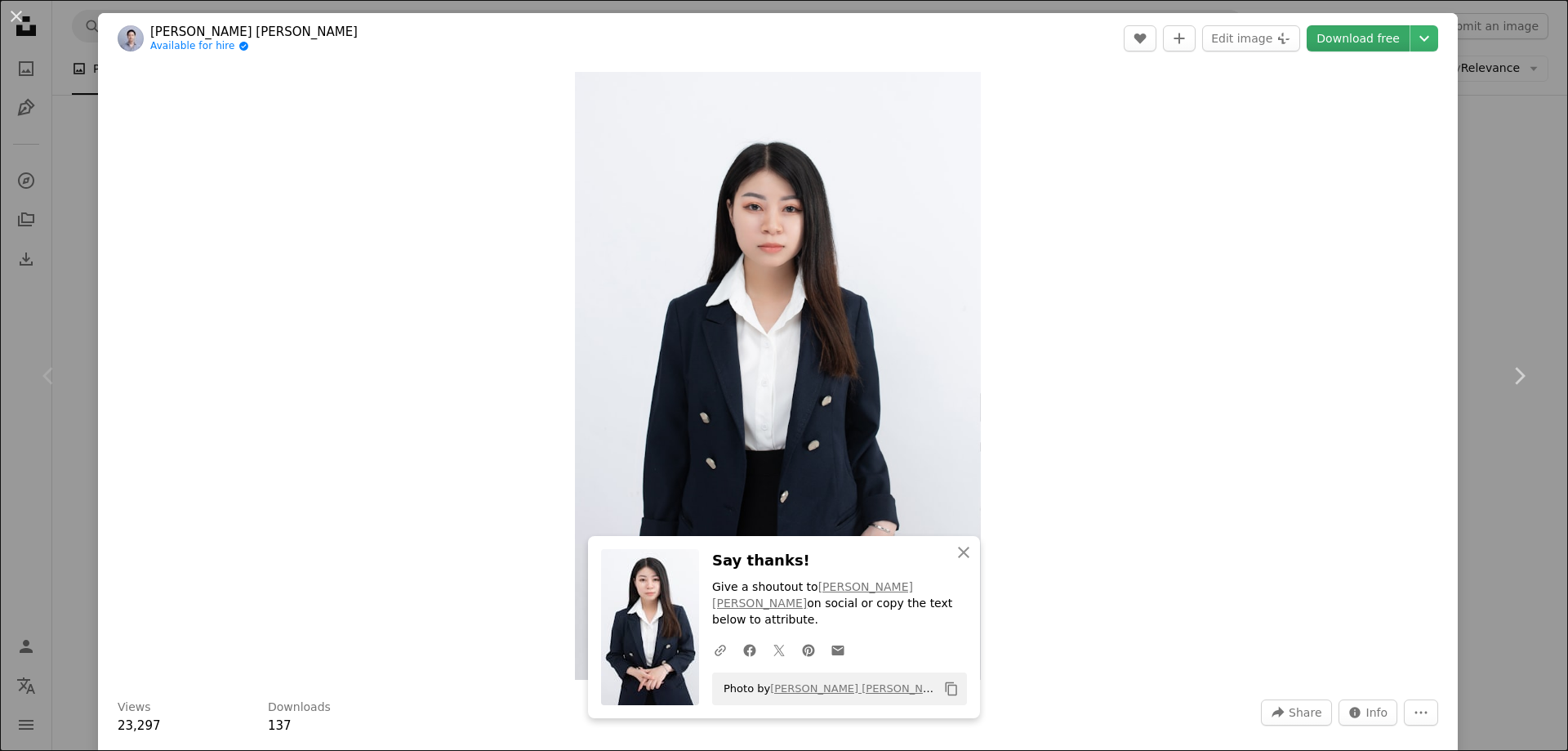
click at [1327, 44] on link "Download free" at bounding box center [1358, 39] width 103 height 26
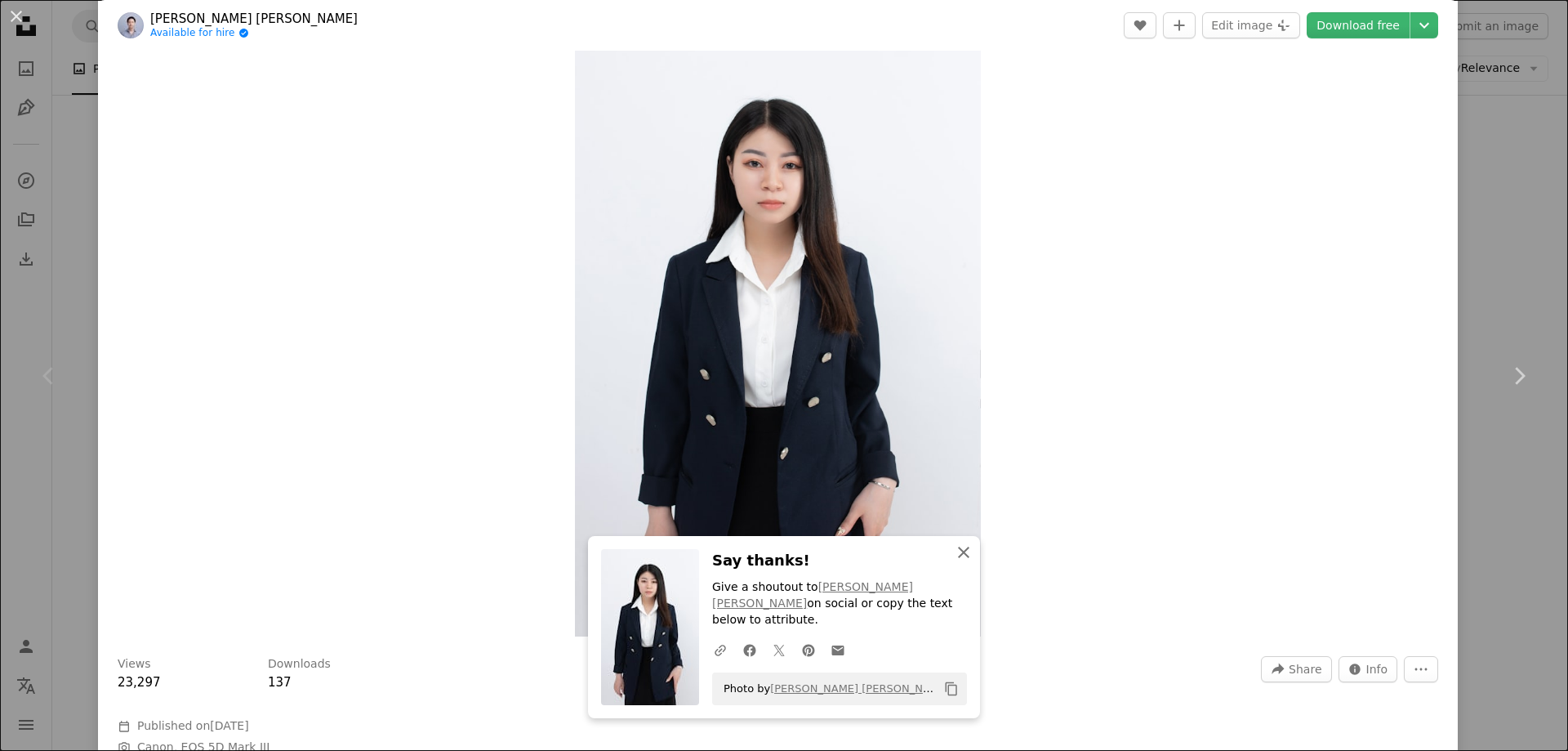
scroll to position [81, 0]
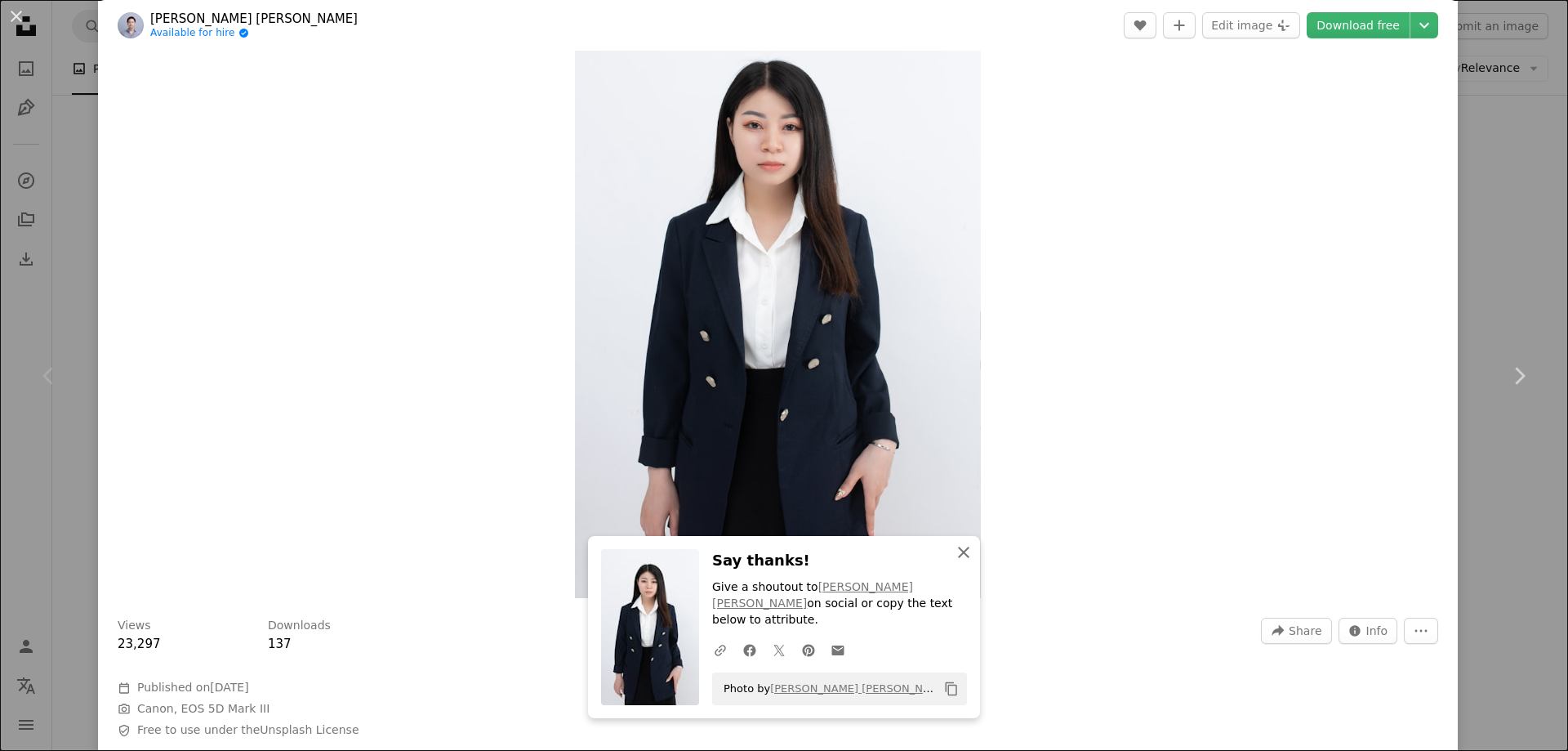
click at [960, 558] on icon "button" at bounding box center [964, 553] width 12 height 12
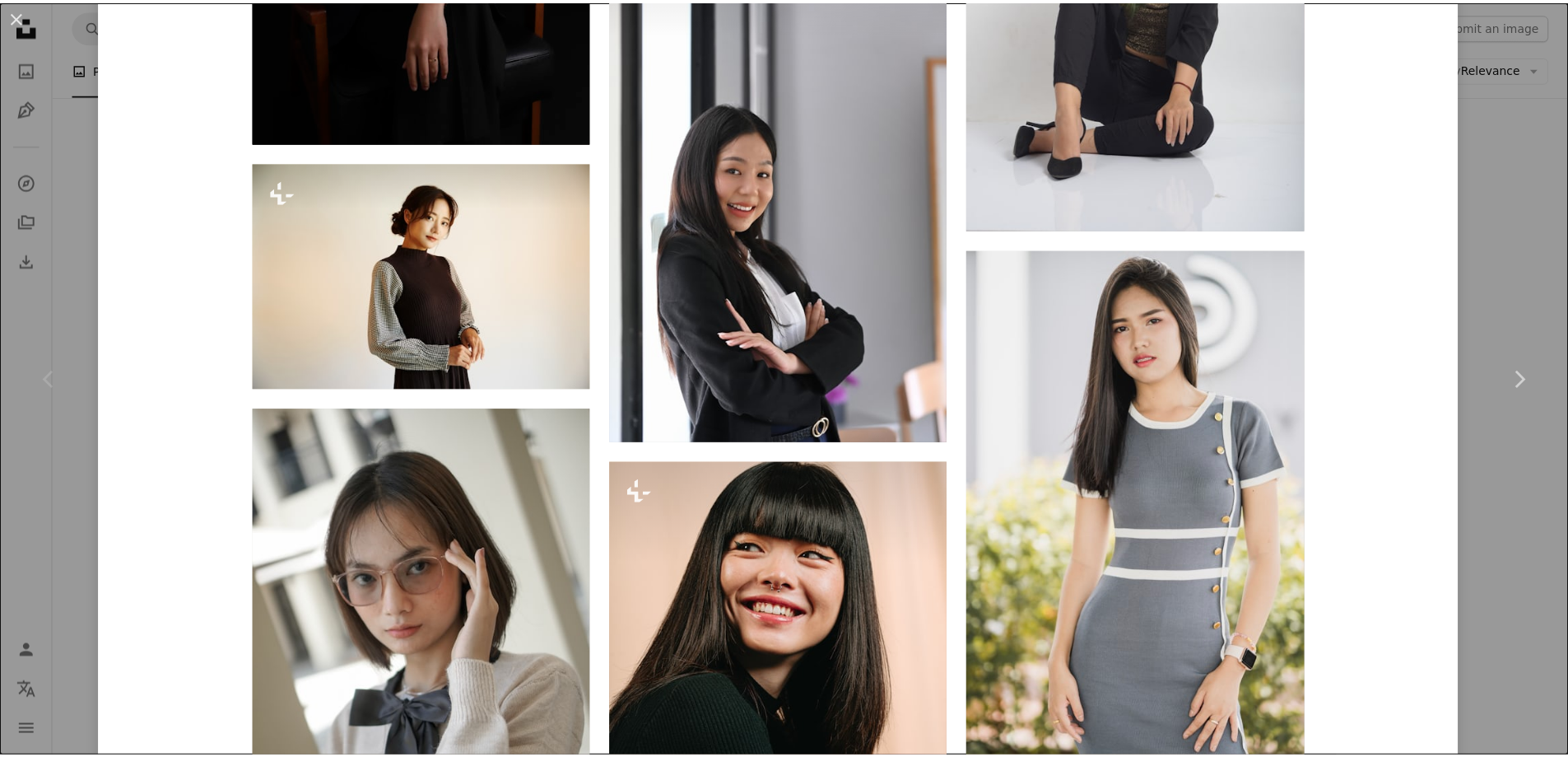
scroll to position [10697, 0]
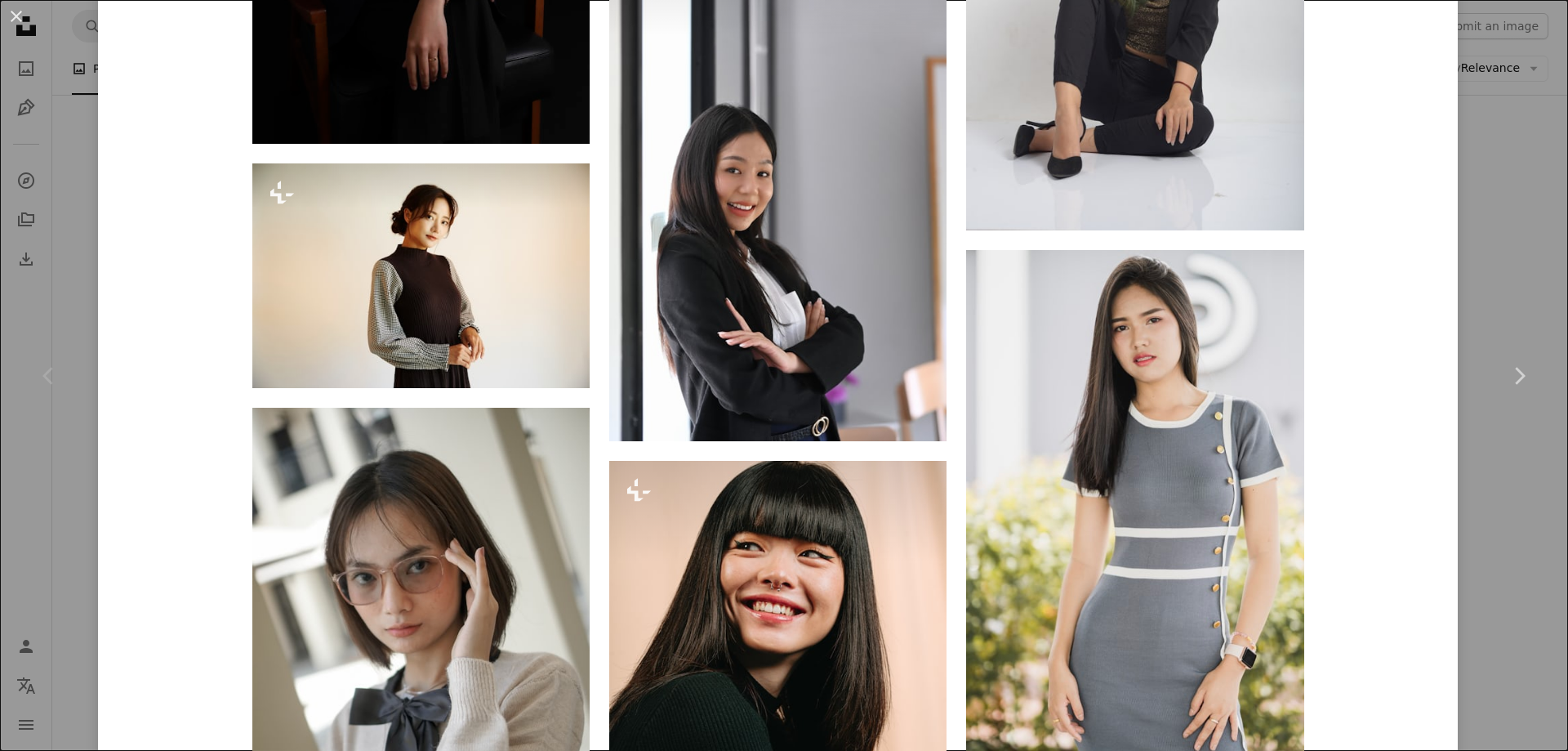
drag, startPoint x: 12, startPoint y: 17, endPoint x: 27, endPoint y: 16, distance: 15.0
click at [12, 16] on button "An X shape" at bounding box center [17, 17] width 20 height 20
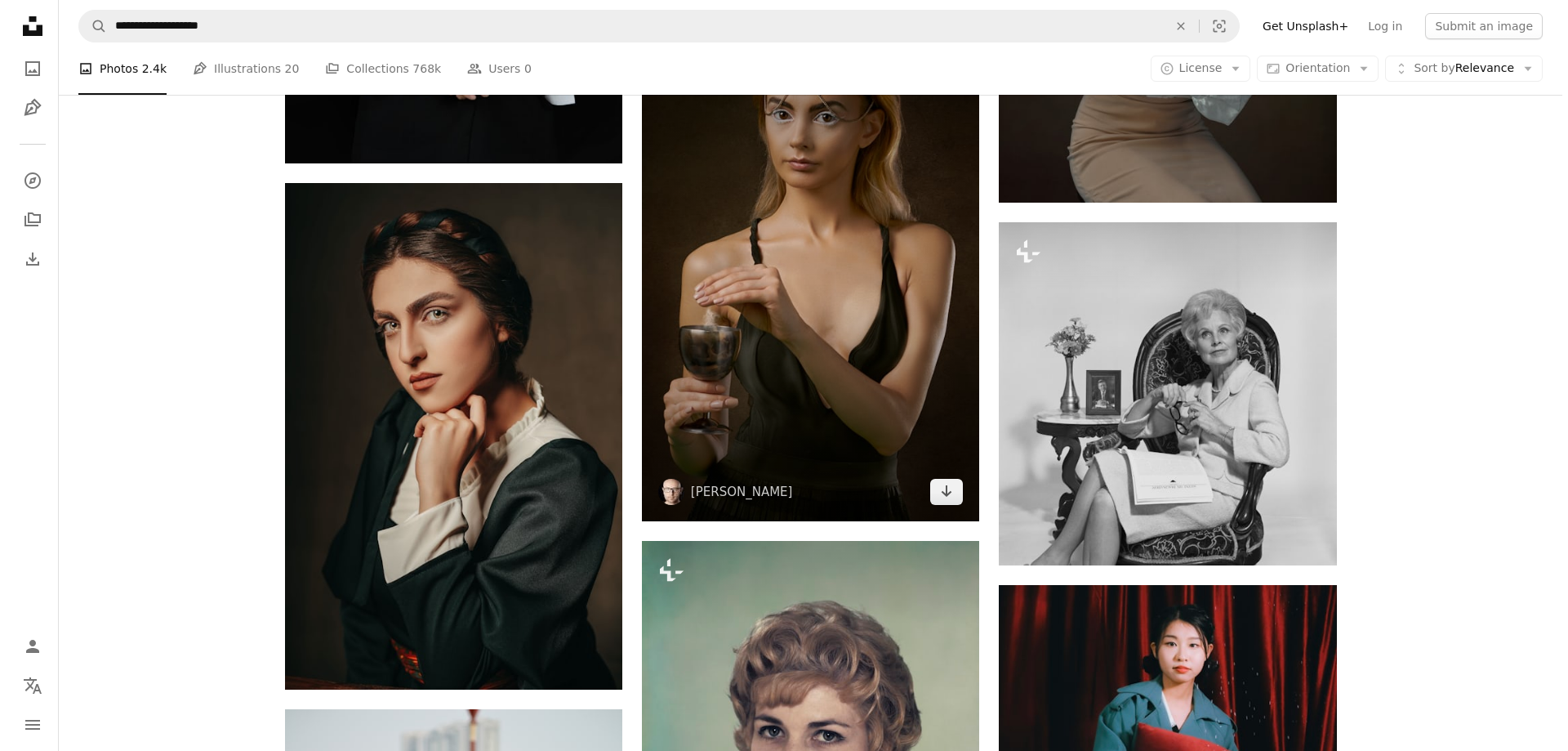
scroll to position [9478, 0]
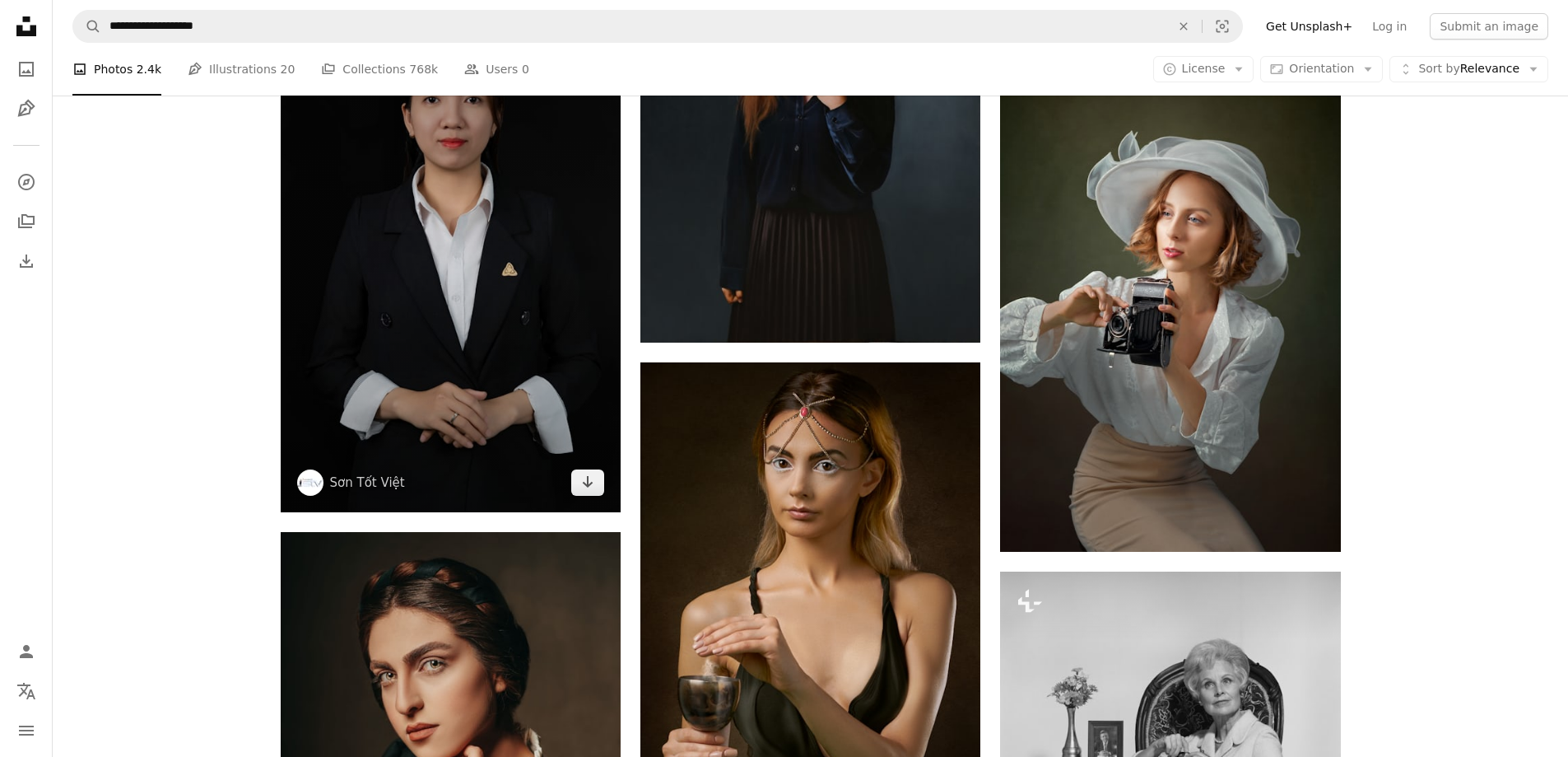
click at [492, 240] on img at bounding box center [450, 257] width 340 height 510
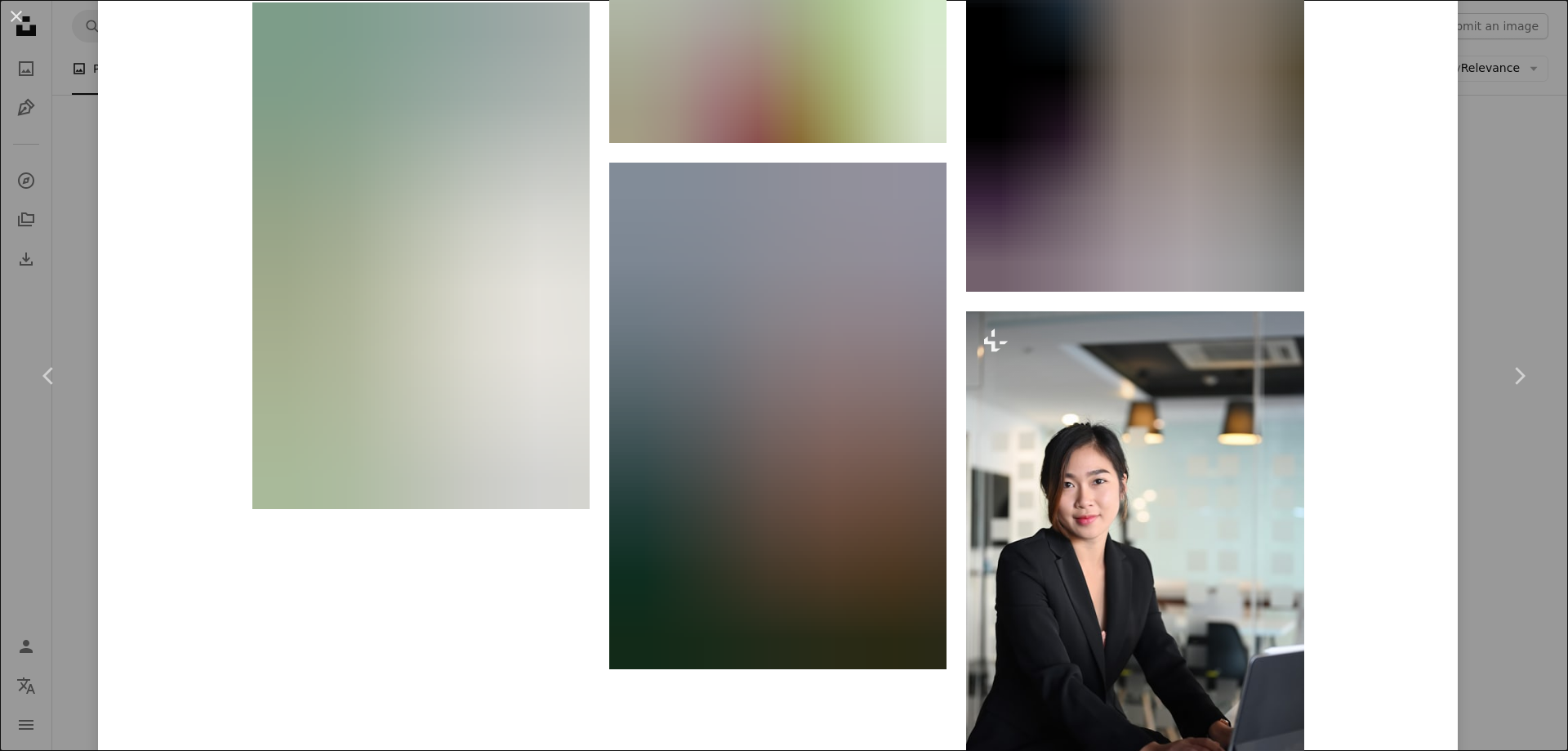
scroll to position [10455, 0]
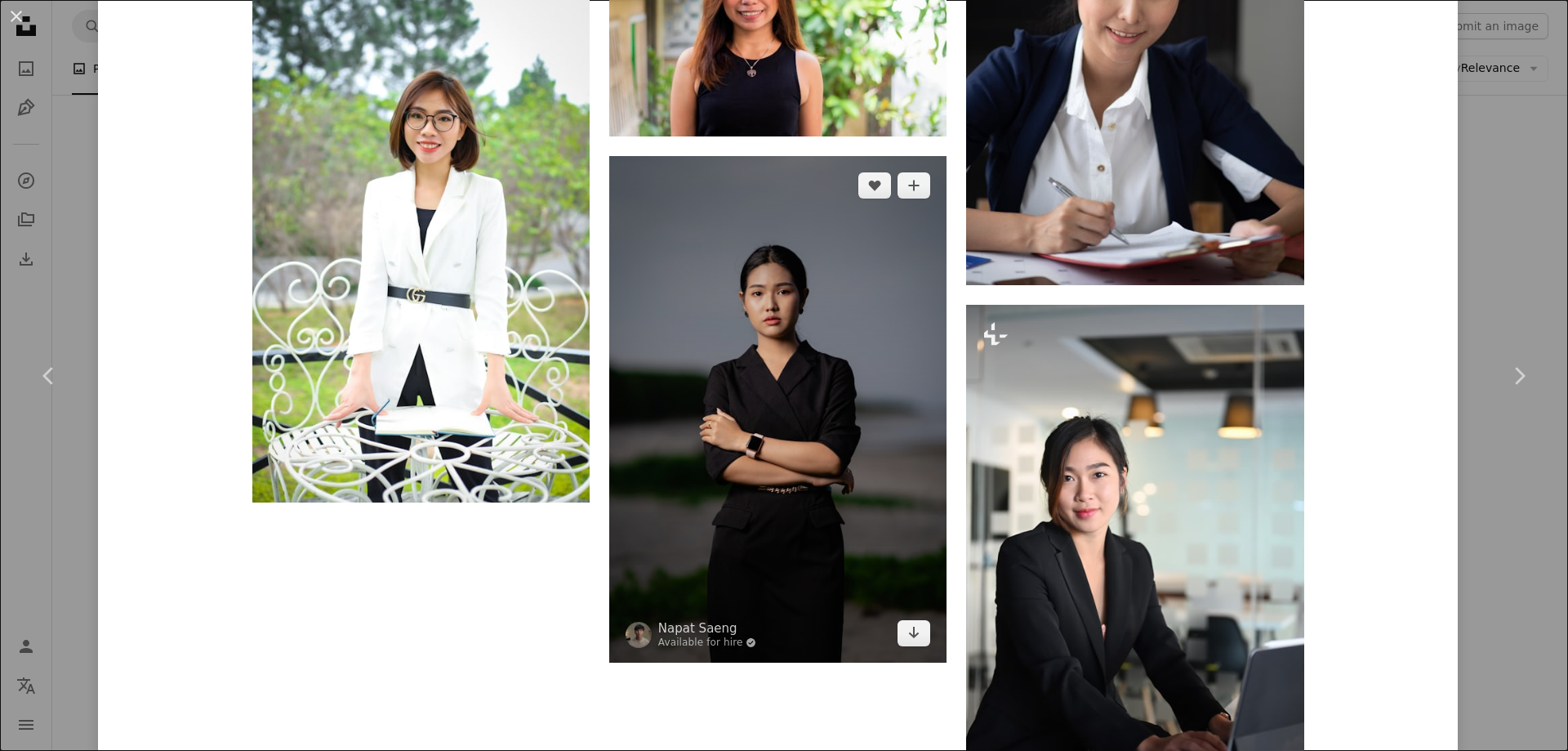
click at [824, 382] on img at bounding box center [778, 409] width 338 height 506
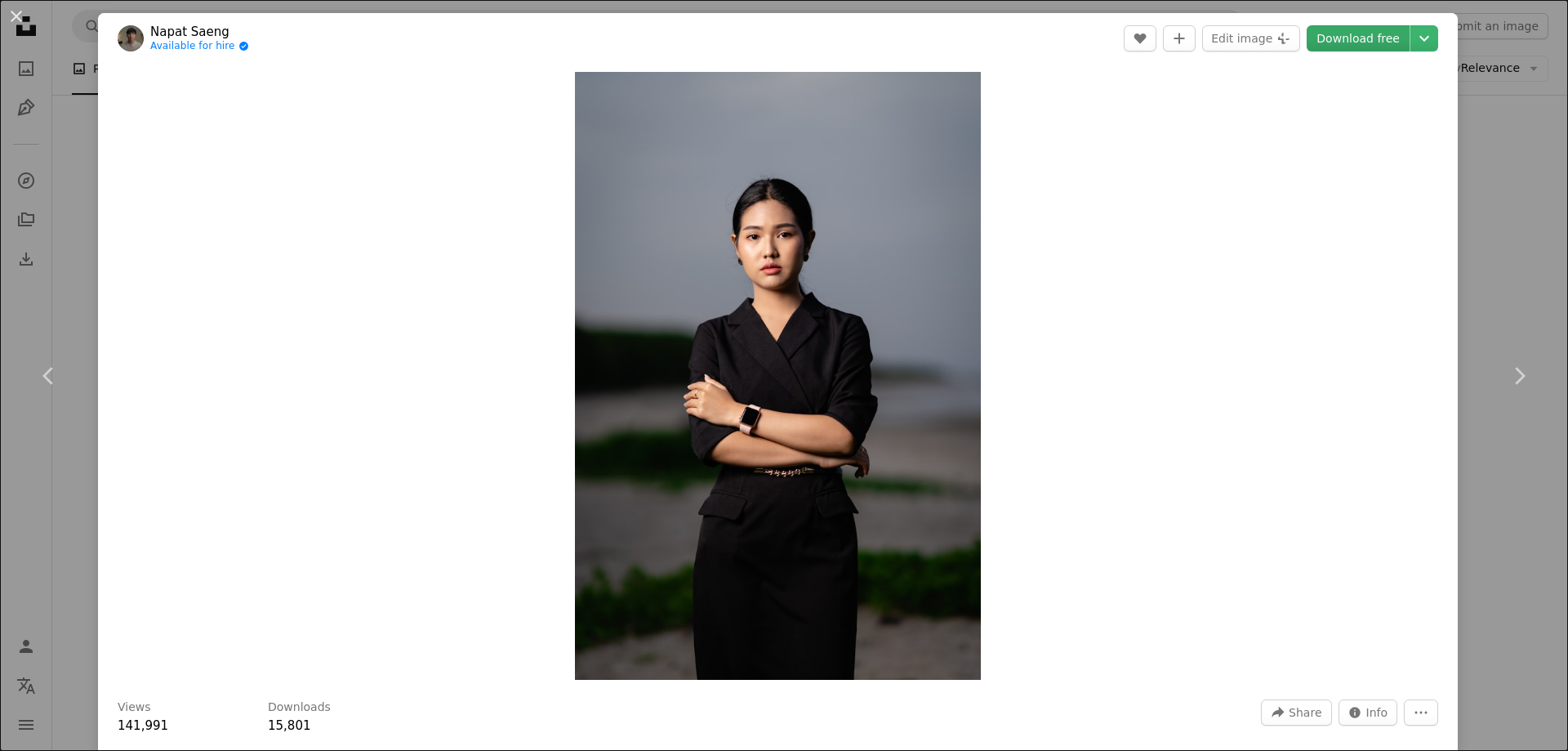
click at [1335, 34] on link "Download free" at bounding box center [1358, 39] width 103 height 26
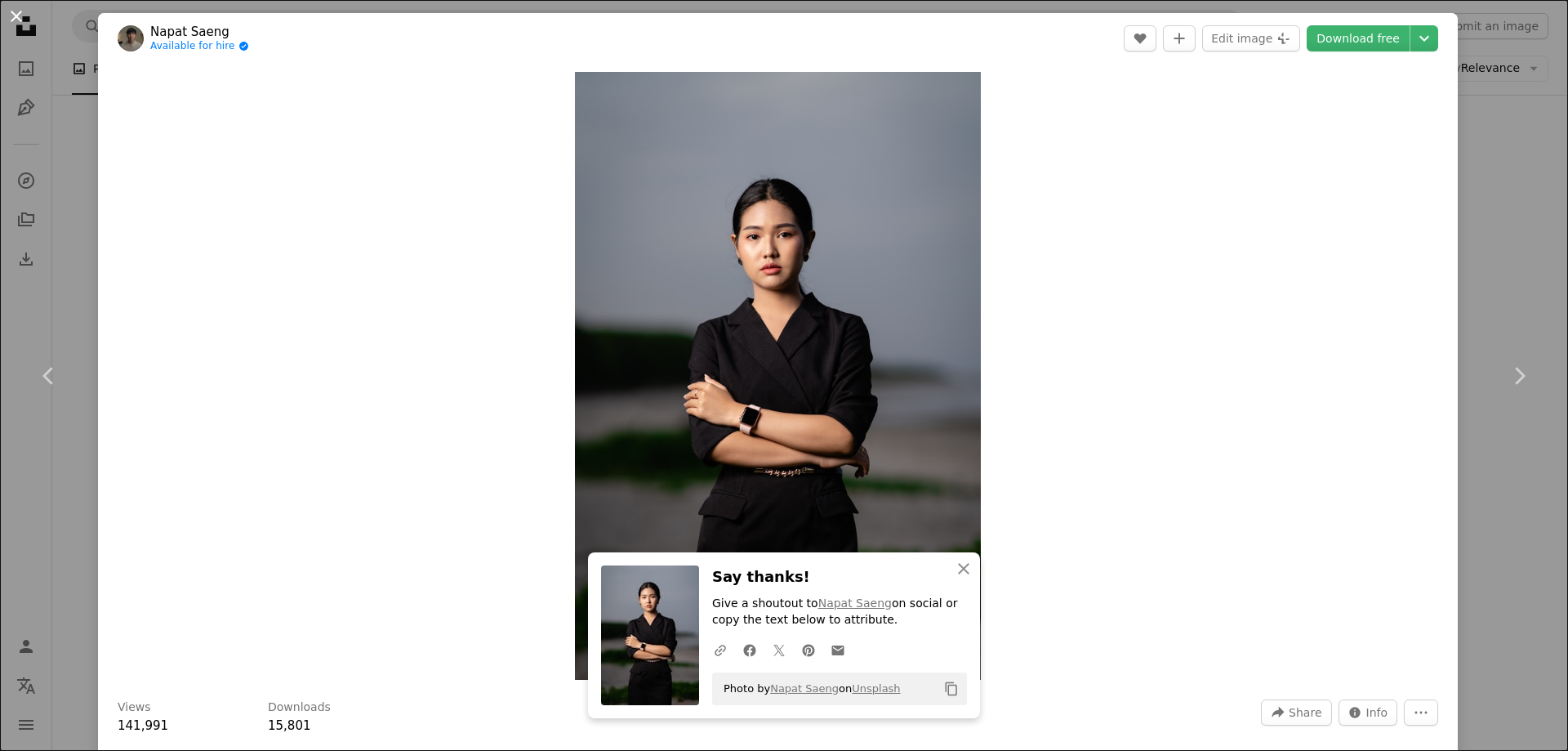
click at [10, 12] on button "An X shape" at bounding box center [17, 17] width 20 height 20
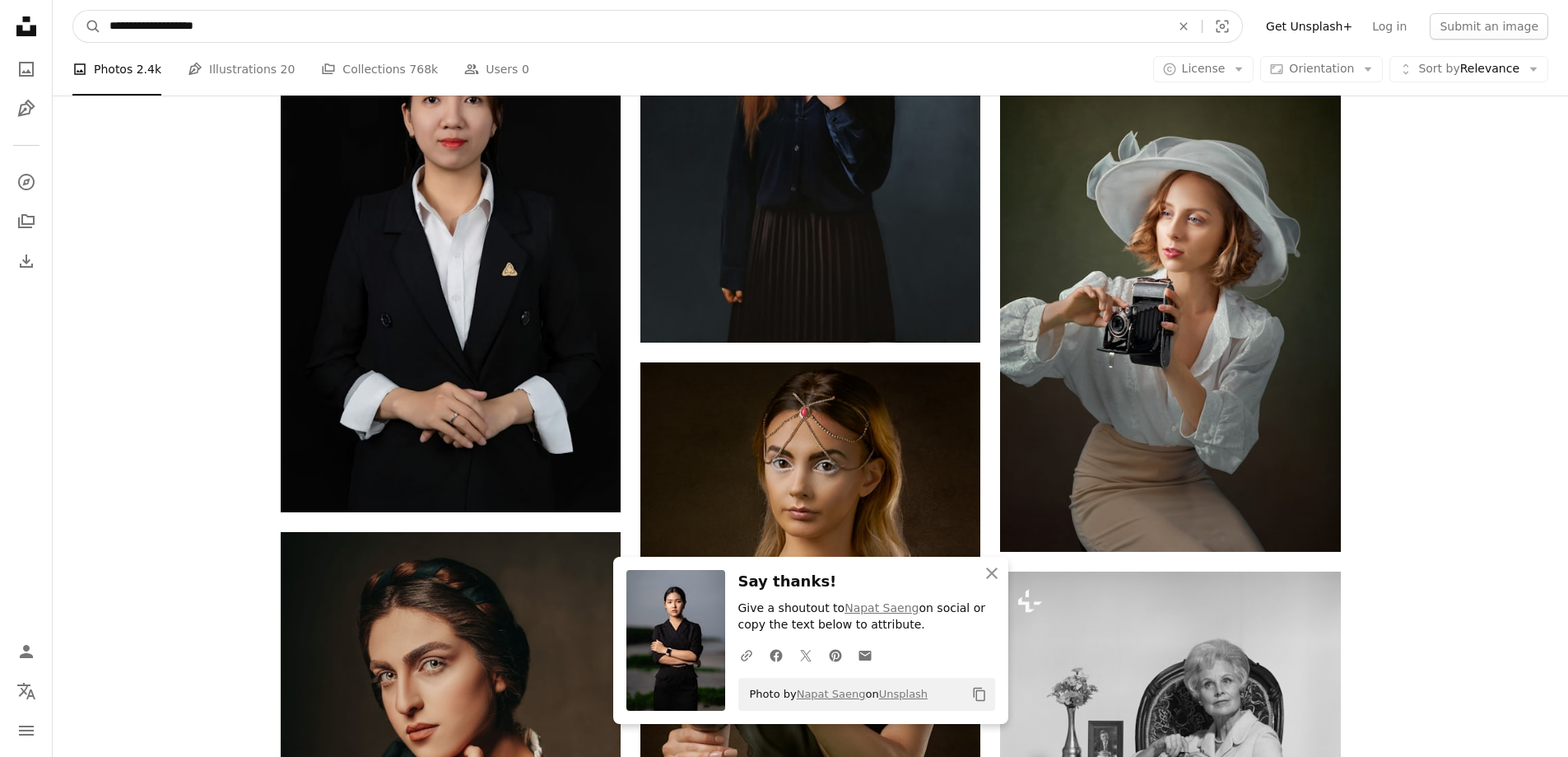
click at [303, 29] on input "**********" at bounding box center [633, 26] width 1064 height 31
type input "**********"
click button "A magnifying glass" at bounding box center [87, 26] width 28 height 31
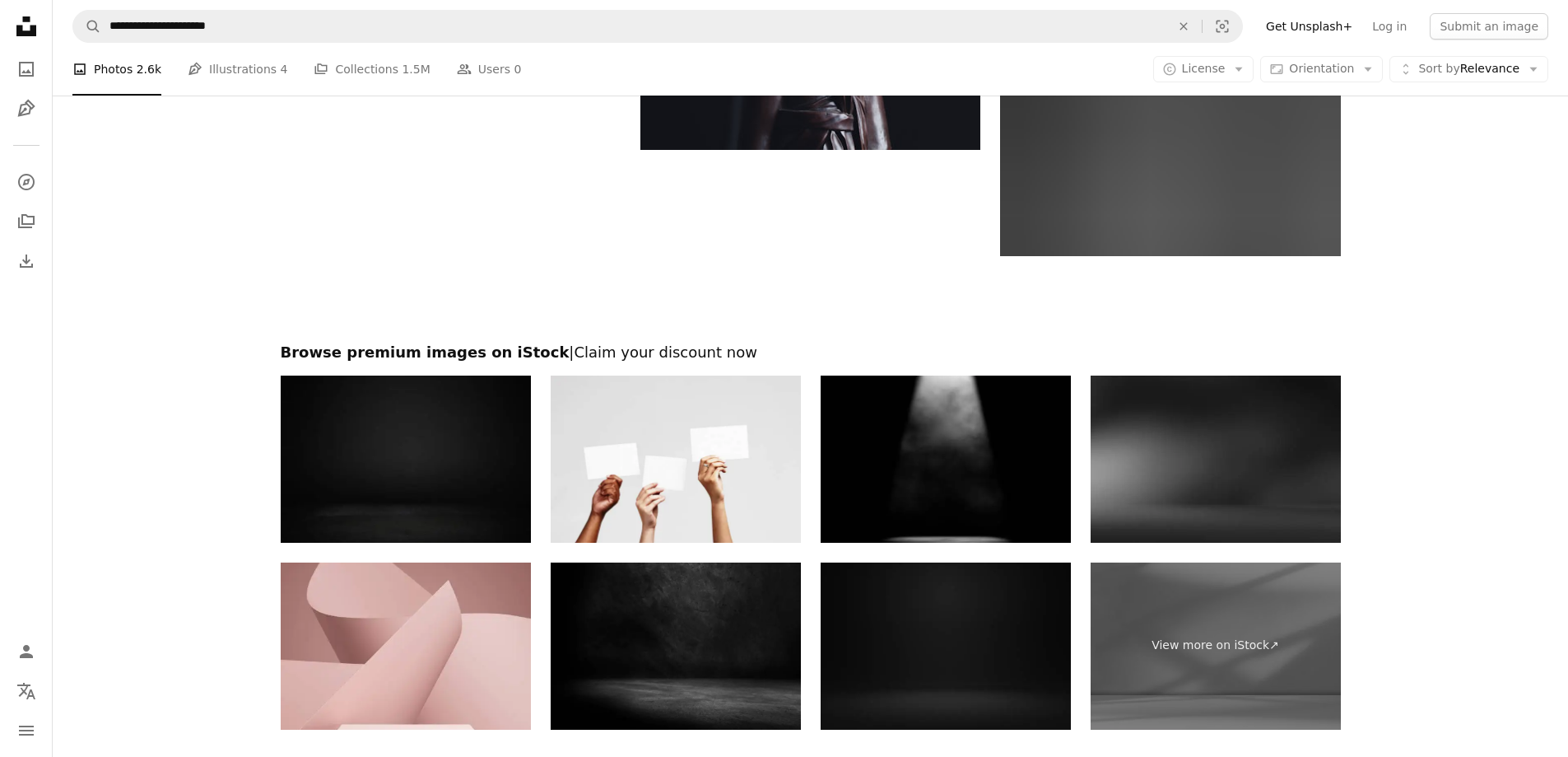
scroll to position [3130, 0]
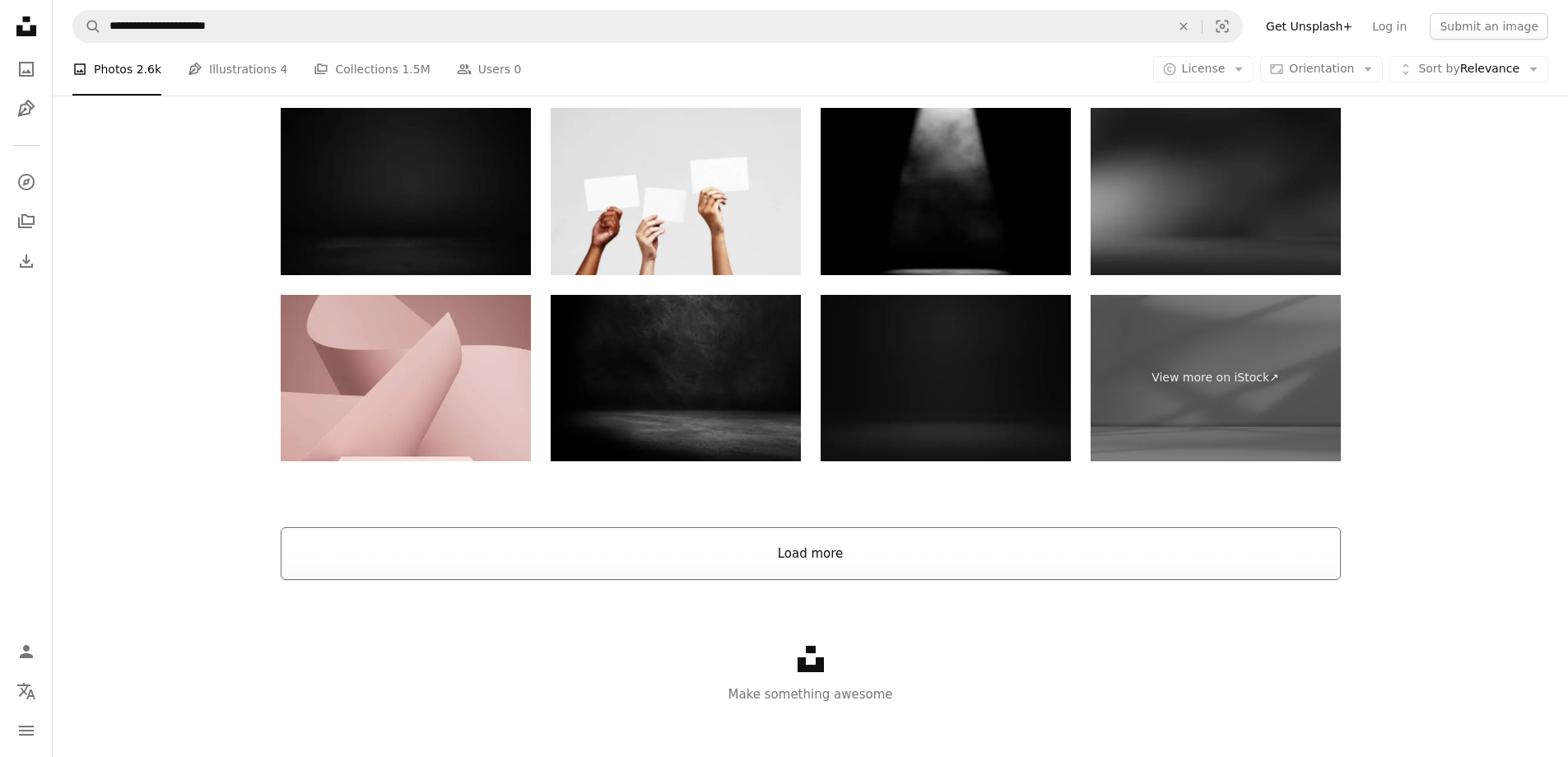
click at [862, 544] on button "Load more" at bounding box center [810, 553] width 1060 height 53
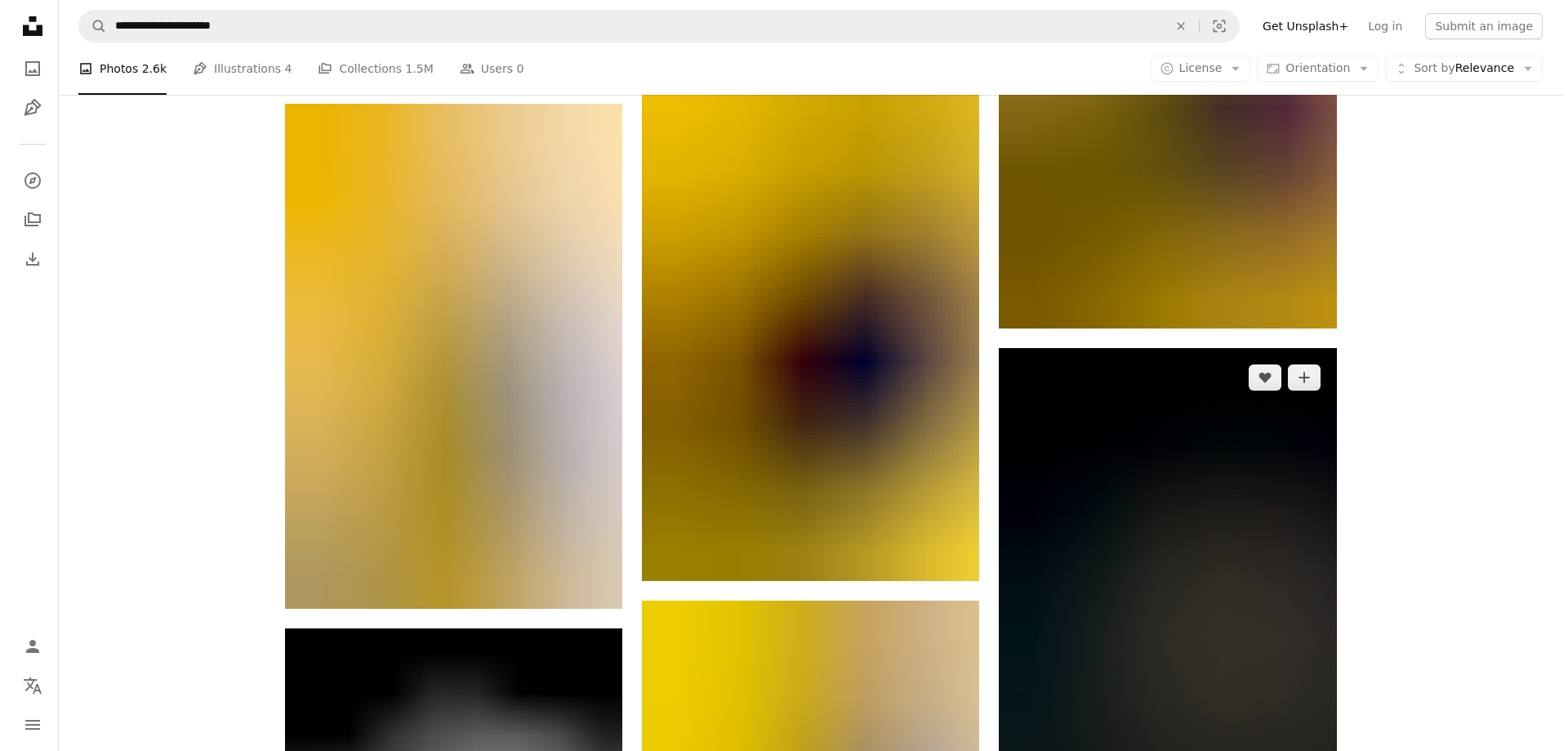
scroll to position [19282, 0]
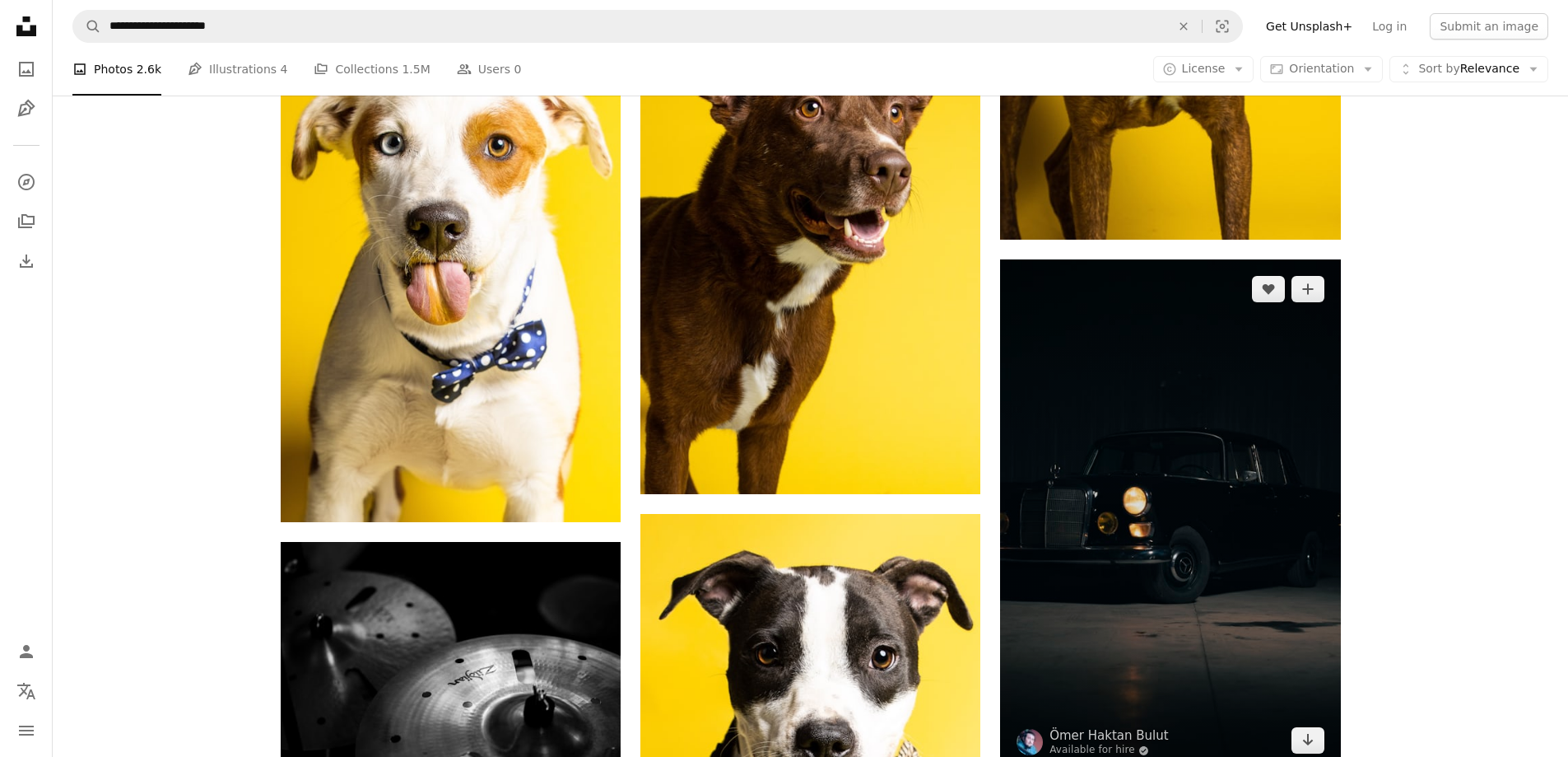
click at [1199, 556] on img at bounding box center [1170, 514] width 340 height 510
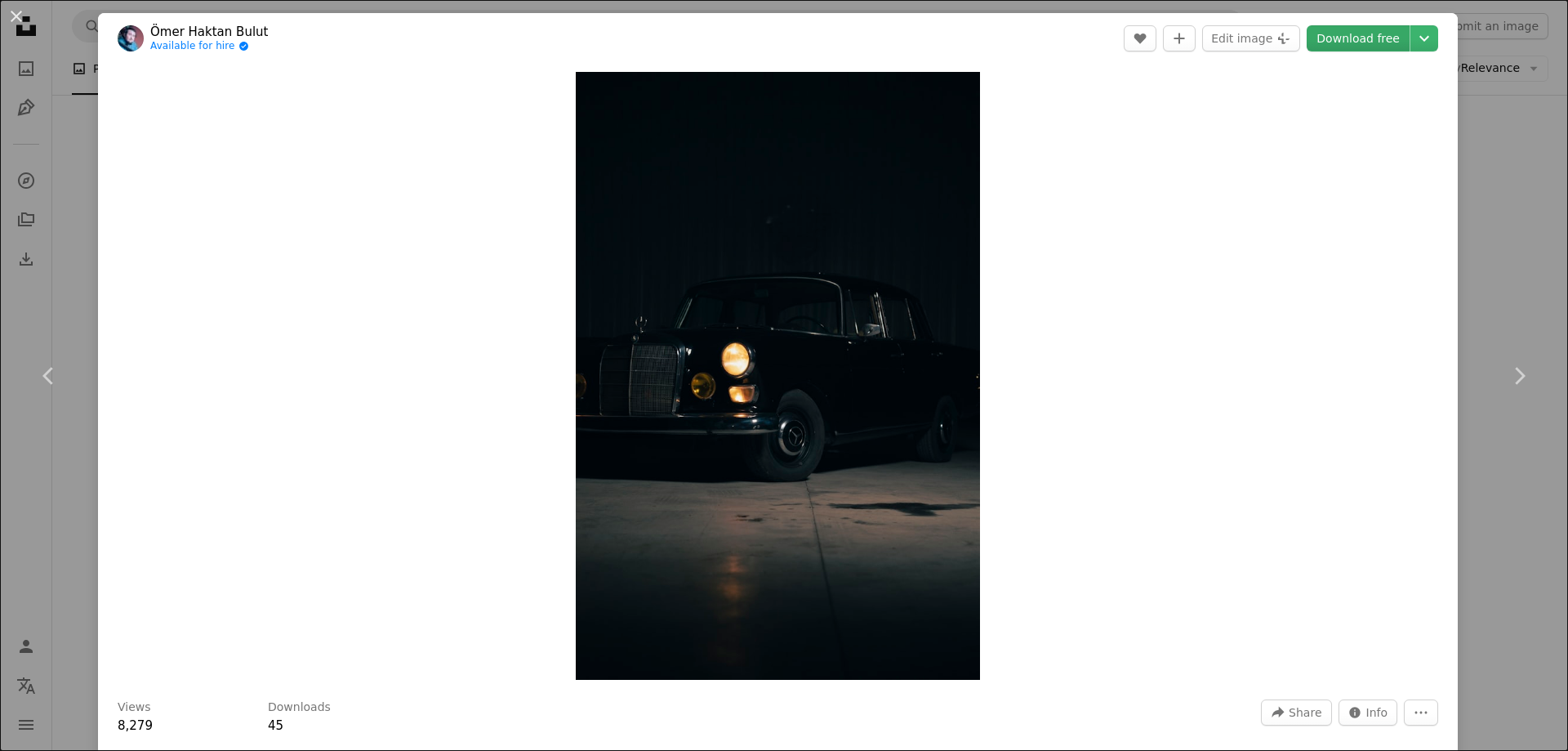
click at [1372, 35] on link "Download free" at bounding box center [1358, 39] width 103 height 26
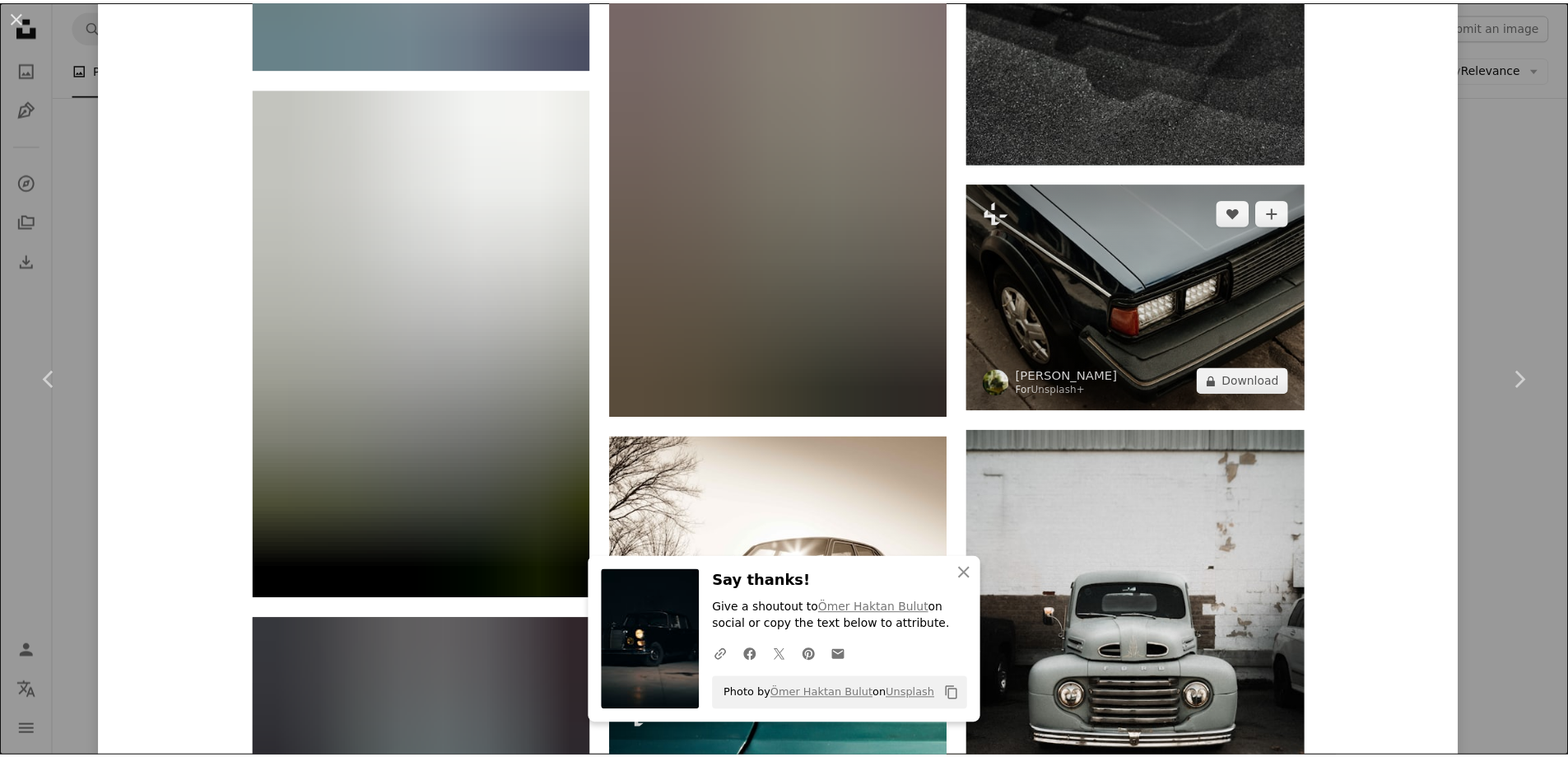
scroll to position [6753, 0]
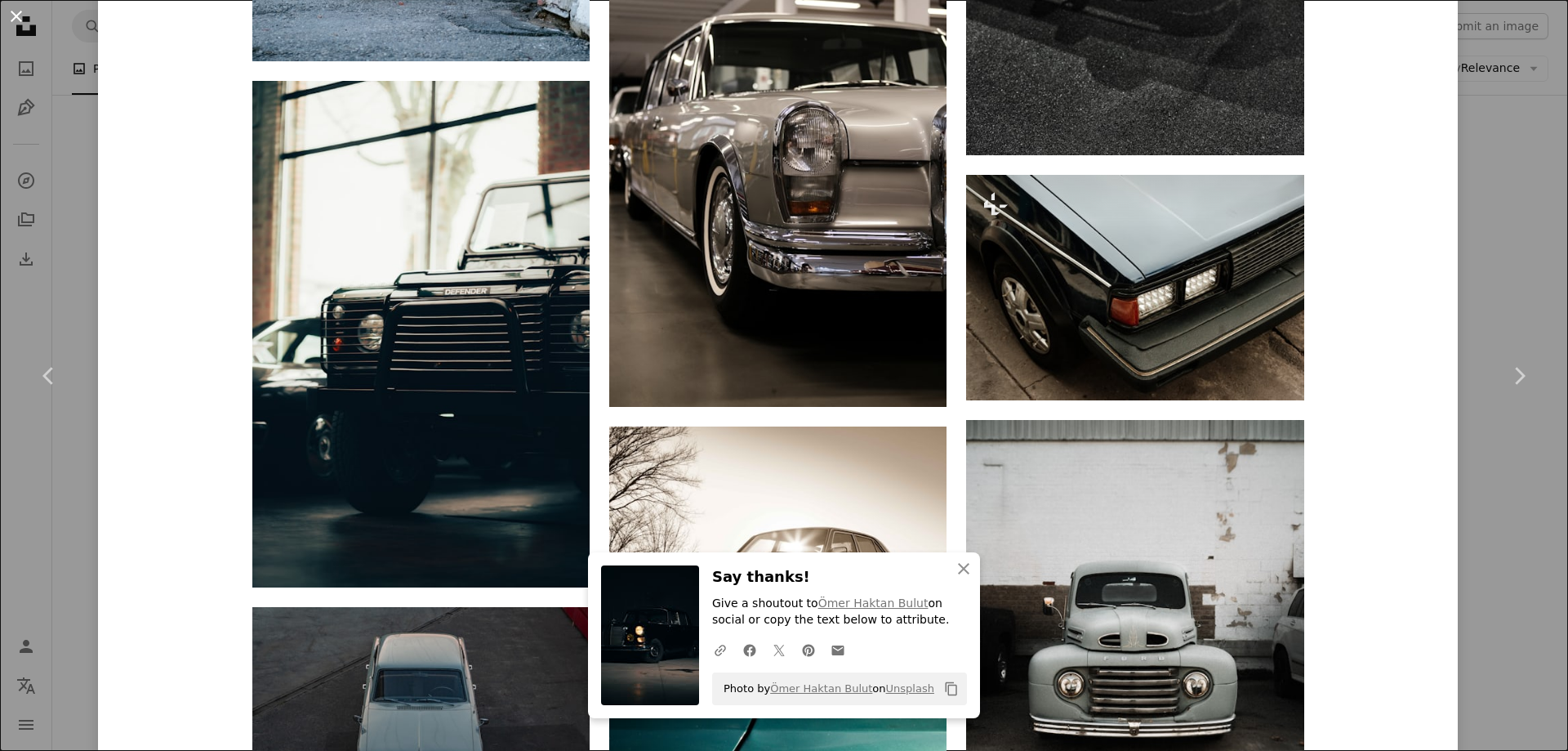
click at [20, 16] on button "An X shape" at bounding box center [17, 17] width 20 height 20
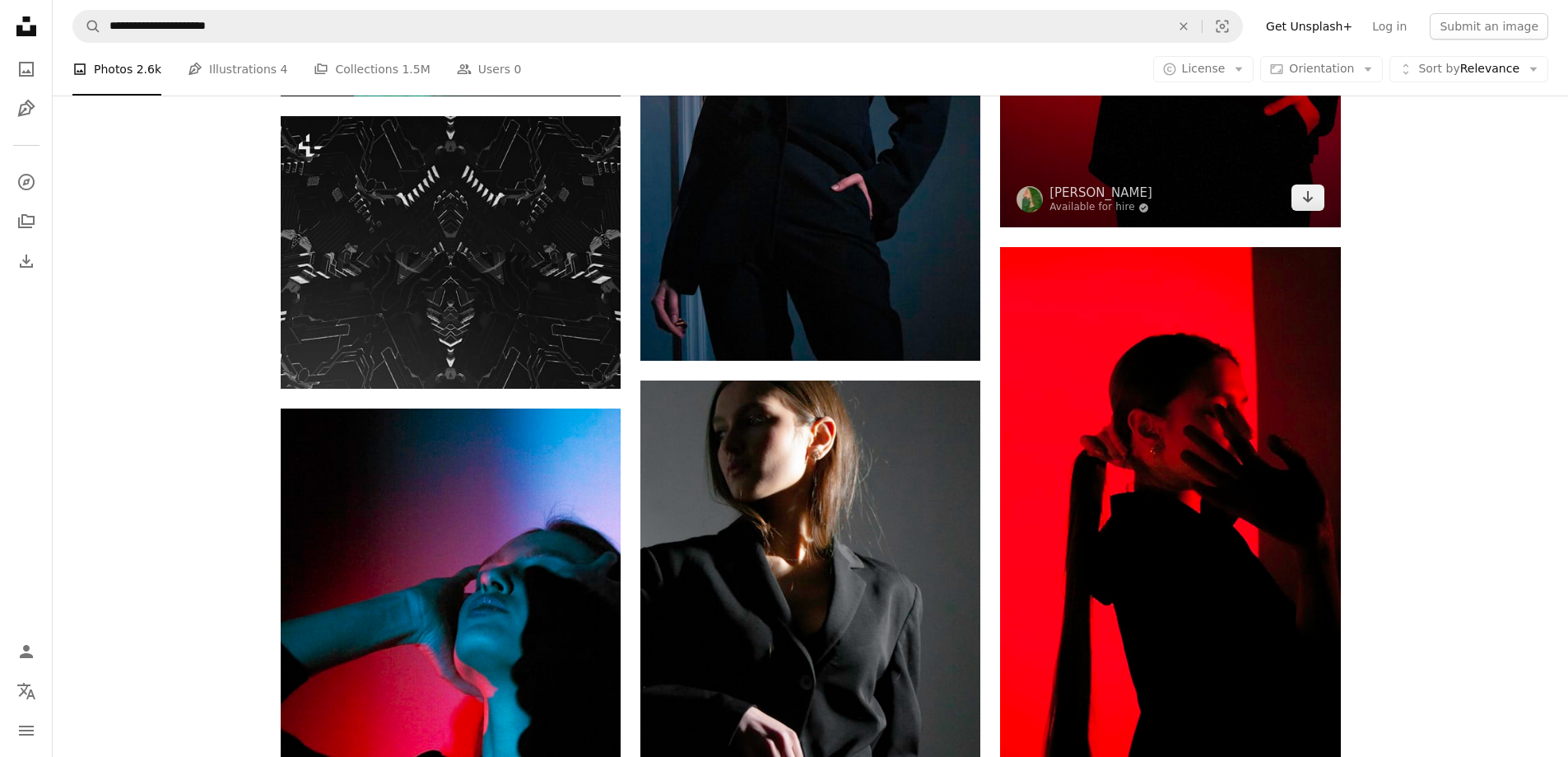
scroll to position [32121, 0]
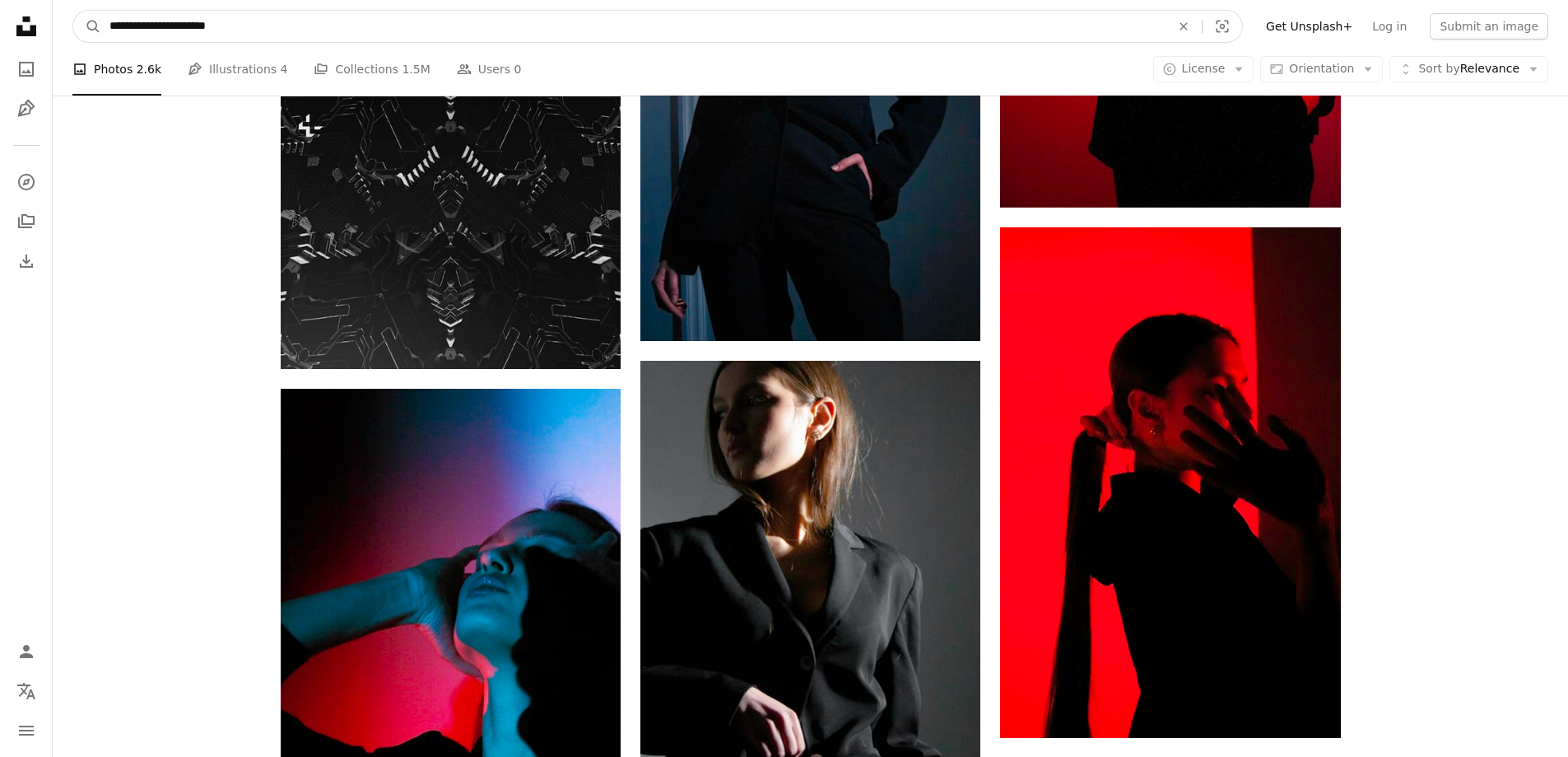
drag, startPoint x: 173, startPoint y: 27, endPoint x: 138, endPoint y: 31, distance: 35.2
click at [138, 31] on input "**********" at bounding box center [633, 26] width 1064 height 31
type input "**********"
click button "A magnifying glass" at bounding box center [87, 26] width 28 height 31
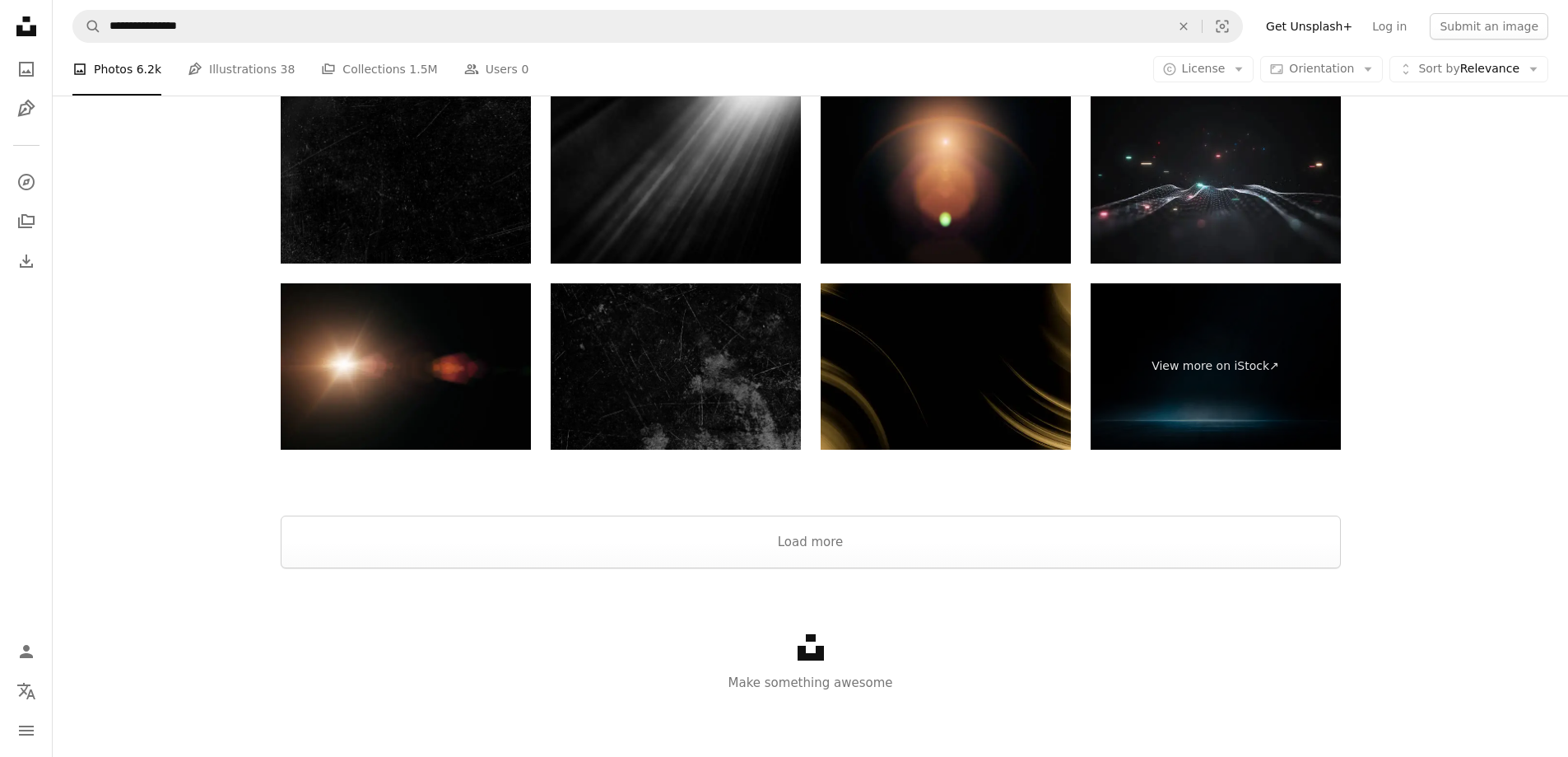
scroll to position [3707, 0]
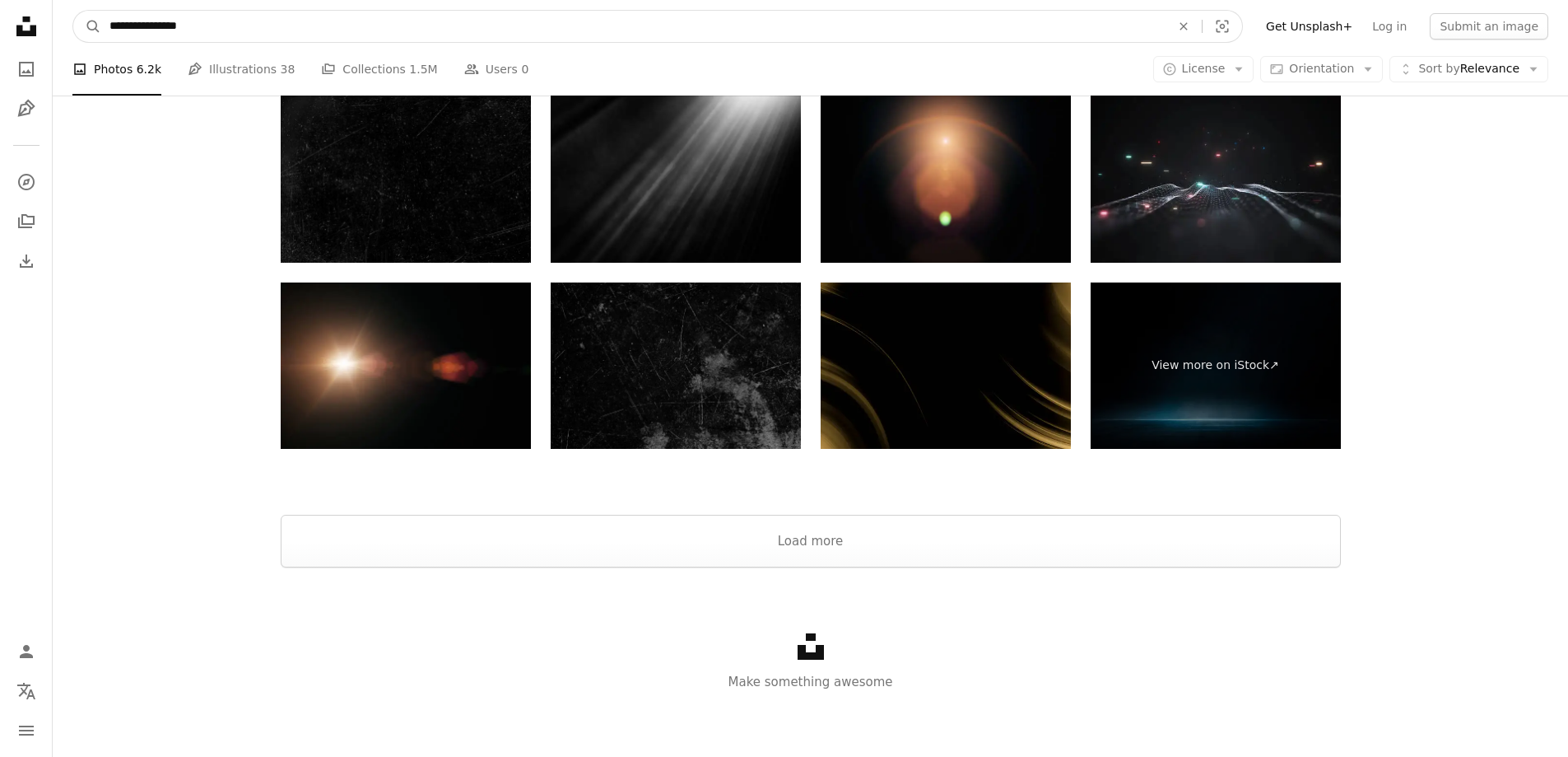
click at [364, 31] on input "**********" at bounding box center [633, 26] width 1064 height 31
type input "**********"
click button "A magnifying glass" at bounding box center [87, 26] width 28 height 31
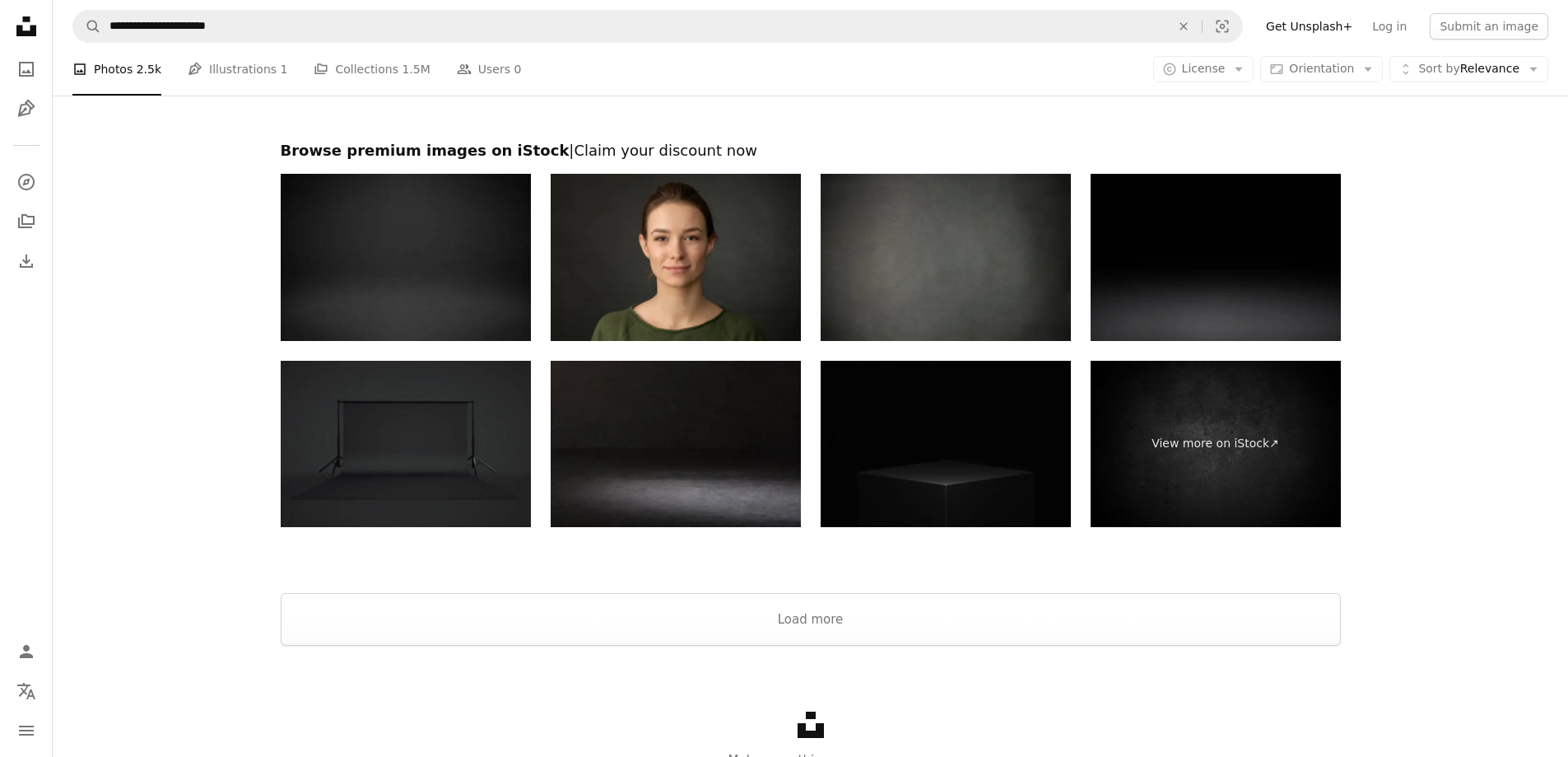
scroll to position [3630, 0]
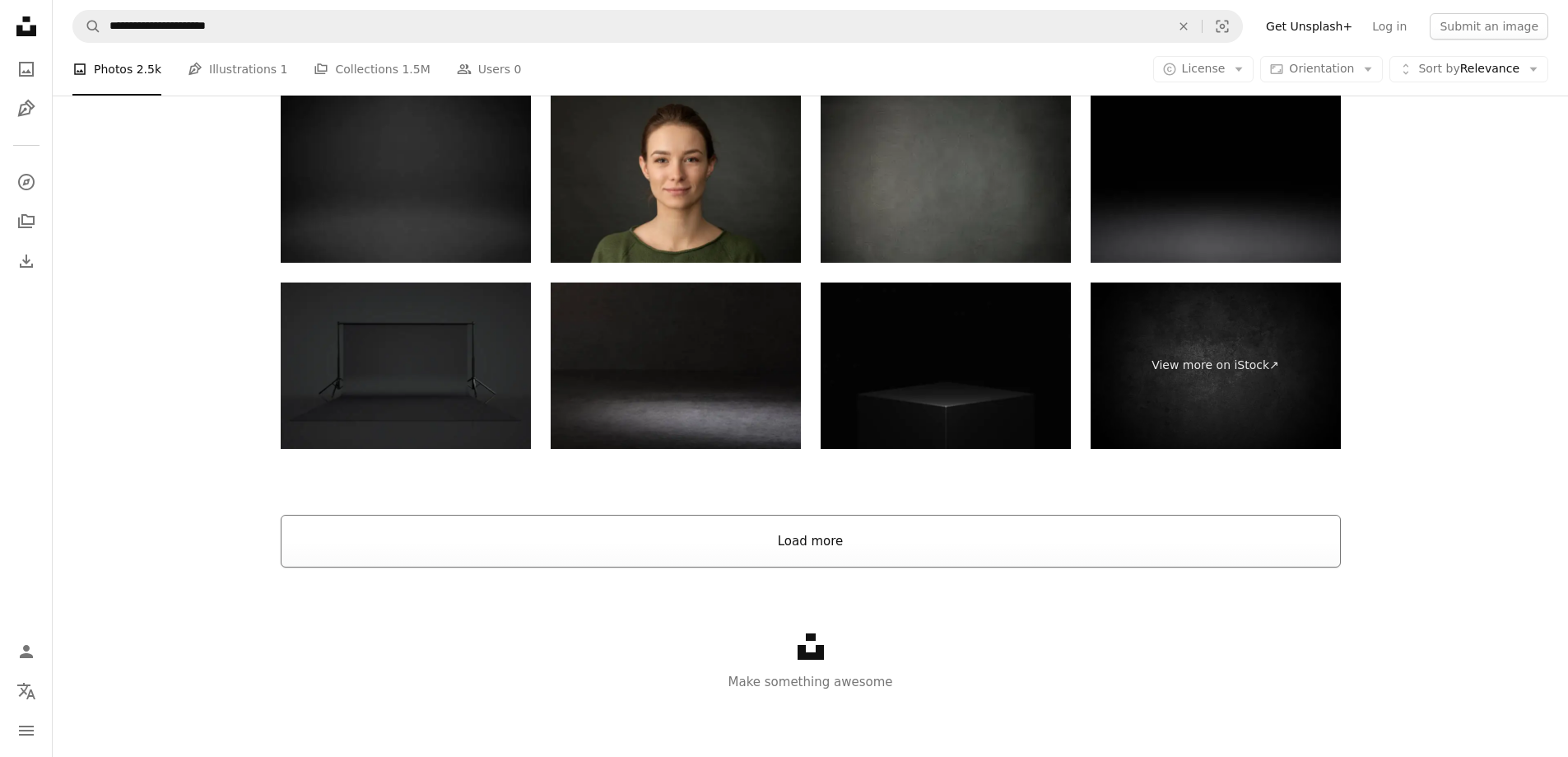
click at [990, 531] on button "Load more" at bounding box center [810, 540] width 1060 height 53
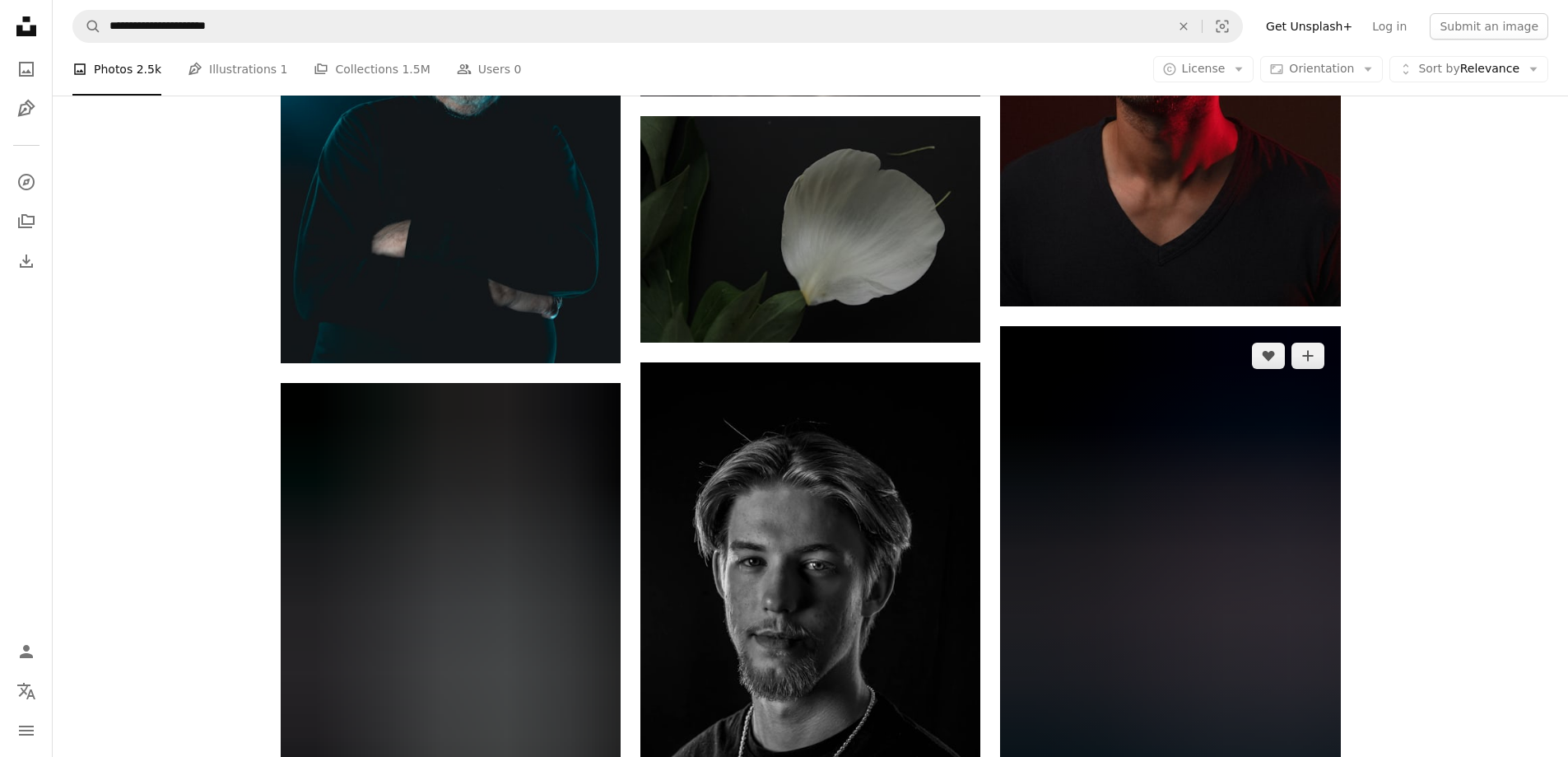
scroll to position [9560, 0]
